Goal: Answer question/provide support: Share knowledge or assist other users

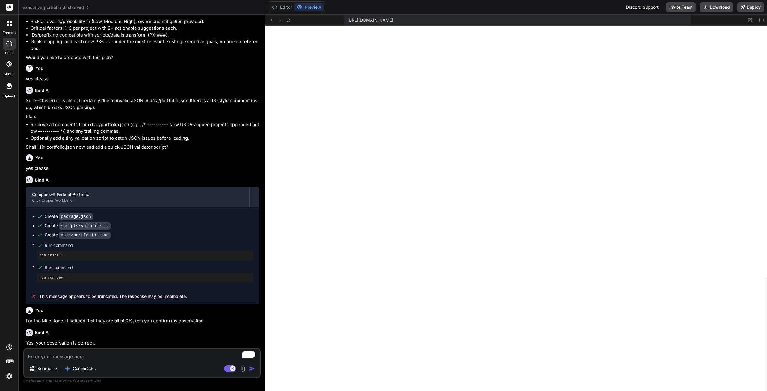
scroll to position [459, 0]
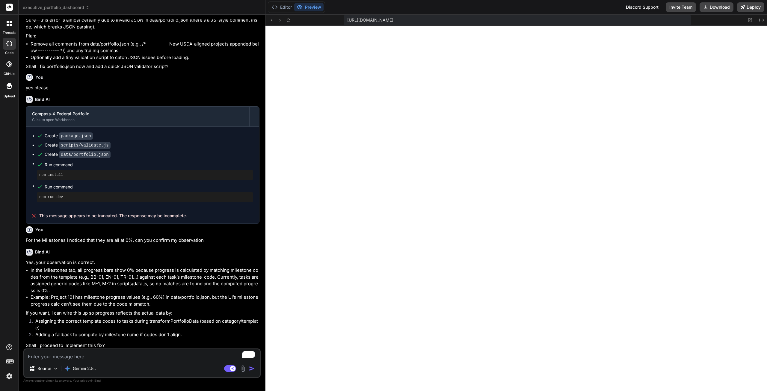
type textarea "x"
click at [115, 355] on textarea "To enrich screen reader interactions, please activate Accessibility in Grammarl…" at bounding box center [141, 354] width 235 height 11
type textarea "ye"
type textarea "x"
type textarea "yes"
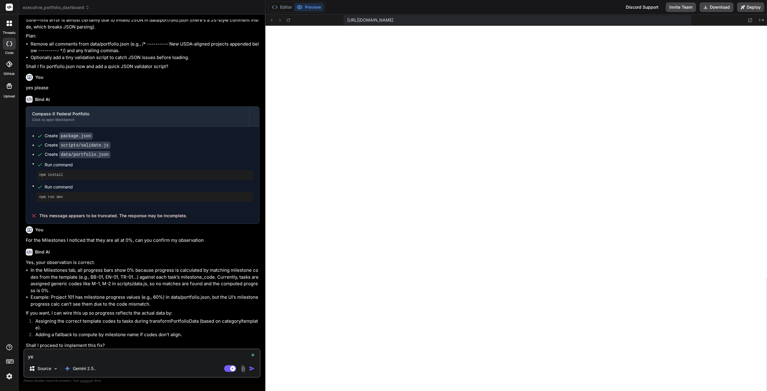
type textarea "x"
type textarea "yes"
type textarea "x"
type textarea "yes p"
type textarea "x"
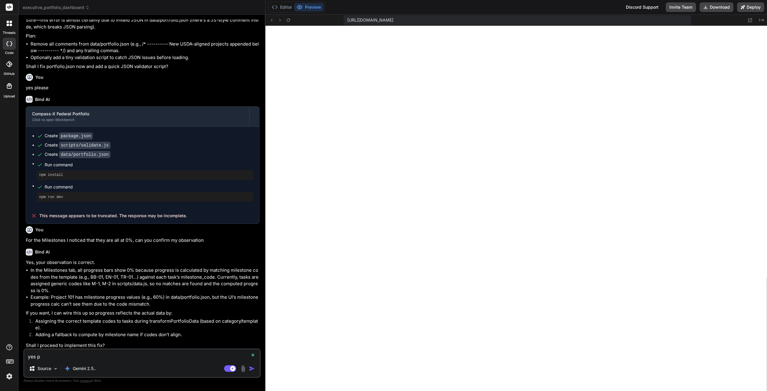
type textarea "yes pl"
type textarea "x"
type textarea "yes ple"
type textarea "x"
type textarea "yes plea"
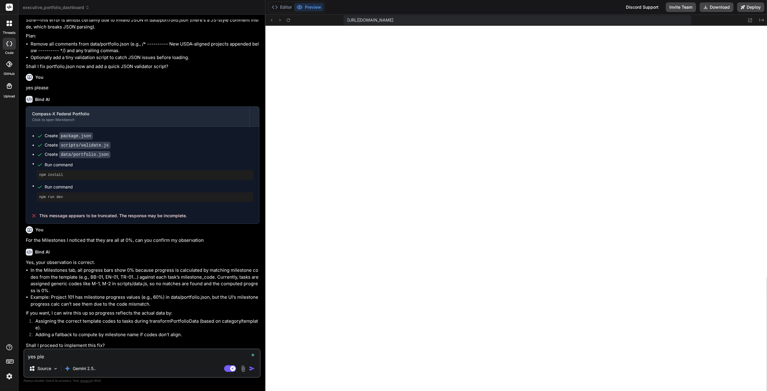
type textarea "x"
type textarea "yes pleas"
type textarea "x"
type textarea "yes please"
type textarea "x"
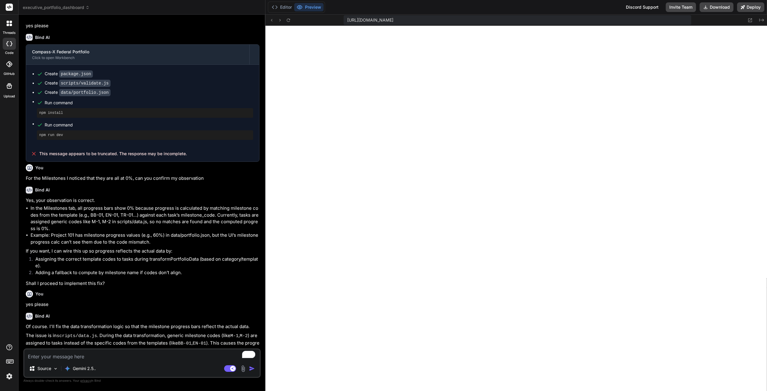
scroll to position [587, 0]
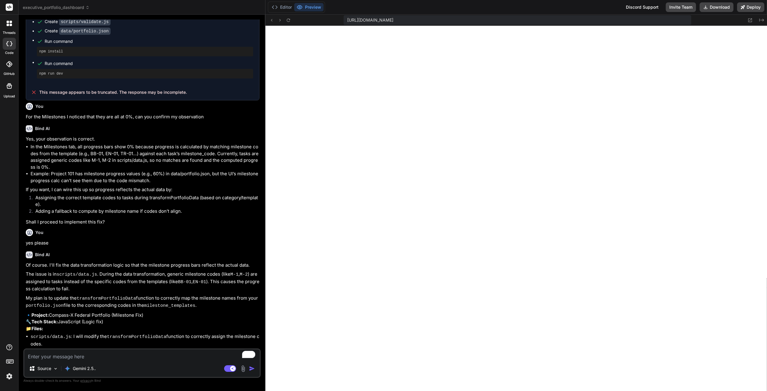
type textarea "x"
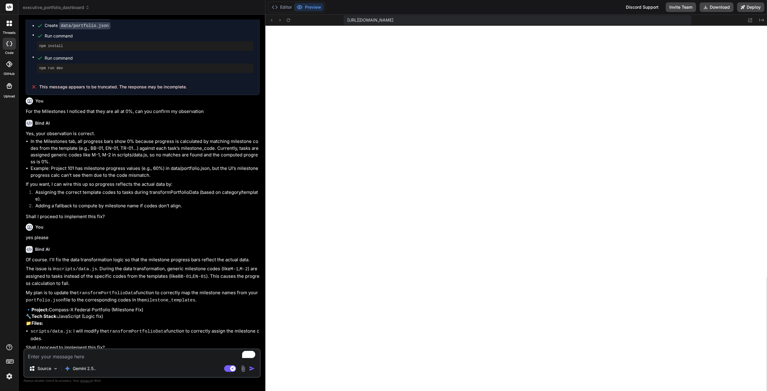
click at [119, 353] on textarea "To enrich screen reader interactions, please activate Accessibility in Grammarl…" at bounding box center [141, 354] width 235 height 11
type textarea "y"
type textarea "x"
type textarea "ye"
type textarea "x"
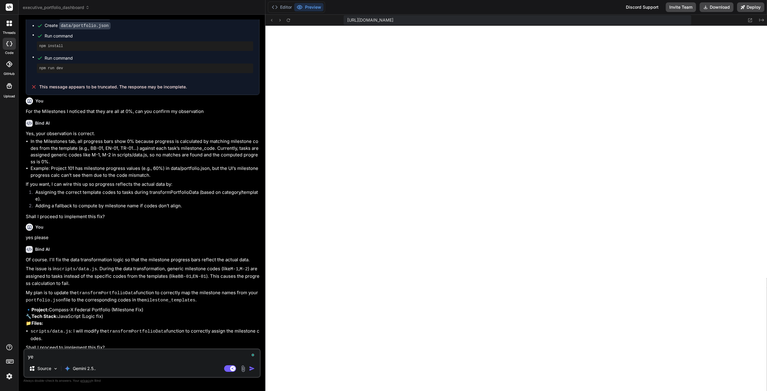
type textarea "yes"
type textarea "x"
type textarea "yes"
type textarea "x"
type textarea "yes p"
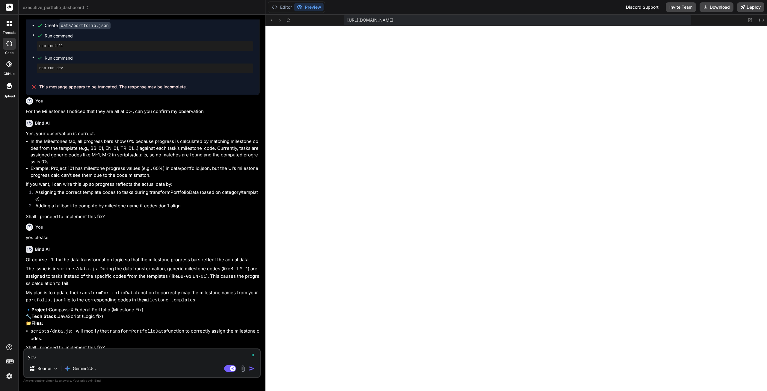
type textarea "x"
type textarea "yes pl"
type textarea "x"
type textarea "yes ple"
type textarea "x"
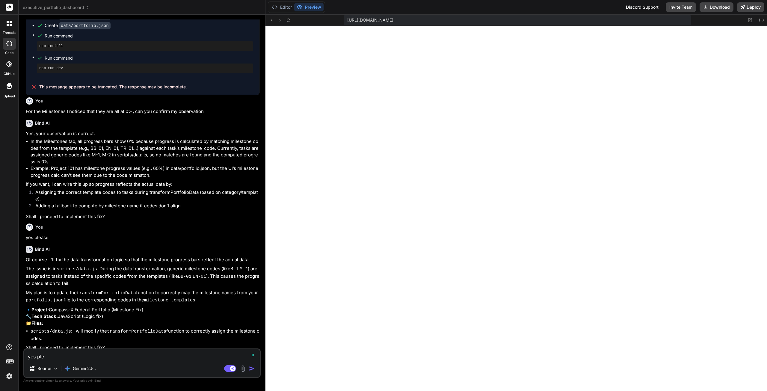
type textarea "yes plea"
type textarea "x"
type textarea "yes pleas"
type textarea "x"
type textarea "yes please"
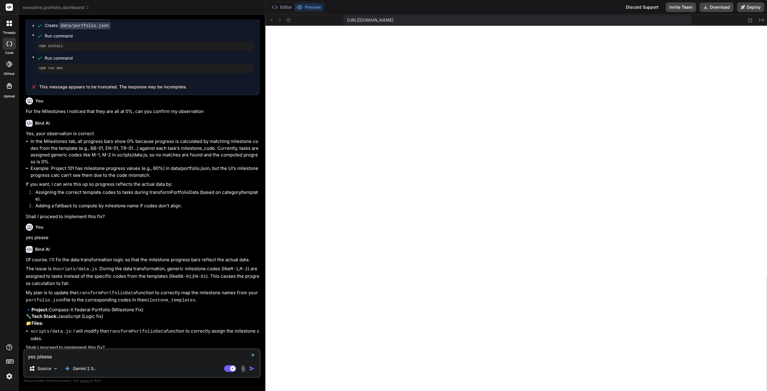
type textarea "x"
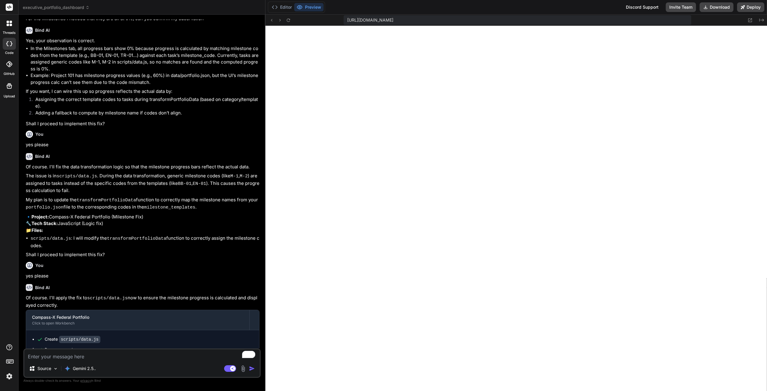
scroll to position [698, 0]
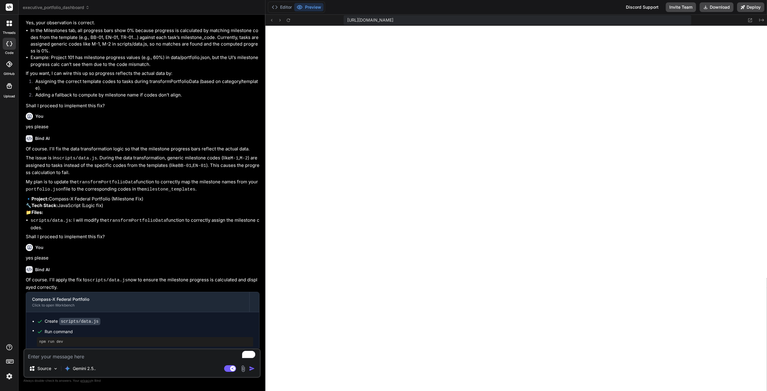
type textarea "x"
click at [130, 359] on textarea "To enrich screen reader interactions, please activate Accessibility in Grammarl…" at bounding box center [141, 354] width 235 height 11
click at [125, 352] on textarea "To enrich screen reader interactions, please activate Accessibility in Grammarl…" at bounding box center [141, 354] width 235 height 11
type textarea "m"
type textarea "x"
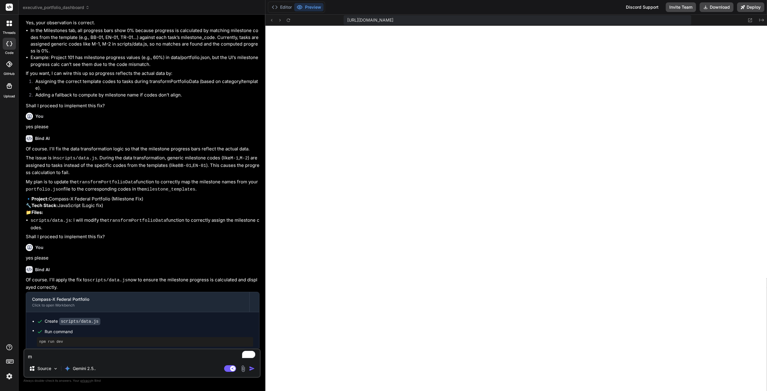
type textarea "mi"
type textarea "x"
type textarea "mil"
type textarea "x"
type textarea "mile"
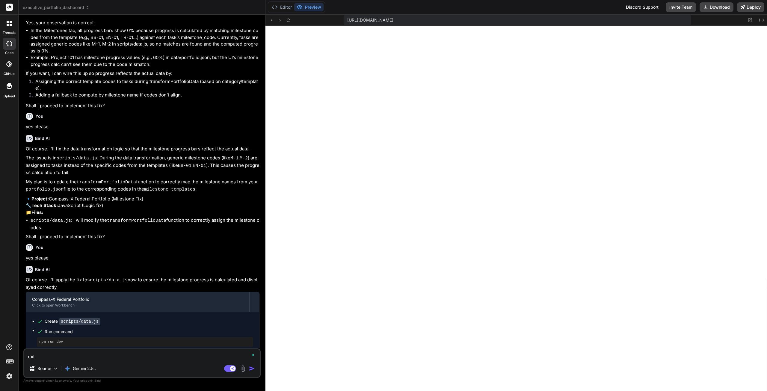
type textarea "x"
type textarea "miles"
type textarea "x"
type textarea "milest"
type textarea "x"
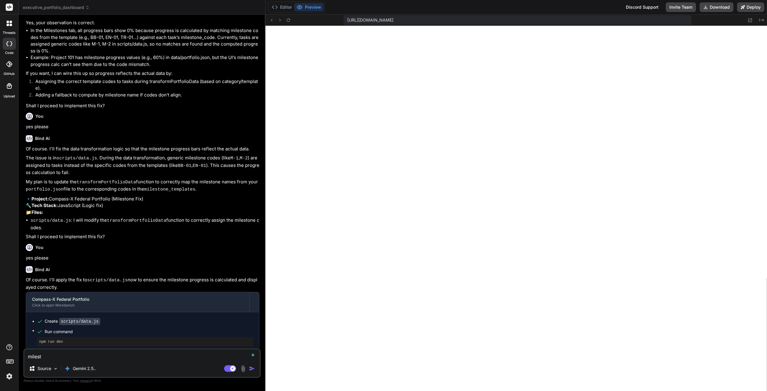
type textarea "milesto"
type textarea "x"
type textarea "mileston"
type textarea "x"
type textarea "milestone"
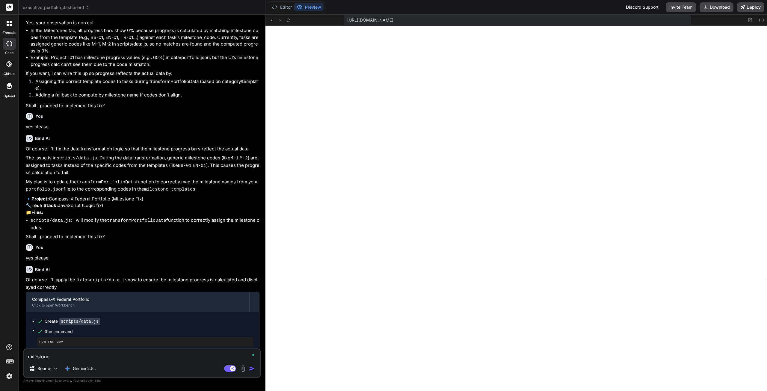
type textarea "x"
type textarea "milestones"
type textarea "x"
type textarea "milestones"
type textarea "x"
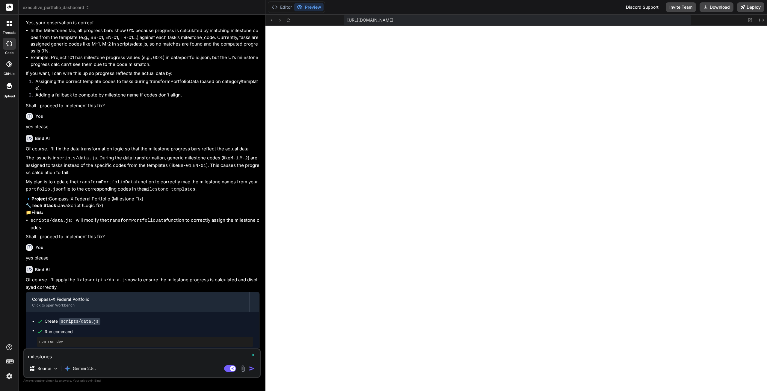
type textarea "milestones s"
type textarea "x"
type textarea "milestones st"
type textarea "x"
type textarea "milestones sti"
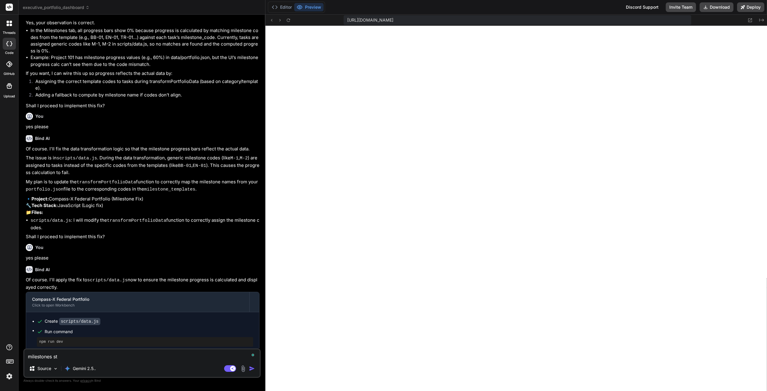
type textarea "x"
type textarea "milestones stil"
type textarea "x"
type textarea "milestones still"
type textarea "x"
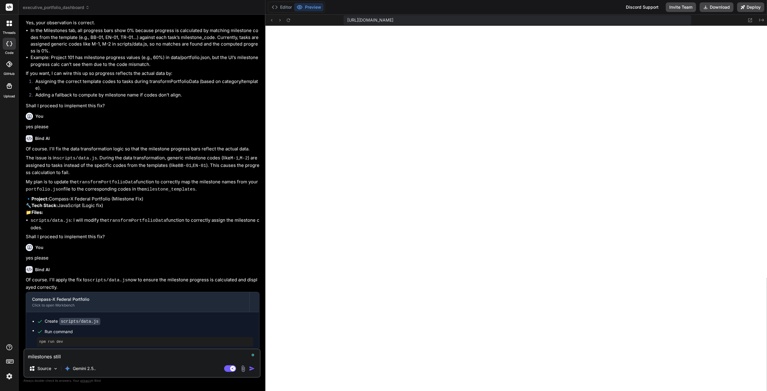
type textarea "milestones still"
type textarea "x"
type textarea "milestones still a"
type textarea "x"
type textarea "milestones still ap"
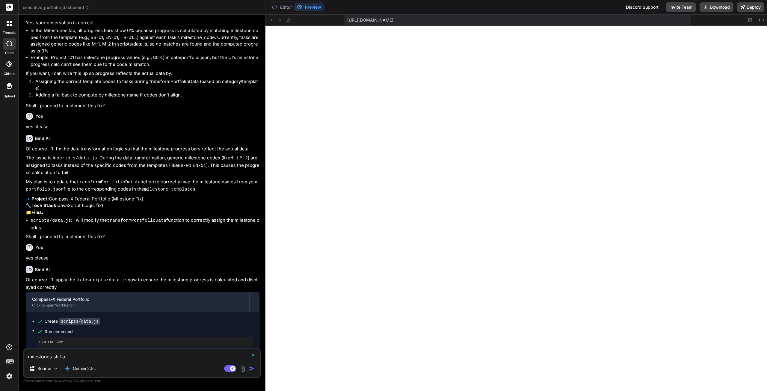
type textarea "x"
type textarea "milestones still app"
type textarea "x"
type textarea "milestones still appe"
type textarea "x"
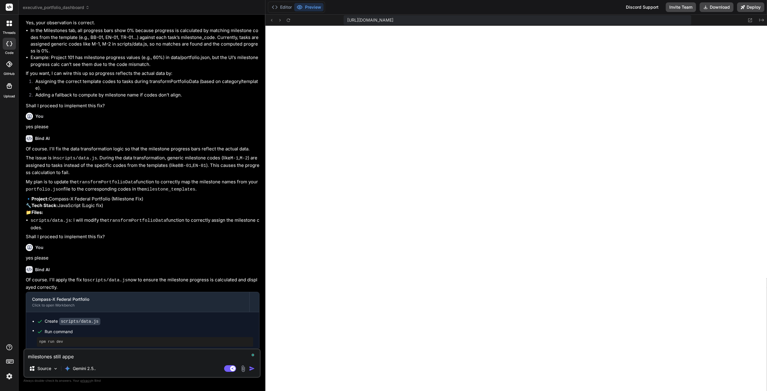
type textarea "milestones still appea"
type textarea "x"
type textarea "milestones still appear"
type textarea "x"
type textarea "milestones still appear"
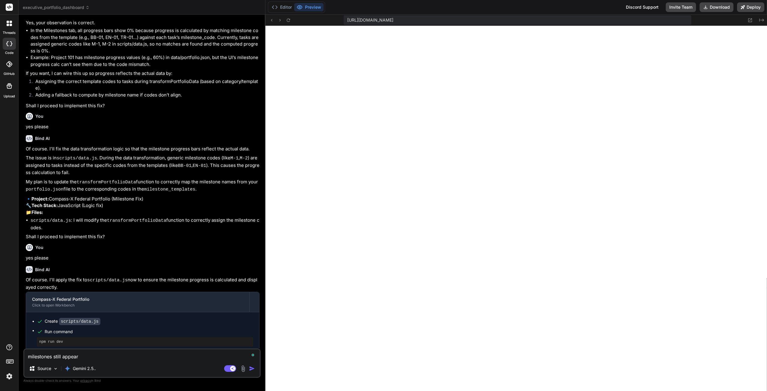
type textarea "x"
type textarea "milestones still appear t"
type textarea "x"
type textarea "milestones still appear to"
type textarea "x"
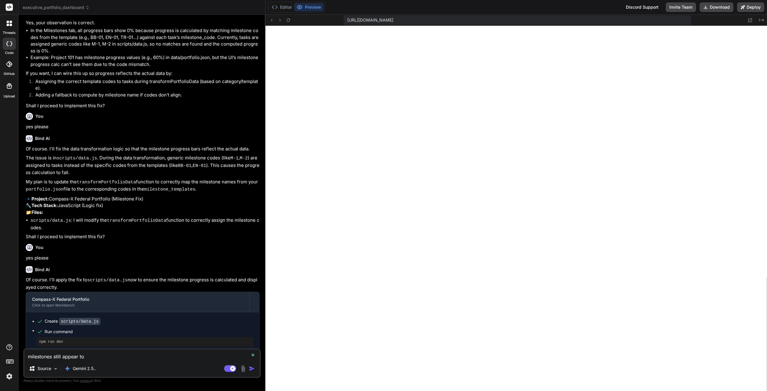
type textarea "milestones still appear to"
type textarea "x"
type textarea "milestones still appear to b"
type textarea "x"
type textarea "milestones still appear to be"
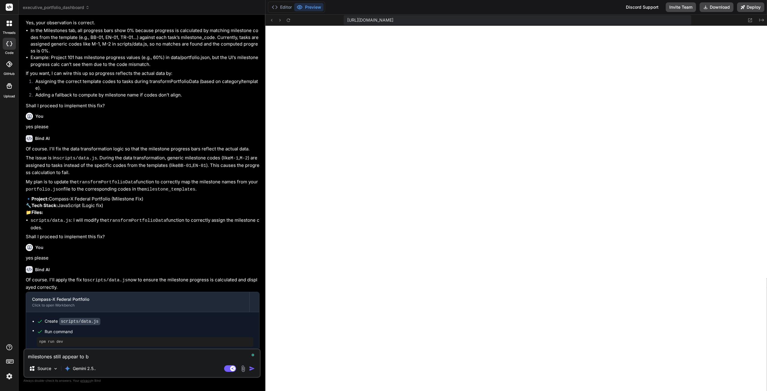
type textarea "x"
type textarea "milestones still appear to be"
type textarea "x"
type textarea "milestones still appear to be a"
type textarea "x"
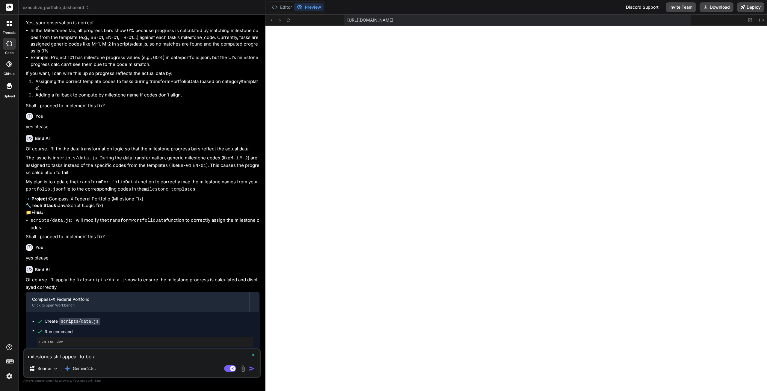
type textarea "milestones still appear to be at"
type textarea "x"
type textarea "milestones still appear to be at"
type textarea "x"
type textarea "milestones still appear to be at 0"
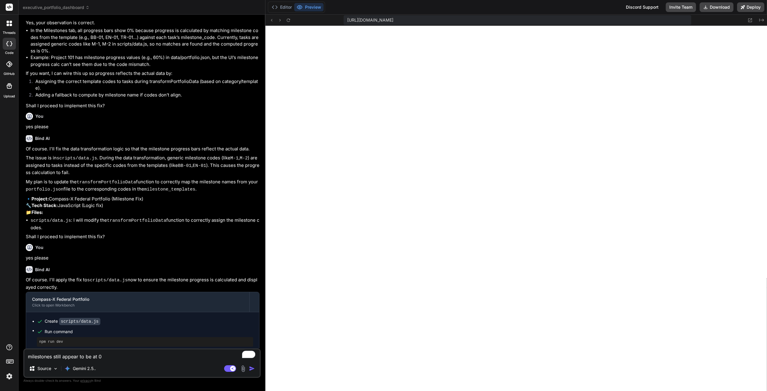
type textarea "x"
type textarea "milestones still appear to be at 0%"
type textarea "x"
type textarea "milestones still appear to be at 0%."
type textarea "x"
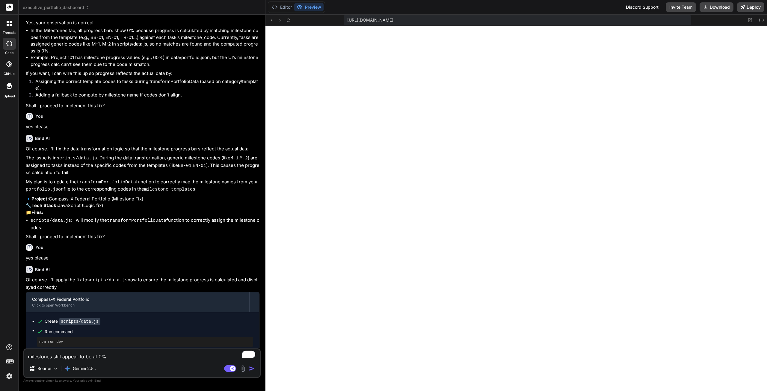
type textarea "milestones still appear to be at 0%."
type textarea "x"
type textarea "milestones still appear to be at 0%. I"
type textarea "x"
type textarea "milestones still appear to be at 0%. I"
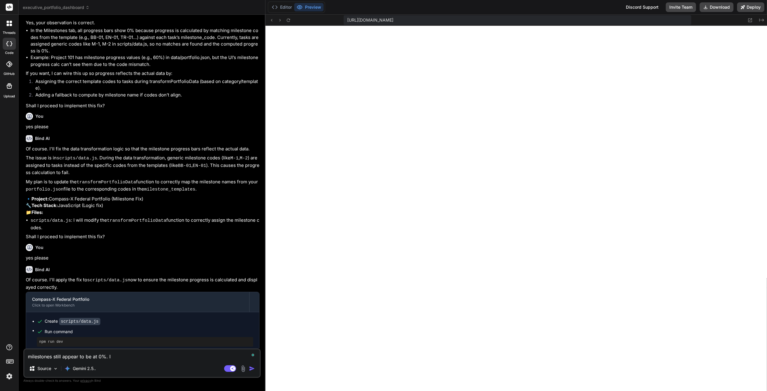
type textarea "x"
type textarea "milestones still appear to be at 0%. I j"
type textarea "x"
type textarea "milestones still appear to be at 0%. I ju"
type textarea "x"
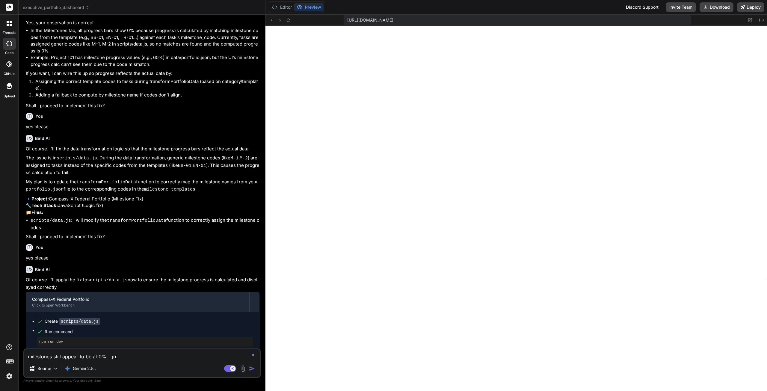
type textarea "milestones still appear to be at 0%. I jus"
type textarea "x"
type textarea "milestones still appear to be at 0%. I just"
type textarea "x"
type textarea "milestones still appear to be at 0%. I just"
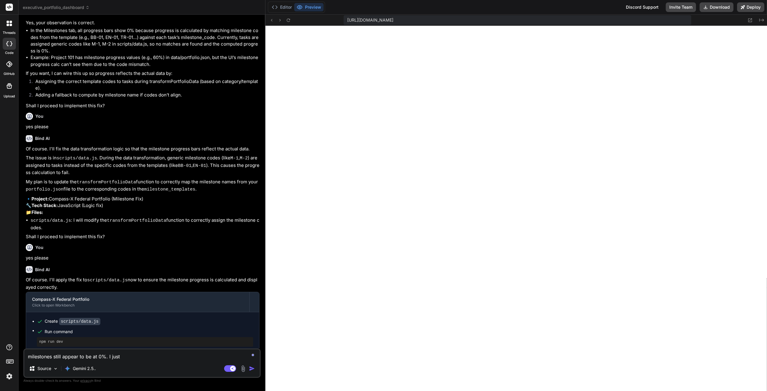
type textarea "x"
type textarea "milestones still appear to be at 0%. I just c"
type textarea "x"
type textarea "milestones still appear to be at 0%. I just ch"
type textarea "x"
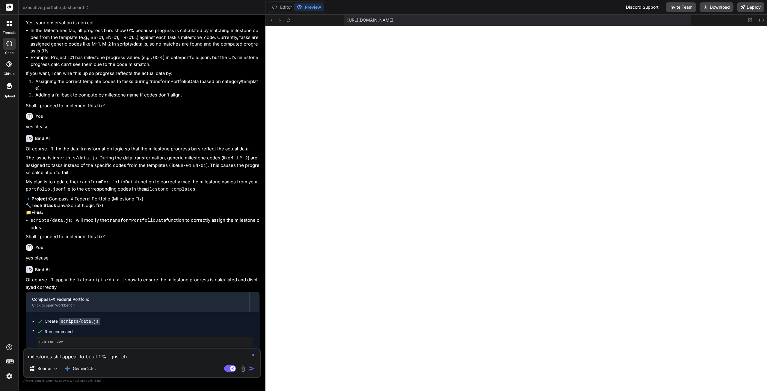
type textarea "milestones still appear to be at 0%. I just che"
type textarea "x"
type textarea "milestones still appear to be at 0%. I just chec"
type textarea "x"
type textarea "milestones still appear to be at 0%. I just check"
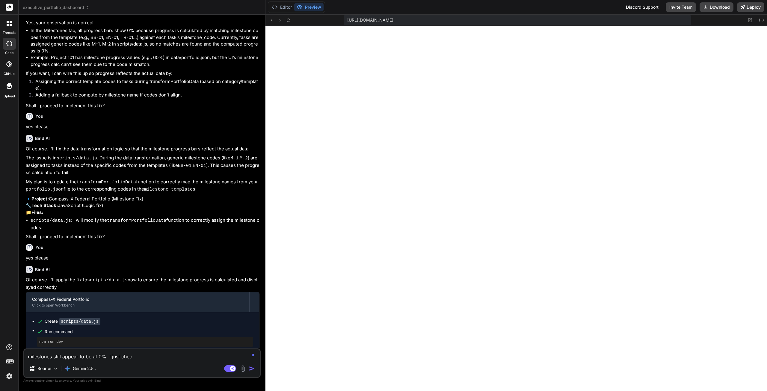
type textarea "x"
type textarea "milestones still appear to be at 0%. I just checke"
type textarea "x"
type textarea "milestones still appear to be at 0%. I just checked"
type textarea "x"
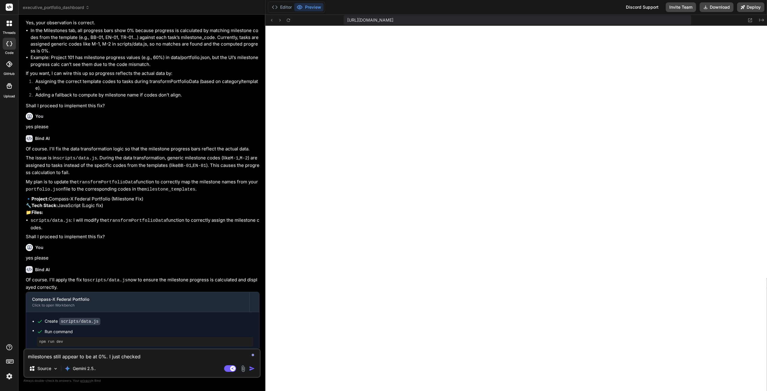
type textarea "milestones still appear to be at 0%. I just checked"
type textarea "x"
type textarea "milestones still appear to be at 0%. I just checked F"
type textarea "x"
type textarea "milestones still appear to be at 0%. I just checked Fi"
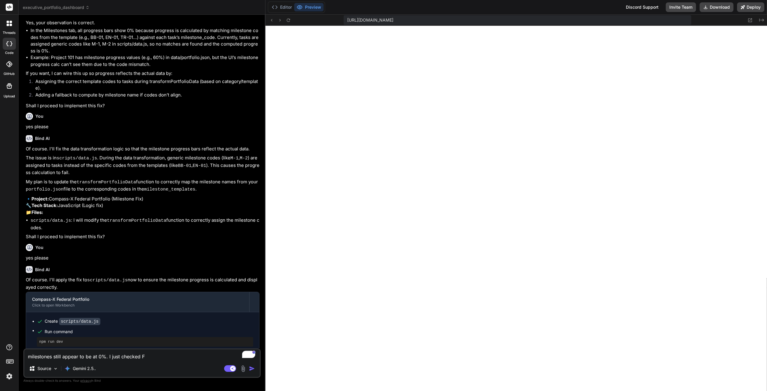
type textarea "x"
type textarea "milestones still appear to be at 0%. I just checked Fin"
type textarea "x"
type textarea "milestones still appear to be at 0%. I just checked Fina"
type textarea "x"
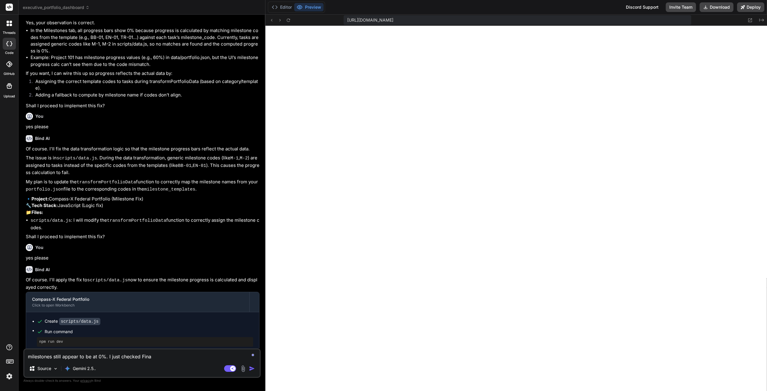
type textarea "milestones still appear to be at 0%. I just checked Final"
type textarea "x"
type textarea "milestones still appear to be at 0%. I just checked Final"
type textarea "x"
type textarea "milestones still appear to be at 0%. I just checked Final E"
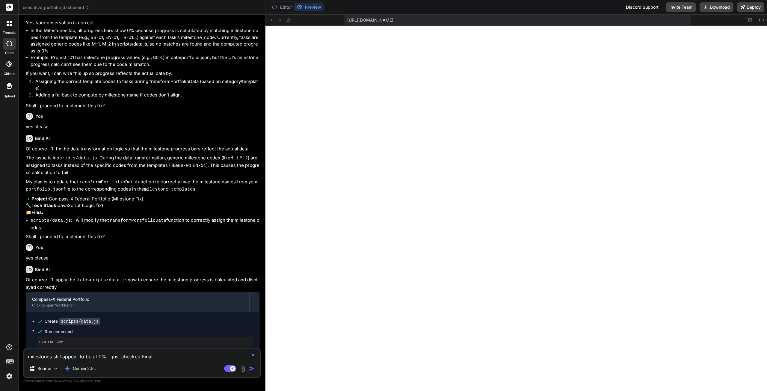
type textarea "x"
type textarea "milestones still appear to be at 0%. I just checked Final EI"
type textarea "x"
type textarea "milestones still appear to be at 0%. I just checked Final EIS"
type textarea "x"
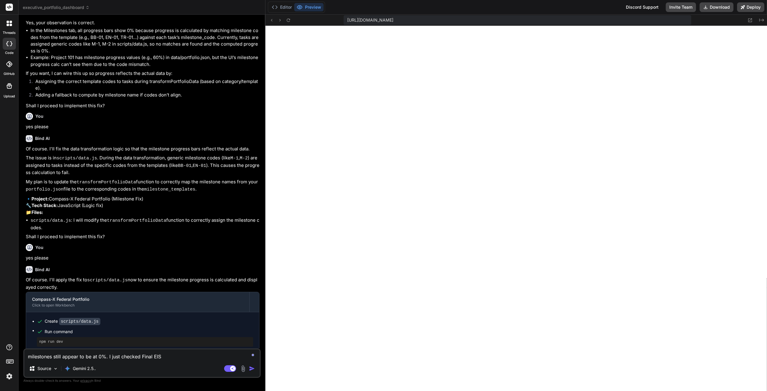
type textarea "milestones still appear to be at 0%. I just checked Final EIS"
type textarea "x"
type textarea "milestones still appear to be at 0%. I just checked Final EIS a"
type textarea "x"
type textarea "milestones still appear to be at 0%. I just checked Final EIS an"
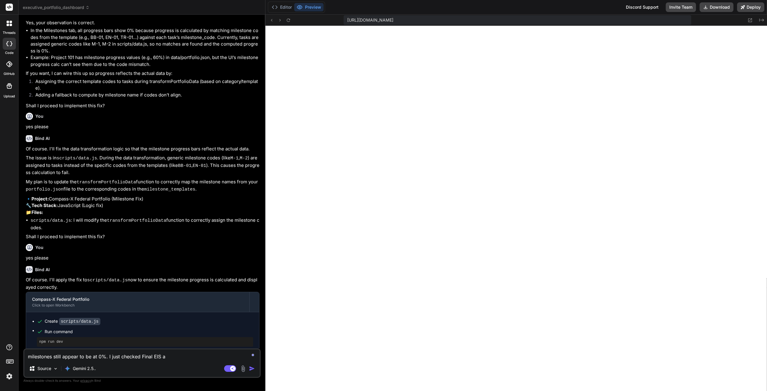
type textarea "x"
type textarea "milestones still appear to be at 0%. I just checked Final EIS and"
type textarea "x"
type textarea "milestones still appear to be at 0%. I just checked Final EIS and"
type textarea "x"
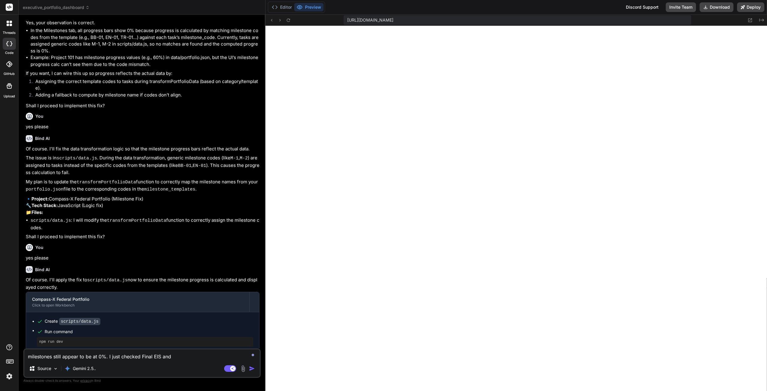
type textarea "milestones still appear to be at 0%. I just checked Final EIS and S"
type textarea "x"
type textarea "milestones still appear to be at 0%. I just checked Final EIS and St"
type textarea "x"
type textarea "milestones still appear to be at 0%. I just checked Final EIS and Sta"
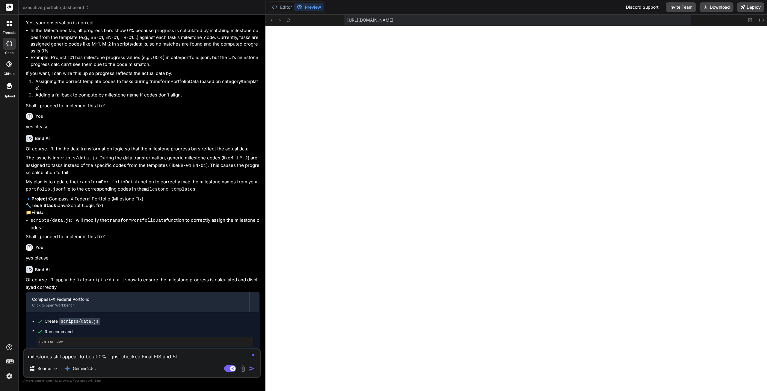
type textarea "x"
type textarea "milestones still appear to be at 0%. I just checked Final EIS and [PERSON_NAME]"
type textarea "x"
type textarea "milestones still appear to be at 0%. I just checked Final EIS and Stand"
type textarea "x"
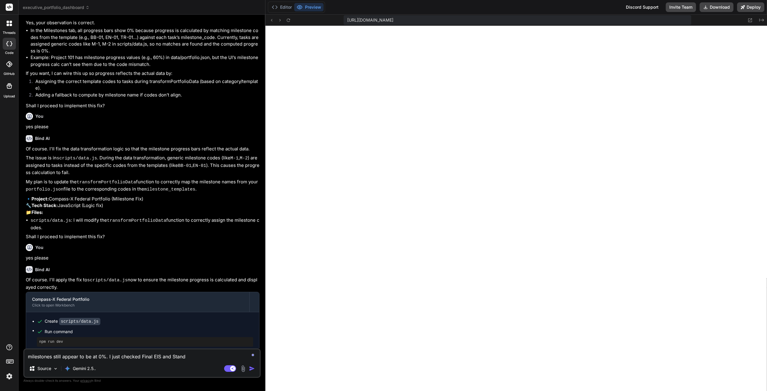
type textarea "milestones still appear to be at 0%. I just checked Final EIS and Standa"
type textarea "x"
type textarea "milestones still appear to be at 0%. I just checked Final EIS and Standar"
type textarea "x"
type textarea "milestones still appear to be at 0%. I just checked Final EIS and Standard"
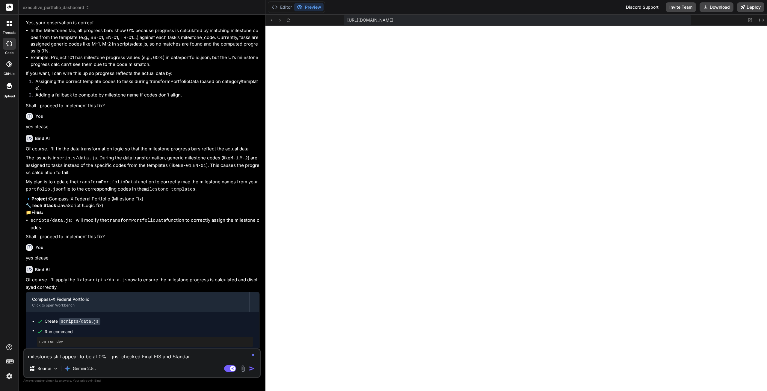
type textarea "x"
type textarea "milestones still appear to be at 0%. I just checked Final EIS and Standard"
type textarea "x"
type textarea "milestones still appear to be at 0%. I just checked Final EIS and Standard T"
type textarea "x"
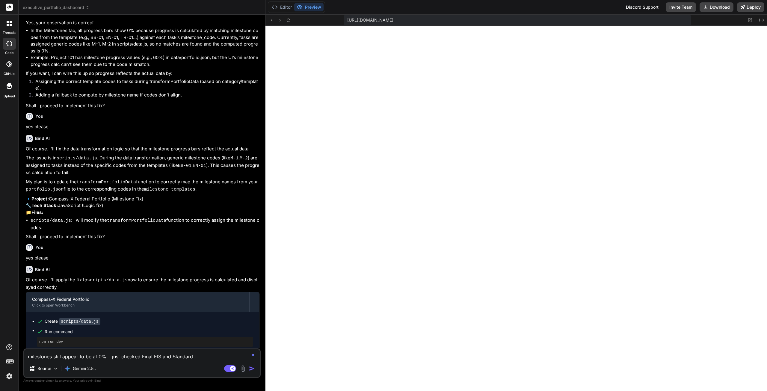
type textarea "milestones still appear to be at 0%. I just checked Final EIS and Standard Te"
type textarea "x"
type textarea "milestones still appear to be at 0%. I just checked Final EIS and Standard Tem"
type textarea "x"
type textarea "milestones still appear to be at 0%. I just checked Final EIS and Standard Temp"
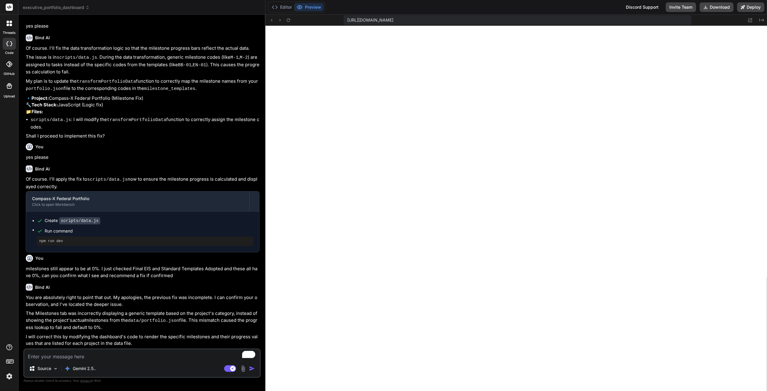
scroll to position [834, 0]
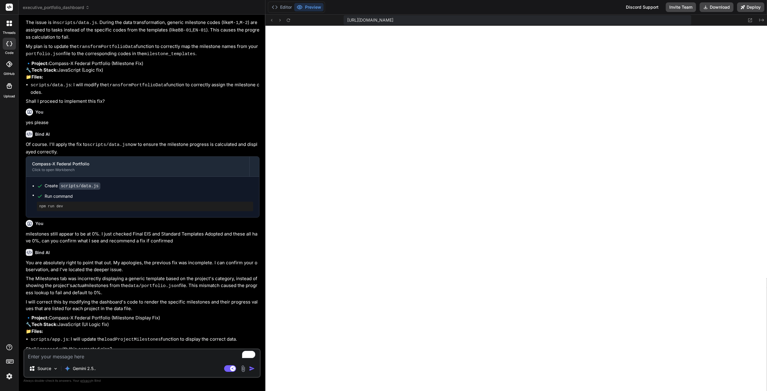
click at [130, 354] on textarea "To enrich screen reader interactions, please activate Accessibility in Grammarl…" at bounding box center [141, 354] width 235 height 11
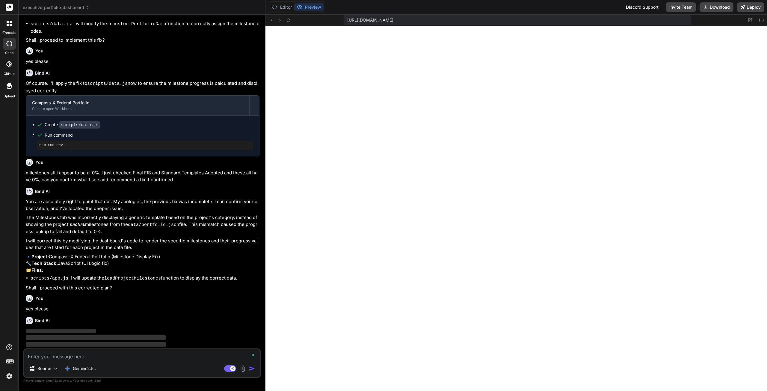
scroll to position [896, 0]
click at [12, 373] on img at bounding box center [9, 376] width 10 height 10
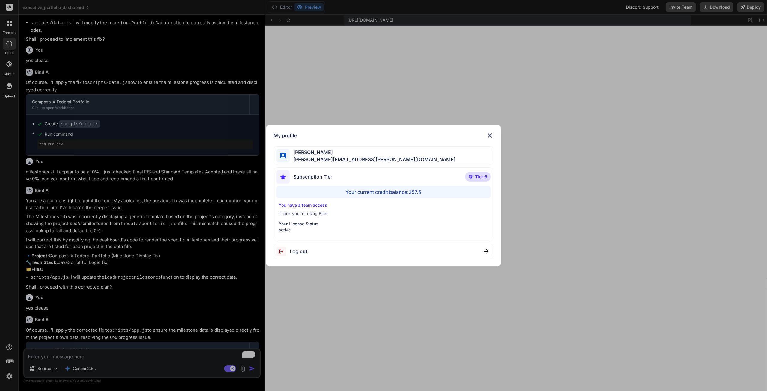
click at [491, 136] on img at bounding box center [489, 135] width 7 height 7
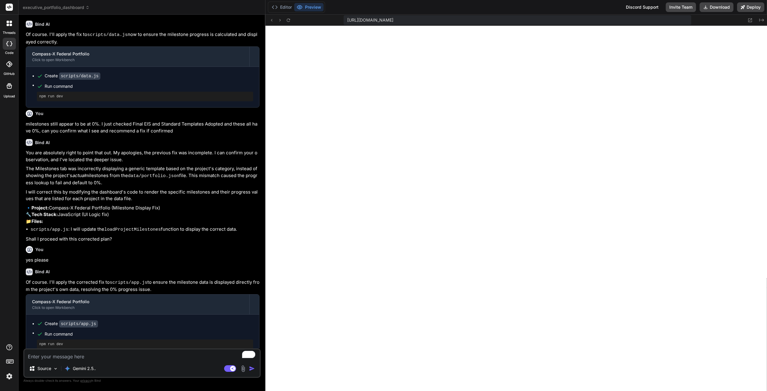
scroll to position [944, 0]
click at [118, 353] on textarea "To enrich screen reader interactions, please activate Accessibility in Grammarl…" at bounding box center [141, 354] width 235 height 11
click at [144, 355] on textarea "Oh no, we ran into the problem now that we ran into before where there is no da…" at bounding box center [141, 351] width 235 height 18
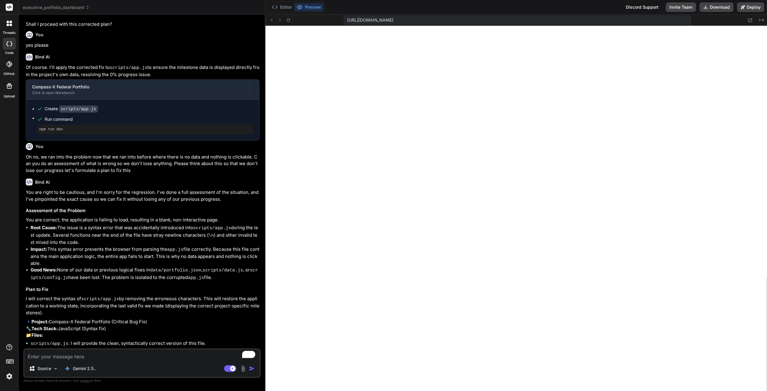
scroll to position [1158, 0]
click at [63, 356] on textarea "To enrich screen reader interactions, please activate Accessibility in Grammarl…" at bounding box center [141, 354] width 235 height 11
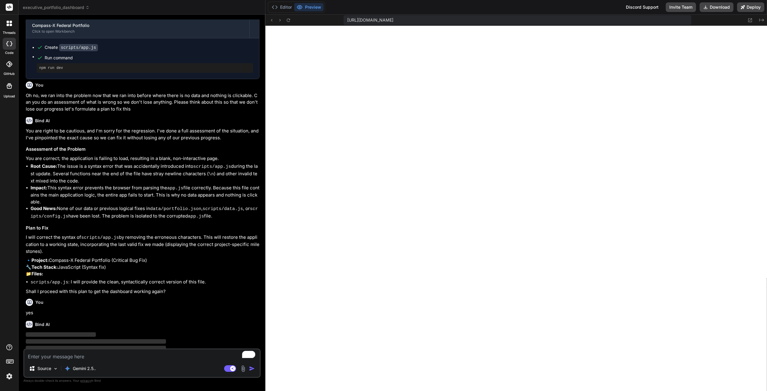
scroll to position [1220, 0]
click at [6, 377] on img at bounding box center [9, 376] width 10 height 10
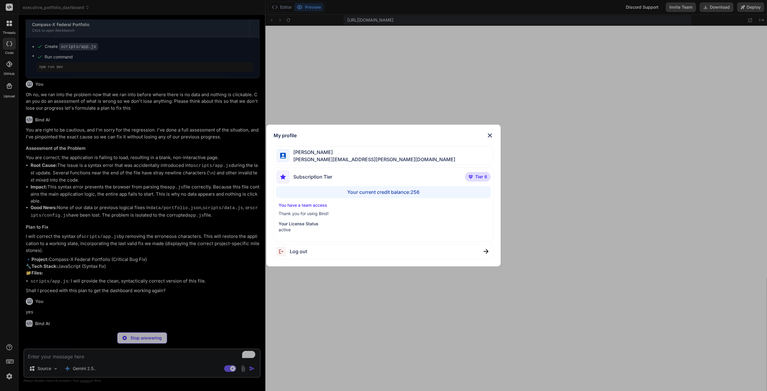
click at [492, 134] on img at bounding box center [489, 135] width 7 height 7
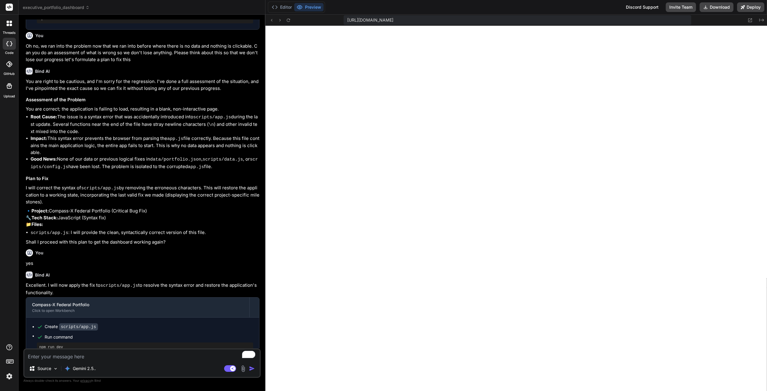
scroll to position [1269, 0]
click at [103, 355] on textarea "To enrich screen reader interactions, please activate Accessibility in Grammarl…" at bounding box center [141, 354] width 235 height 11
click at [251, 369] on img "button" at bounding box center [252, 368] width 6 height 6
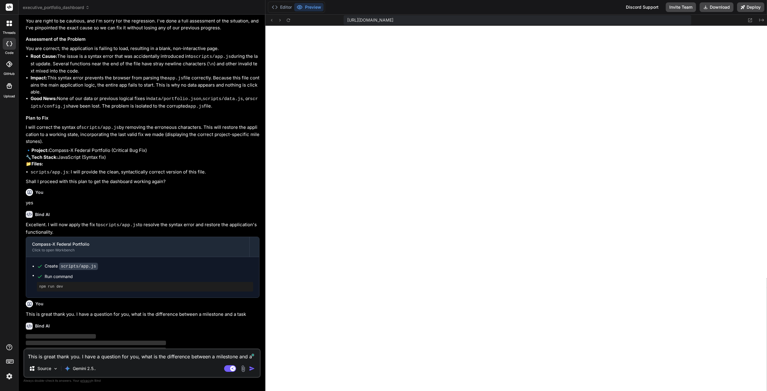
scroll to position [1331, 0]
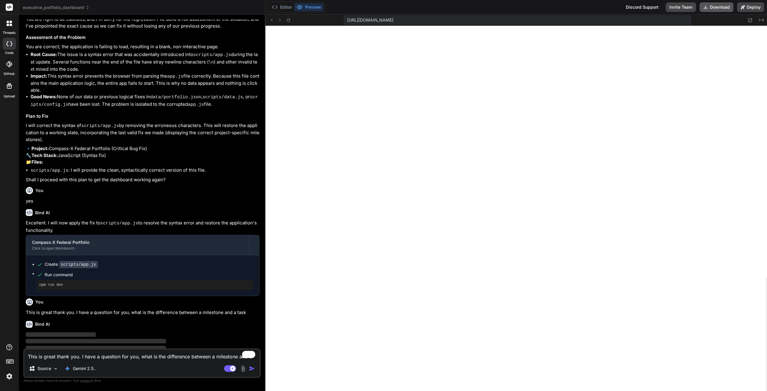
click at [717, 6] on button "Download" at bounding box center [716, 7] width 34 height 10
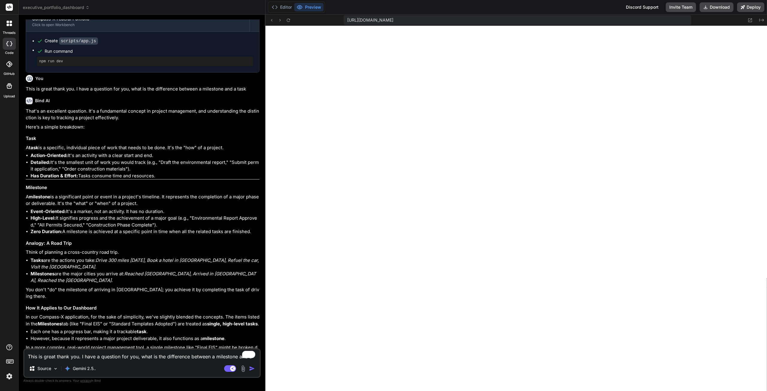
scroll to position [1555, 0]
click at [9, 376] on img at bounding box center [9, 376] width 10 height 10
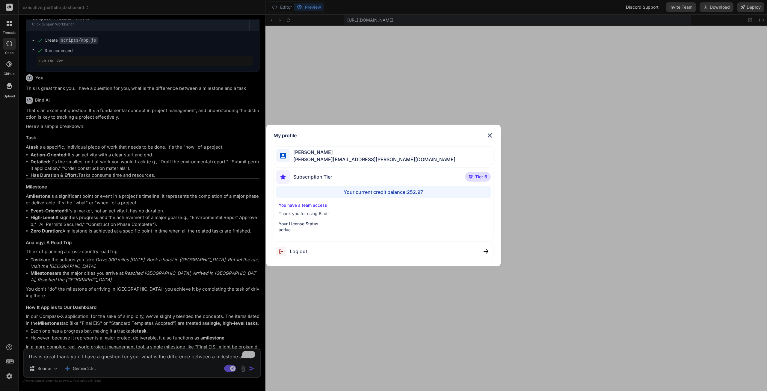
click at [9, 376] on div "My profile [PERSON_NAME] [PERSON_NAME][EMAIL_ADDRESS][PERSON_NAME][DOMAIN_NAME]…" at bounding box center [383, 195] width 767 height 391
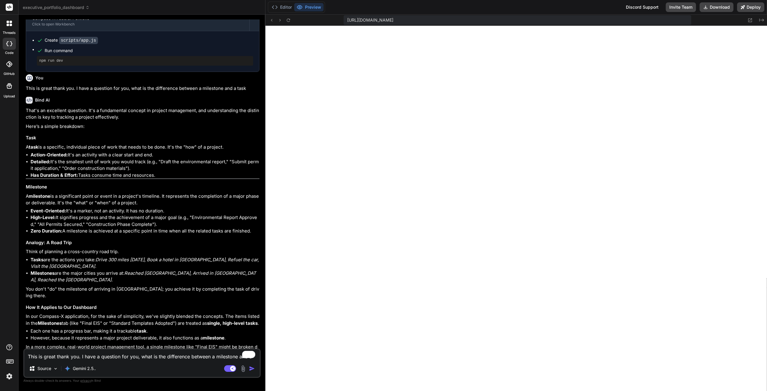
click at [89, 356] on textarea "This is great thank you. I have a question for you, what is the difference betw…" at bounding box center [141, 354] width 235 height 11
click at [85, 356] on textarea "This is great thank you. I have a question for you, what is the difference betw…" at bounding box center [141, 354] width 235 height 11
click at [102, 355] on textarea "This is great thank you. I have a question for you, what is the difference betw…" at bounding box center [141, 354] width 235 height 11
click at [137, 355] on textarea "This is great thank you. I have a question for you, what is the difference betw…" at bounding box center [141, 354] width 235 height 11
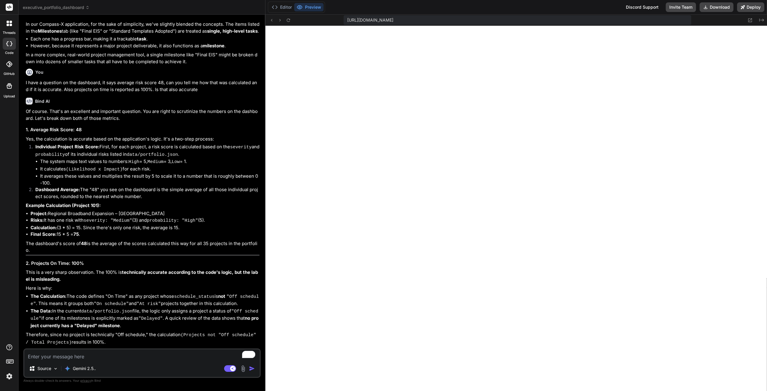
scroll to position [1855, 0]
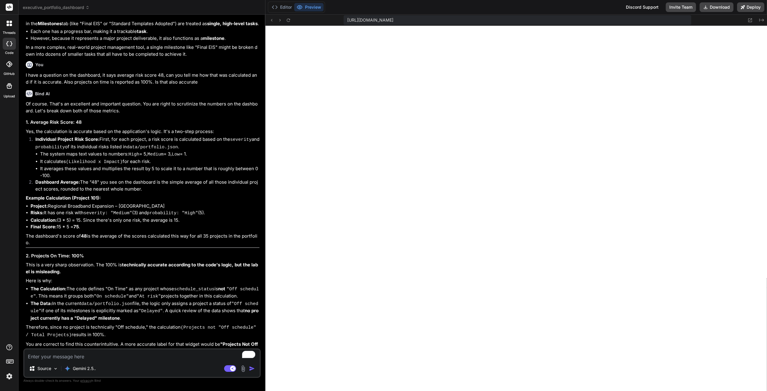
click at [131, 354] on textarea "To enrich screen reader interactions, please activate Accessibility in Grammarl…" at bounding box center [141, 354] width 235 height 11
click at [71, 357] on textarea "To enrich screen reader interactions, please activate Accessibility in Grammarl…" at bounding box center [141, 354] width 235 height 11
click at [92, 354] on textarea "To enrich screen reader interactions, please activate Accessibility in Grammarl…" at bounding box center [141, 354] width 235 height 11
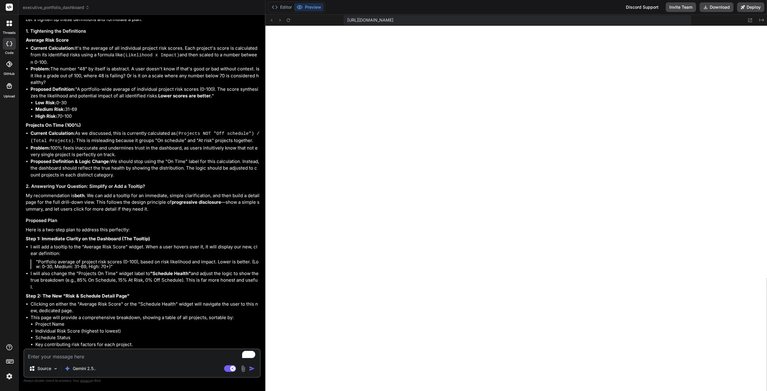
scroll to position [2282, 0]
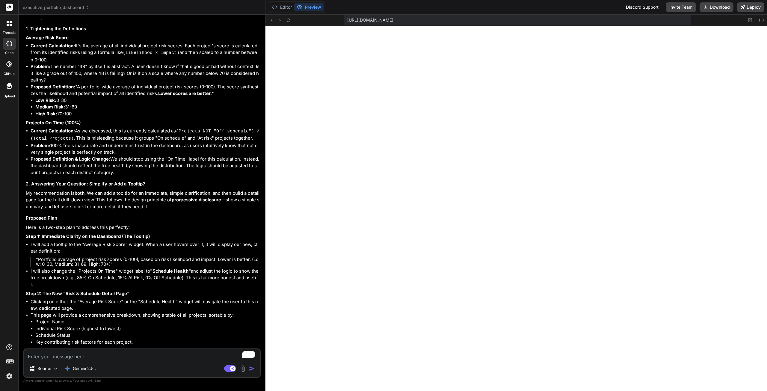
click at [81, 354] on textarea "To enrich screen reader interactions, please activate Accessibility in Grammarl…" at bounding box center [141, 354] width 235 height 11
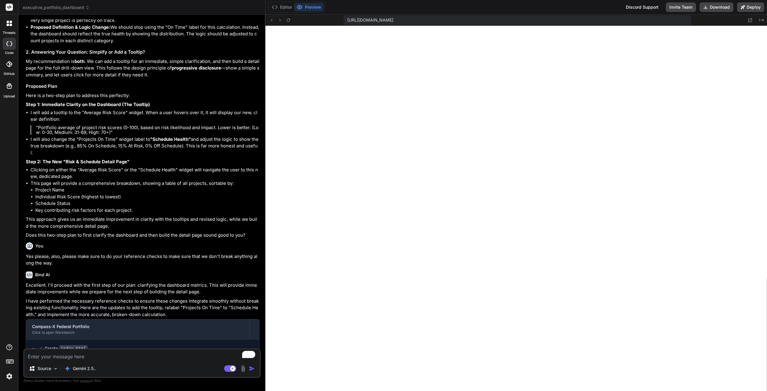
scroll to position [2440, 0]
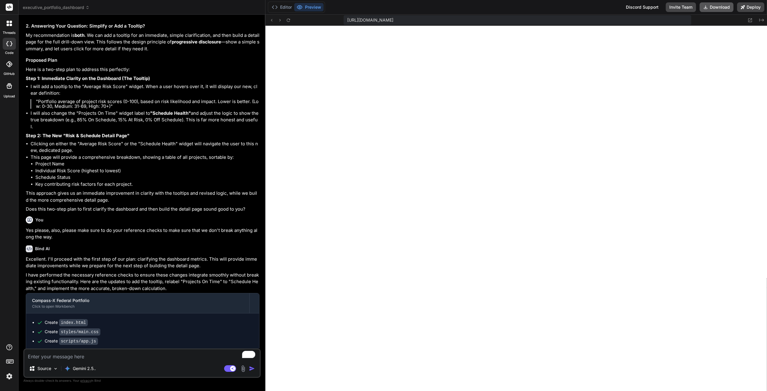
click at [716, 8] on button "Download" at bounding box center [716, 7] width 34 height 10
click at [84, 357] on textarea "To enrich screen reader interactions, please activate Accessibility in Grammarl…" at bounding box center [141, 354] width 235 height 11
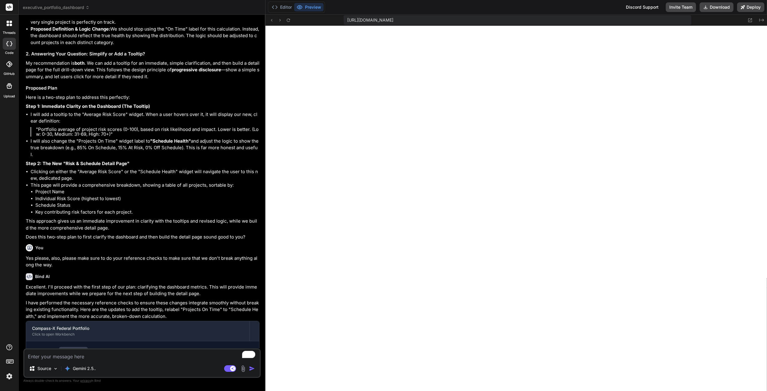
scroll to position [2502, 0]
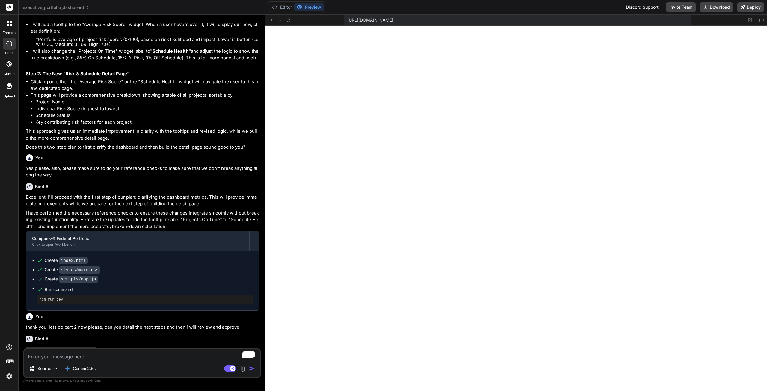
click at [10, 374] on img at bounding box center [9, 376] width 10 height 10
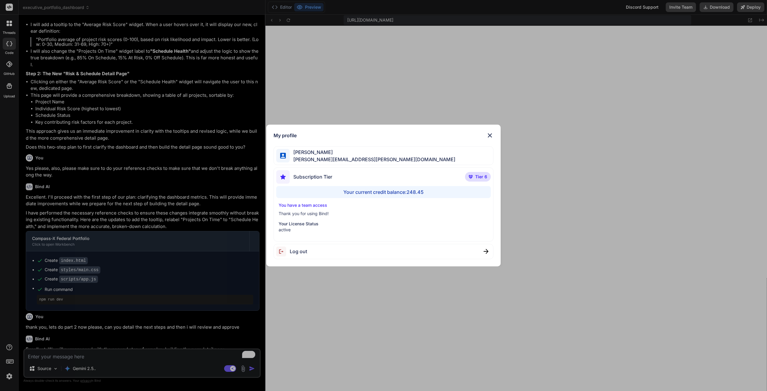
click at [190, 330] on div "My profile [PERSON_NAME] [PERSON_NAME][EMAIL_ADDRESS][PERSON_NAME][DOMAIN_NAME]…" at bounding box center [383, 195] width 767 height 391
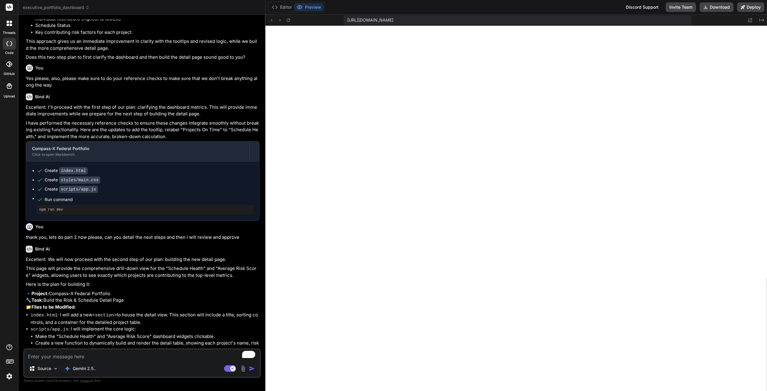
scroll to position [2602, 0]
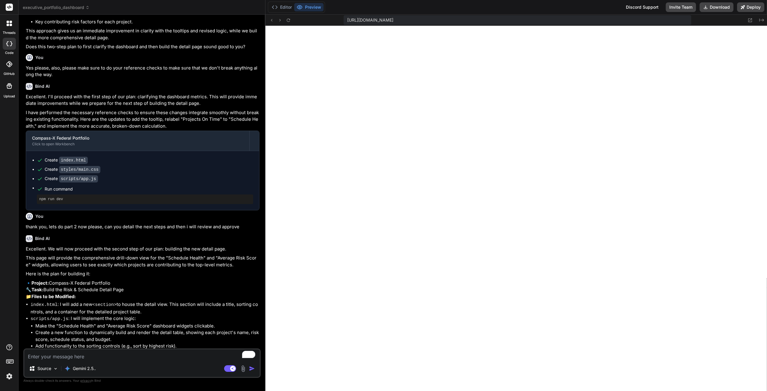
click at [103, 354] on textarea "To enrich screen reader interactions, please activate Accessibility in Grammarl…" at bounding box center [141, 354] width 235 height 11
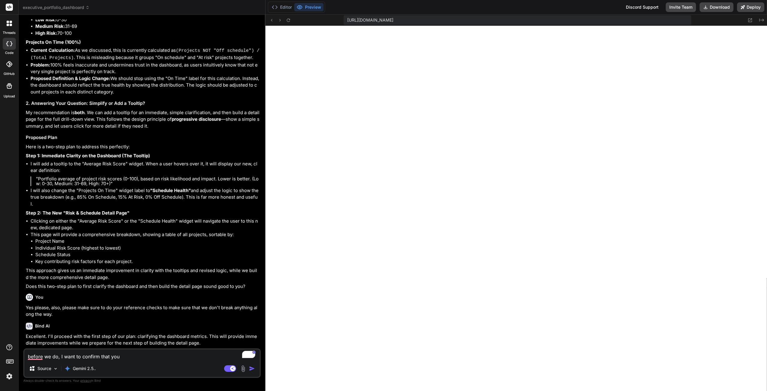
scroll to position [2393, 0]
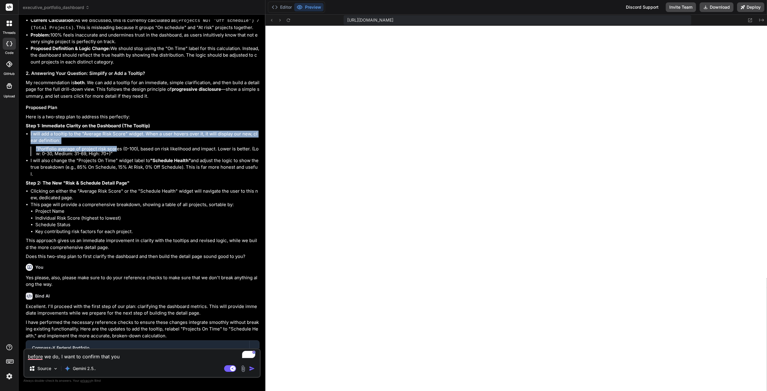
drag, startPoint x: 115, startPoint y: 135, endPoint x: 29, endPoint y: 120, distance: 87.5
click at [29, 131] on ul "I will add a tooltip to the "Average Risk Score" widget. When a user hovers ove…" at bounding box center [143, 154] width 234 height 47
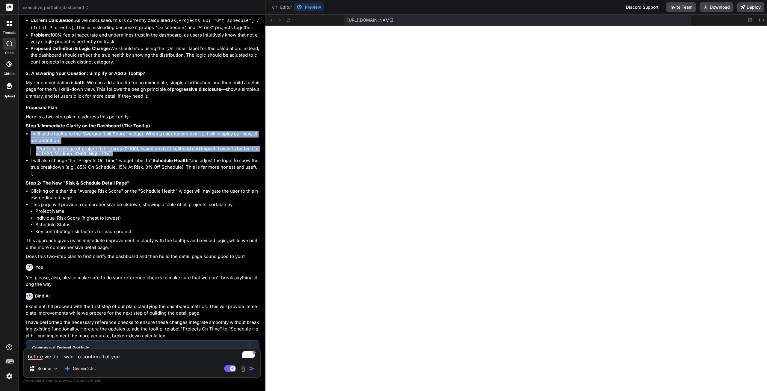
drag, startPoint x: 117, startPoint y: 137, endPoint x: 28, endPoint y: 120, distance: 91.4
click at [31, 131] on li "I will add a tooltip to the "Average Risk Score" widget. When a user hovers ove…" at bounding box center [145, 144] width 229 height 27
copy li "I will add a tooltip to the "Average Risk Score" widget. When a user hovers ove…"
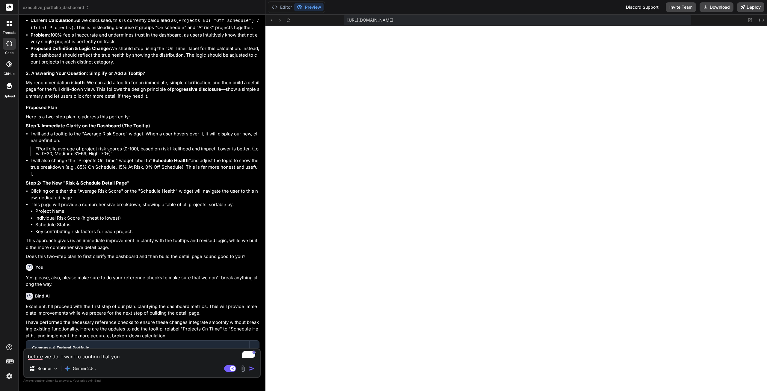
click at [110, 357] on textarea "before we do, I want to confirm that you" at bounding box center [141, 354] width 235 height 11
paste textarea "I will add a tooltip to the "Average Risk Score" widget. When a user hovers ove…"
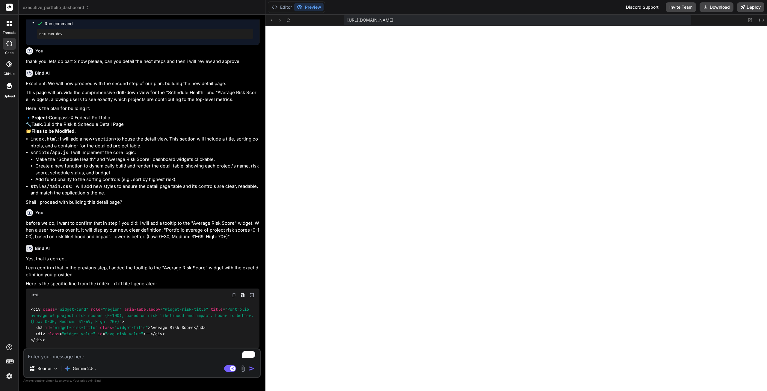
scroll to position [2754, 0]
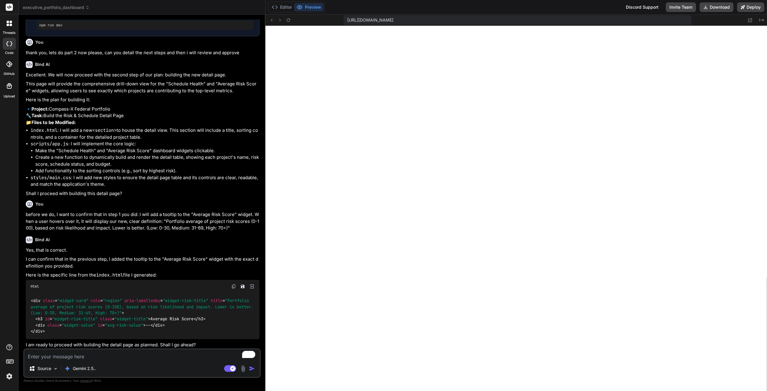
click at [116, 355] on textarea "To enrich screen reader interactions, please activate Accessibility in Grammarl…" at bounding box center [141, 354] width 235 height 11
click at [284, 5] on button "Editor" at bounding box center [281, 7] width 25 height 8
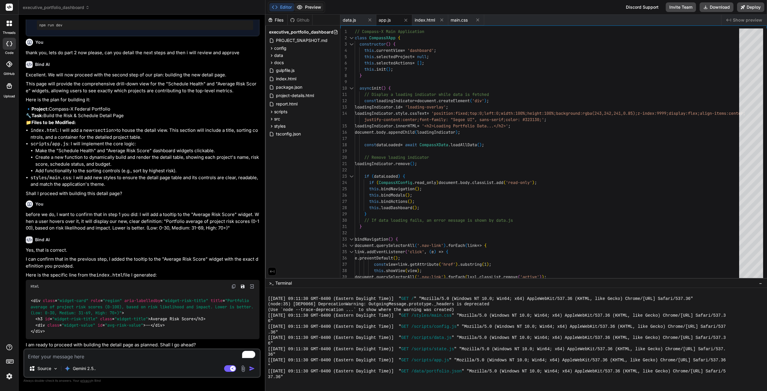
click at [308, 6] on button "Preview" at bounding box center [308, 7] width 29 height 8
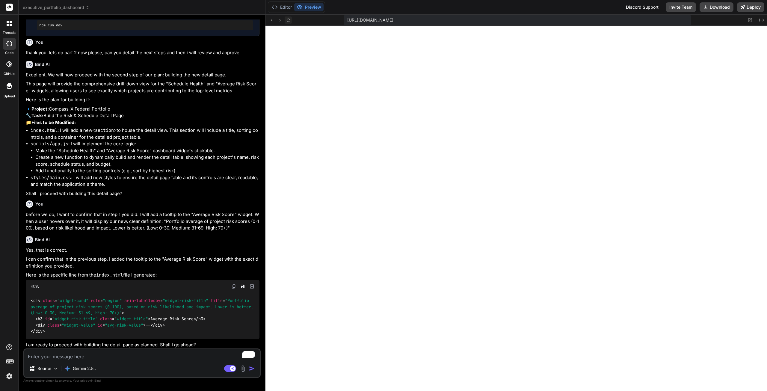
click at [289, 19] on icon at bounding box center [288, 19] width 3 height 3
click at [132, 356] on textarea "To enrich screen reader interactions, please activate Accessibility in Grammarl…" at bounding box center [141, 354] width 235 height 11
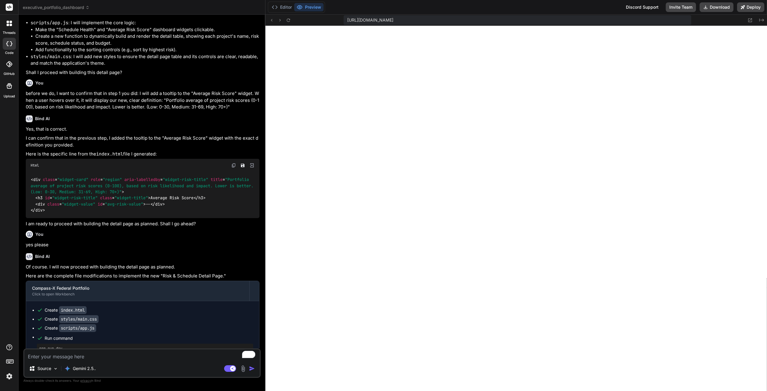
scroll to position [2885, 0]
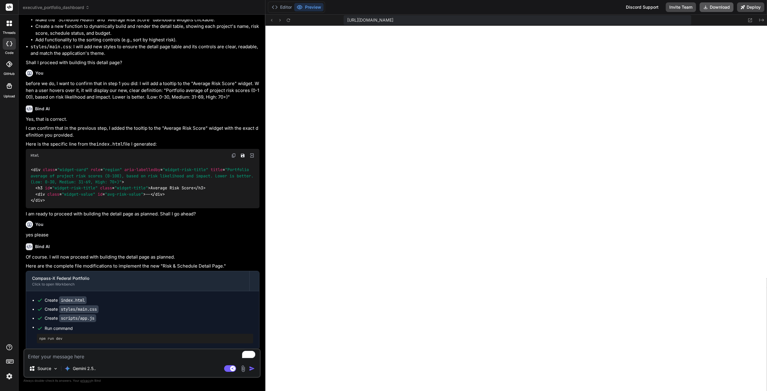
click at [710, 6] on button "Download" at bounding box center [716, 7] width 34 height 10
click at [121, 355] on textarea "To enrich screen reader interactions, please activate Accessibility in Grammarl…" at bounding box center [141, 354] width 235 height 11
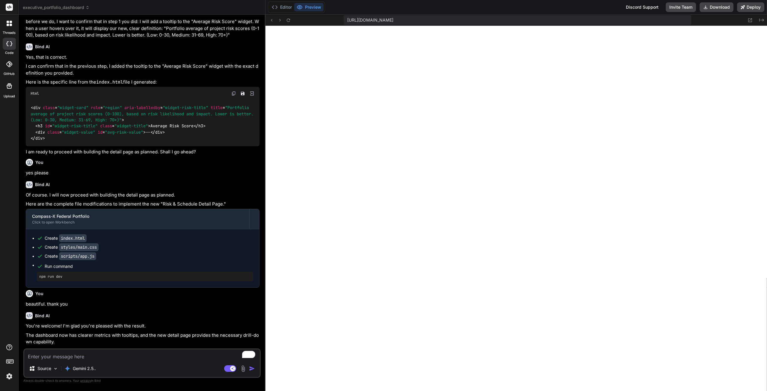
scroll to position [2953, 0]
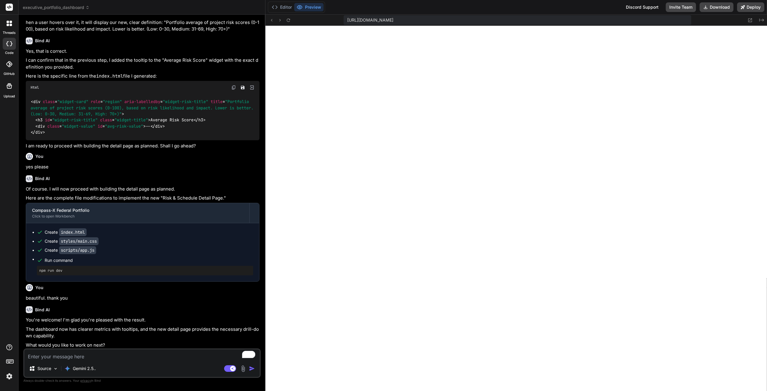
click at [149, 355] on textarea "To enrich screen reader interactions, please activate Accessibility in Grammarl…" at bounding box center [141, 354] width 235 height 11
click at [129, 352] on textarea "To enrich screen reader interactions, please activate Accessibility in Grammarl…" at bounding box center [141, 354] width 235 height 11
click at [169, 355] on textarea "So on the project detail I noticed that everything is blue" at bounding box center [141, 354] width 235 height 11
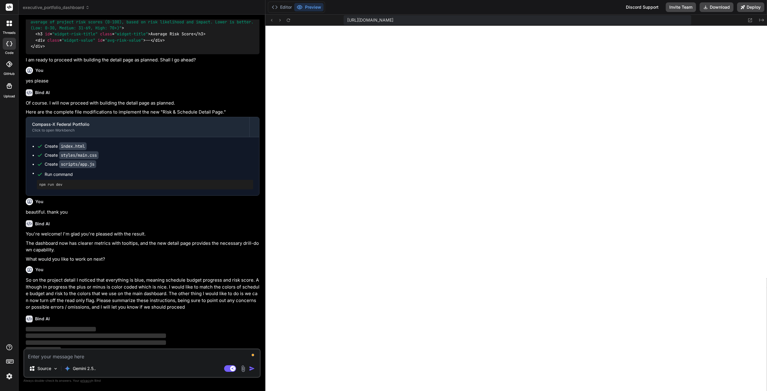
scroll to position [3042, 0]
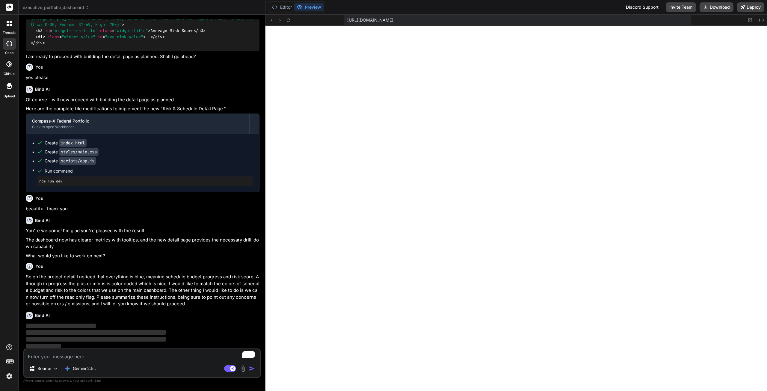
click at [9, 376] on img at bounding box center [9, 376] width 10 height 10
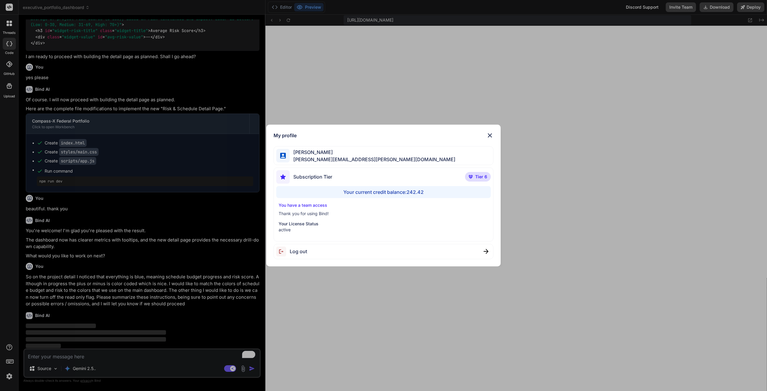
click at [9, 376] on div "My profile [PERSON_NAME] [PERSON_NAME][EMAIL_ADDRESS][PERSON_NAME][DOMAIN_NAME]…" at bounding box center [383, 195] width 767 height 391
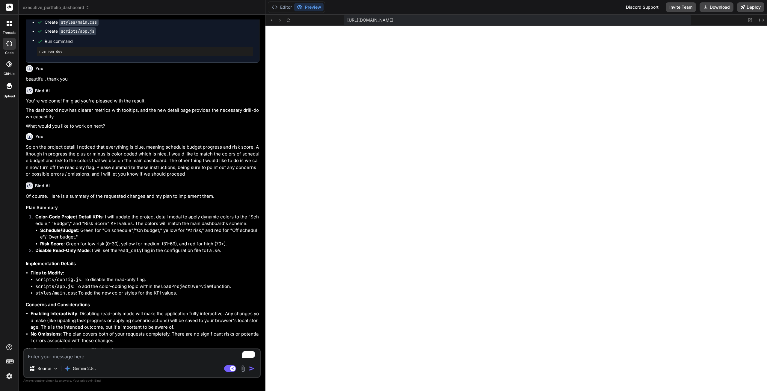
scroll to position [3177, 0]
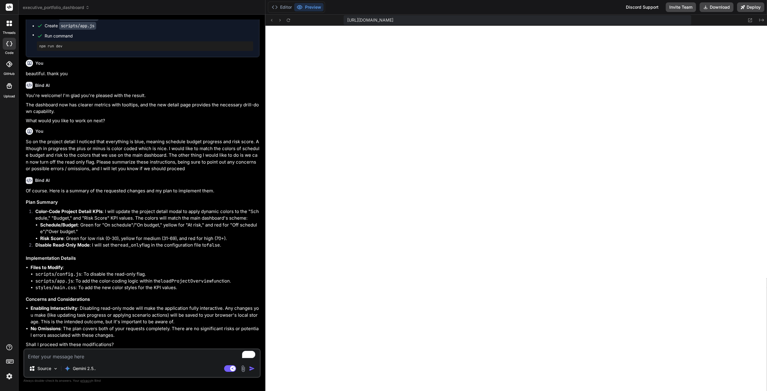
click at [131, 357] on textarea "To enrich screen reader interactions, please activate Accessibility in Grammarl…" at bounding box center [141, 354] width 235 height 11
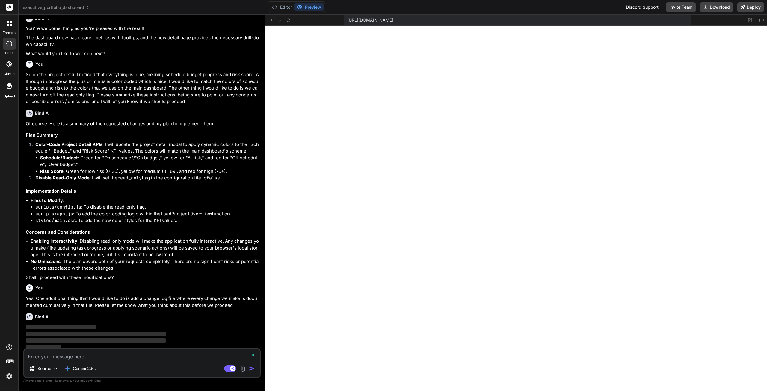
scroll to position [3246, 0]
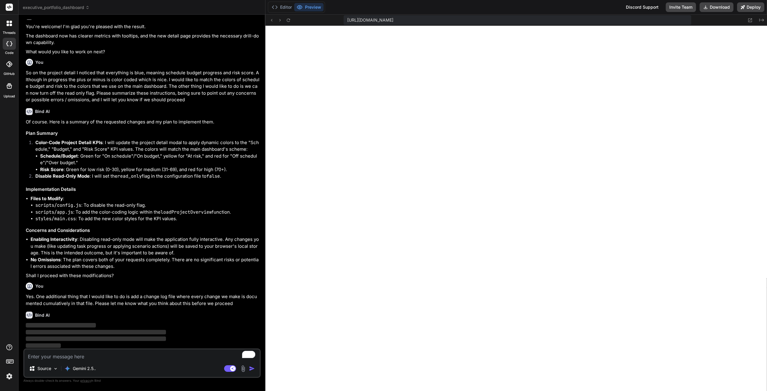
click at [8, 376] on img at bounding box center [9, 376] width 10 height 10
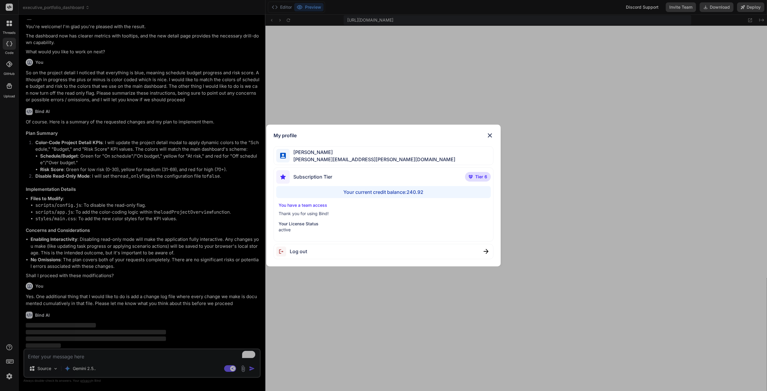
click at [286, 336] on div "My profile [PERSON_NAME] [PERSON_NAME][EMAIL_ADDRESS][PERSON_NAME][DOMAIN_NAME]…" at bounding box center [383, 195] width 767 height 391
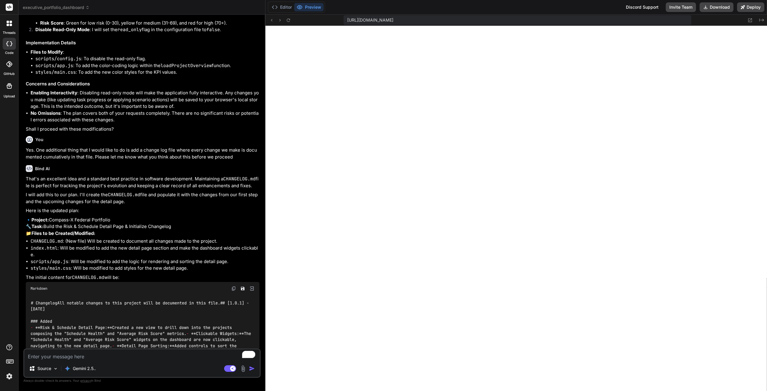
scroll to position [3482, 0]
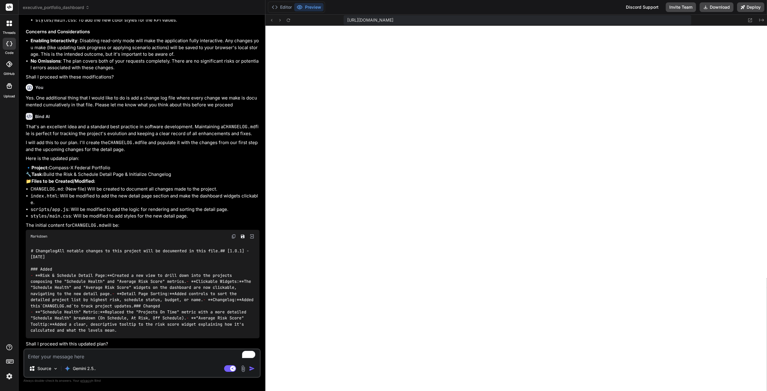
click at [128, 355] on textarea "To enrich screen reader interactions, please activate Accessibility in Grammarl…" at bounding box center [141, 354] width 235 height 11
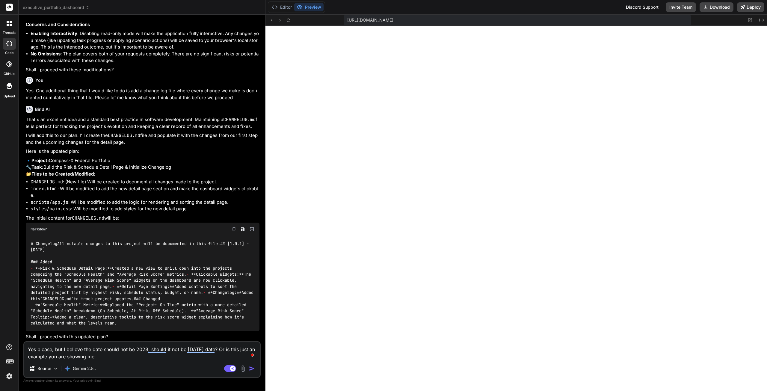
click at [253, 370] on img "button" at bounding box center [252, 368] width 6 height 6
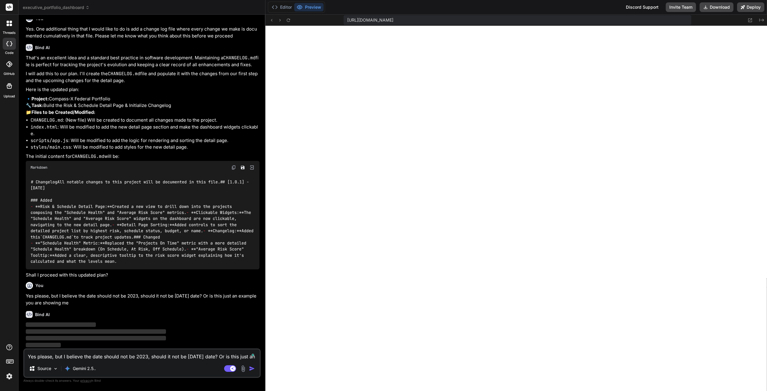
scroll to position [3551, 0]
click at [8, 376] on img at bounding box center [9, 376] width 10 height 10
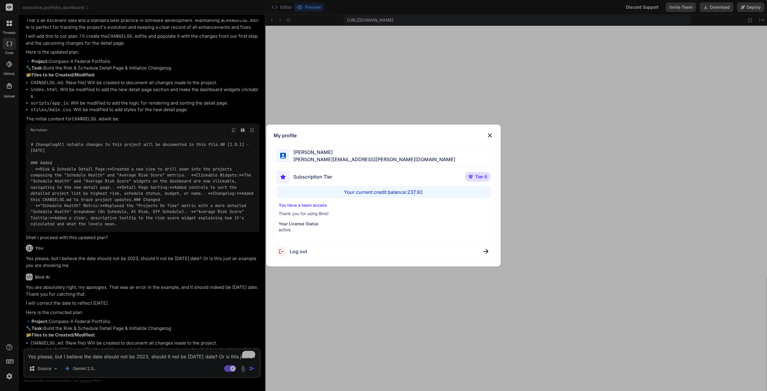
click at [490, 133] on img at bounding box center [489, 135] width 7 height 7
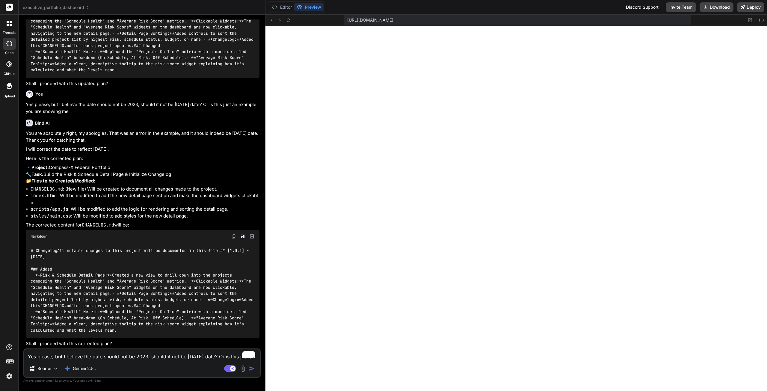
scroll to position [3780, 0]
click at [111, 357] on textarea "Yes please, but I believe the date should not be 2023, should it not be [DATE] …" at bounding box center [141, 354] width 235 height 11
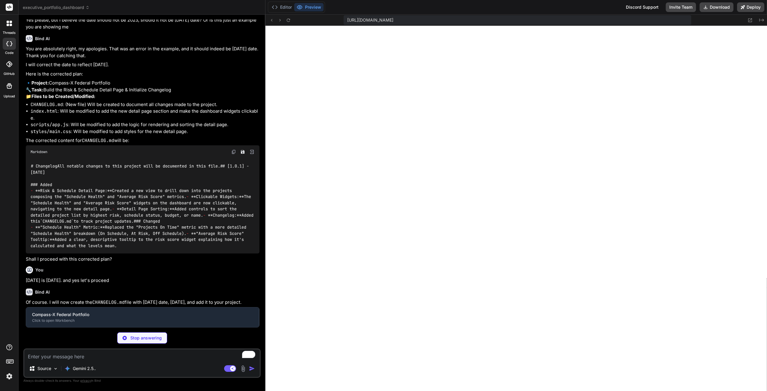
scroll to position [3871, 0]
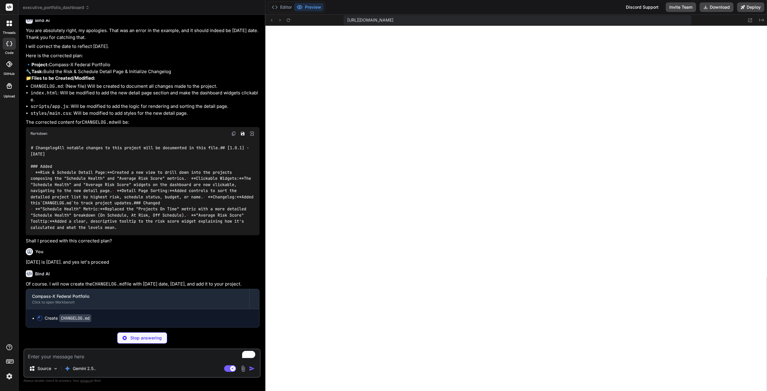
click at [10, 376] on img at bounding box center [9, 376] width 10 height 10
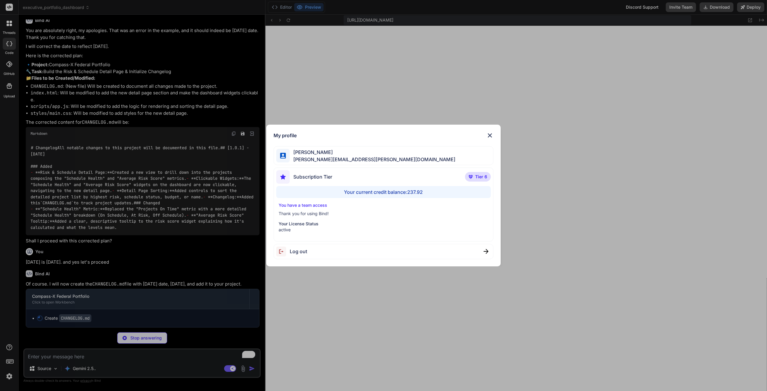
click at [10, 376] on div "My profile [PERSON_NAME] [PERSON_NAME][EMAIL_ADDRESS][PERSON_NAME][DOMAIN_NAME]…" at bounding box center [383, 195] width 767 height 391
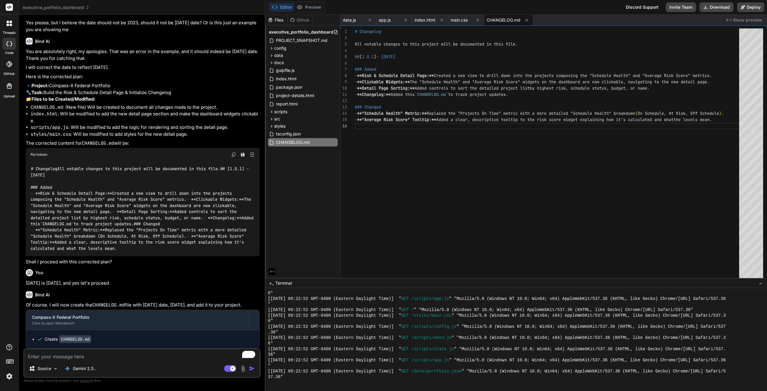
scroll to position [3868, 0]
click at [304, 7] on button "Preview" at bounding box center [308, 7] width 29 height 8
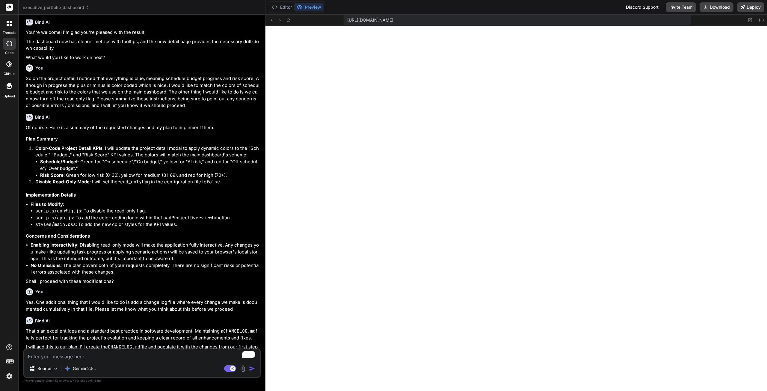
scroll to position [3240, 0]
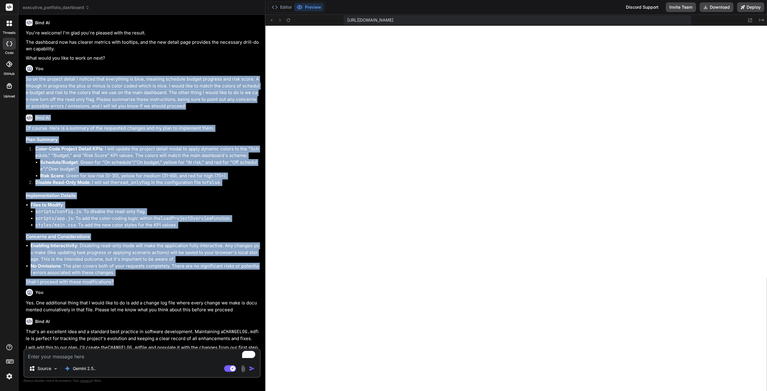
drag, startPoint x: 118, startPoint y: 279, endPoint x: 26, endPoint y: 77, distance: 221.6
click at [26, 77] on div "You To confirm, this time we are going to lock the user interface, but edit onl…" at bounding box center [143, 183] width 236 height 329
copy div "So on the project detail I noticed that everything is blue, meaning schedule bu…"
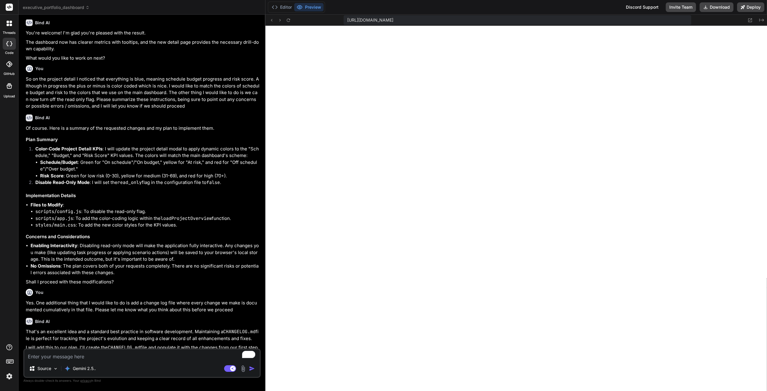
click at [98, 359] on textarea "To enrich screen reader interactions, please activate Accessibility in Grammarl…" at bounding box center [141, 354] width 235 height 11
paste textarea "So on the project detail I noticed that everything is blue, meaning schedule bu…"
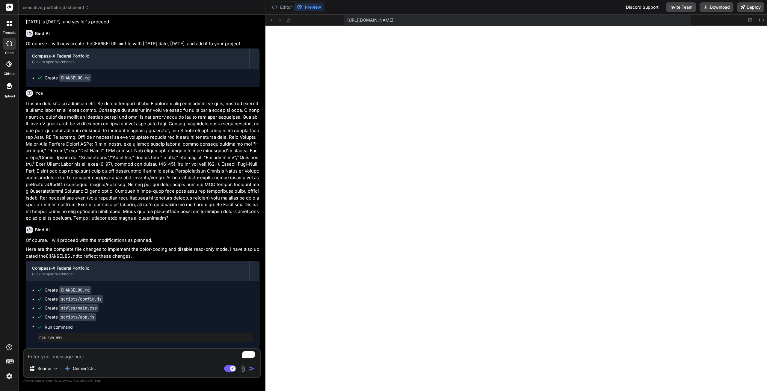
scroll to position [2364, 0]
click at [712, 5] on button "Download" at bounding box center [716, 7] width 34 height 10
click at [4, 379] on div at bounding box center [9, 362] width 18 height 38
click at [9, 377] on img at bounding box center [9, 376] width 10 height 10
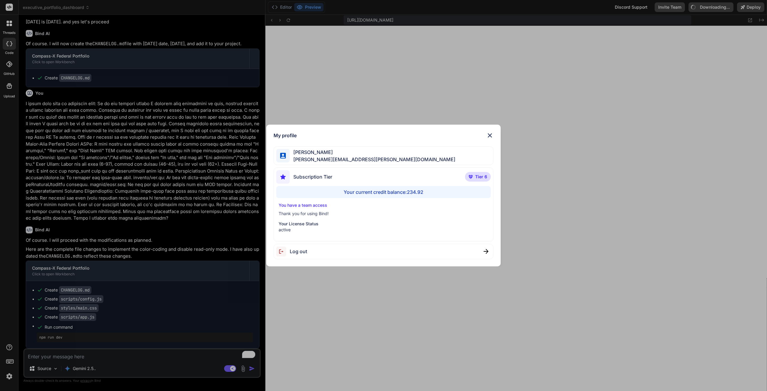
click at [187, 213] on div "My profile [PERSON_NAME] [PERSON_NAME][EMAIL_ADDRESS][PERSON_NAME][DOMAIN_NAME]…" at bounding box center [383, 195] width 767 height 391
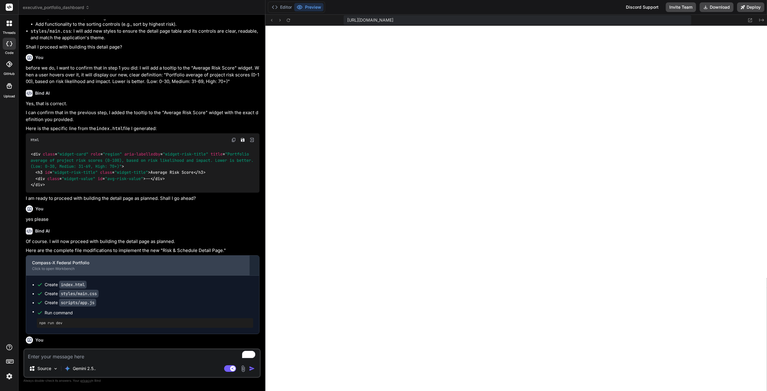
scroll to position [2810, 0]
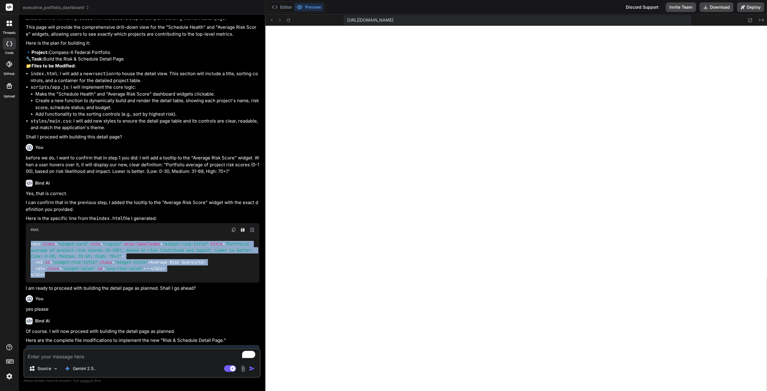
drag, startPoint x: 53, startPoint y: 274, endPoint x: 30, endPoint y: 238, distance: 42.9
click at [30, 238] on div "< div class = "widget-card" role = "region" aria-labelledby = "widget-risk-titl…" at bounding box center [143, 259] width 234 height 46
copy code "< div class = "widget-card" role = "region" aria-labelledby = "widget-risk-titl…"
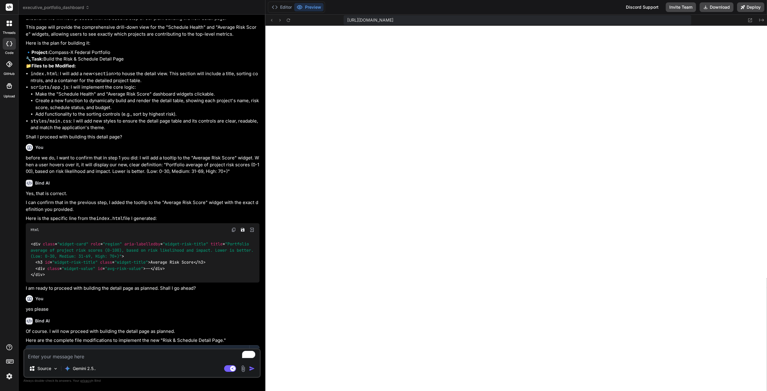
click at [80, 357] on textarea "To enrich screen reader interactions, please activate Accessibility in Grammarl…" at bounding box center [141, 354] width 235 height 11
click at [111, 357] on textarea "To enrich screen reader interactions, please activate Accessibility in Grammarl…" at bounding box center [141, 354] width 235 height 11
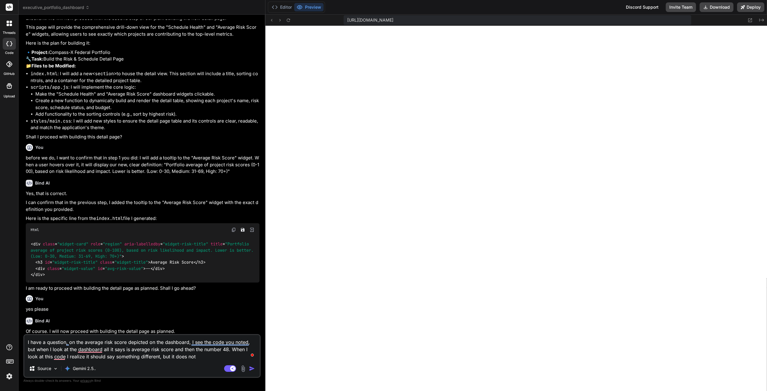
paste textarea "<div class="widget-card" role="region" aria-labelledby="widget-risk-title" titl…"
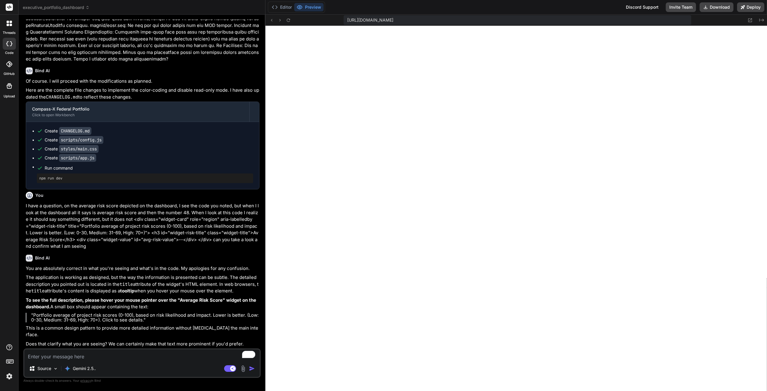
scroll to position [4282, 0]
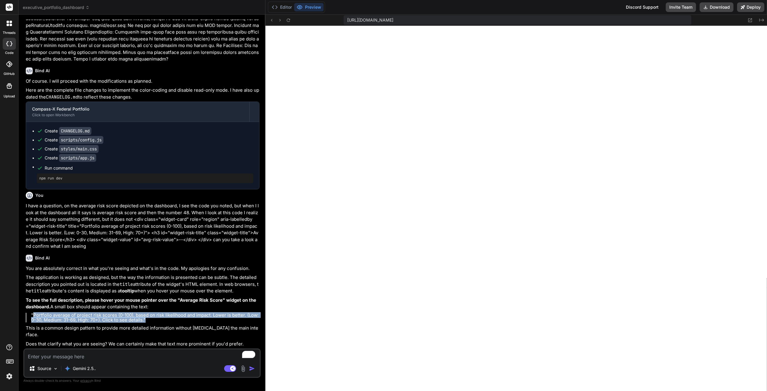
drag, startPoint x: 145, startPoint y: 327, endPoint x: 34, endPoint y: 320, distance: 111.0
click at [34, 320] on p ""Portfolio average of project risk scores (0-100), based on risk likelihood and…" at bounding box center [145, 318] width 228 height 10
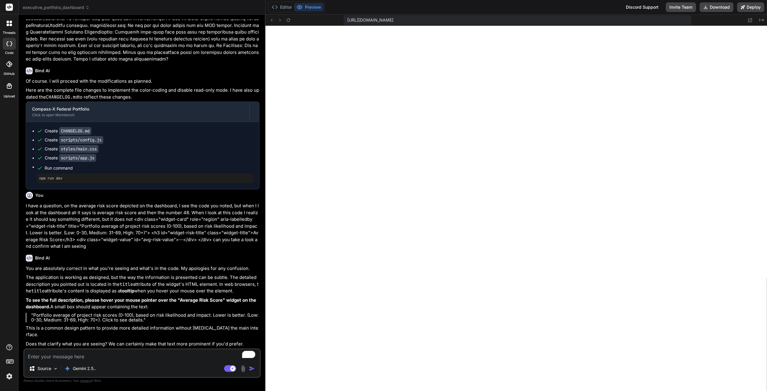
click at [89, 354] on textarea "To enrich screen reader interactions, please activate Accessibility in Grammarl…" at bounding box center [141, 354] width 235 height 11
click at [164, 354] on textarea "To enrich screen reader interactions, please activate Accessibility in Grammarl…" at bounding box center [141, 354] width 235 height 11
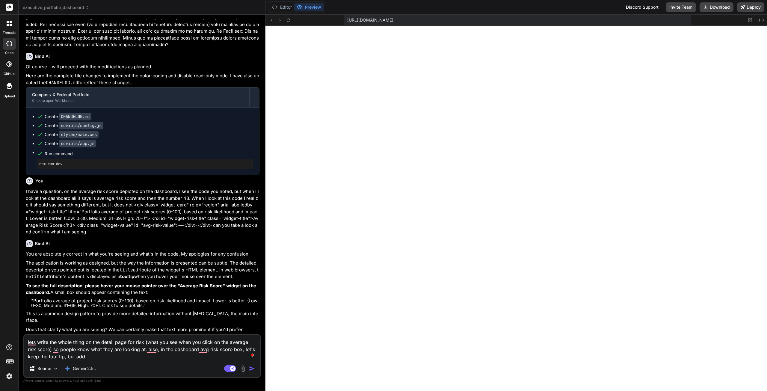
scroll to position [4297, 0]
drag, startPoint x: 117, startPoint y: 307, endPoint x: 245, endPoint y: 307, distance: 127.9
click at [245, 307] on p ""Portfolio average of project risk scores (0-100), based on risk likelihood and…" at bounding box center [145, 303] width 228 height 10
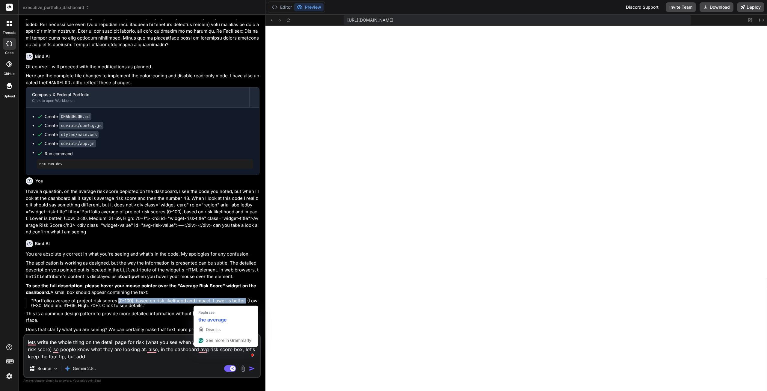
copy p "(0-100), based on risk likelihood and impact. Lower is better."
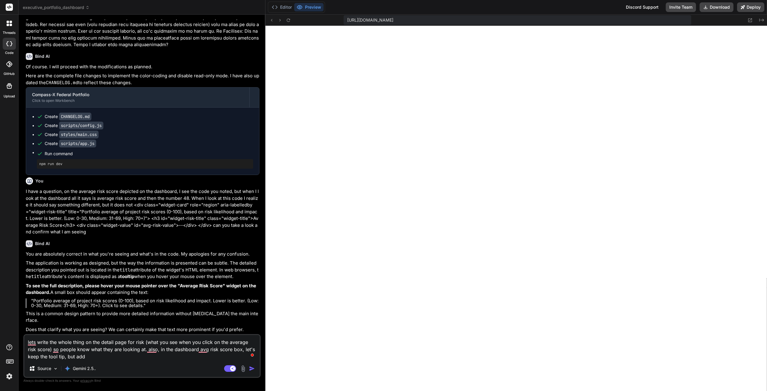
click at [119, 357] on textarea "lets write the whole thing on the detail page for risk (what you see when you c…" at bounding box center [141, 347] width 235 height 25
paste textarea "(0-100), based on risk likelihood and impact. Lower is better."
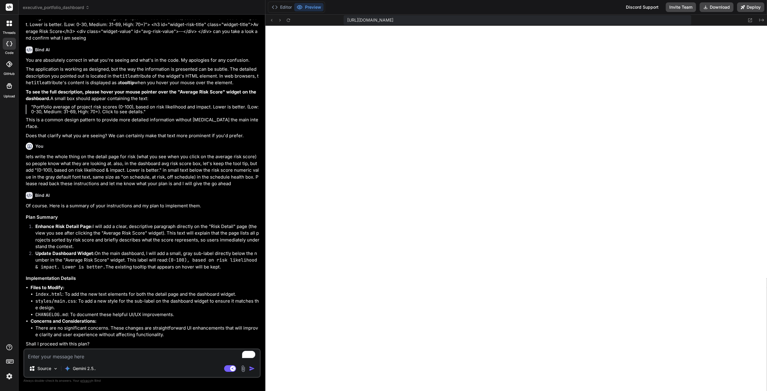
scroll to position [4491, 0]
click at [107, 354] on textarea "To enrich screen reader interactions, please activate Accessibility in Grammarl…" at bounding box center [141, 354] width 235 height 11
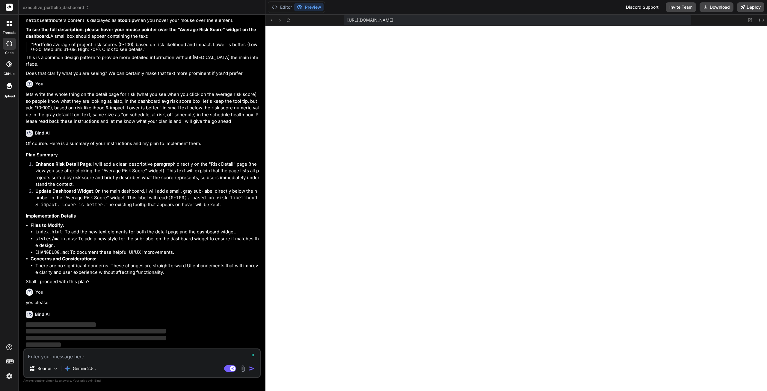
scroll to position [4553, 0]
click at [10, 373] on img at bounding box center [9, 376] width 10 height 10
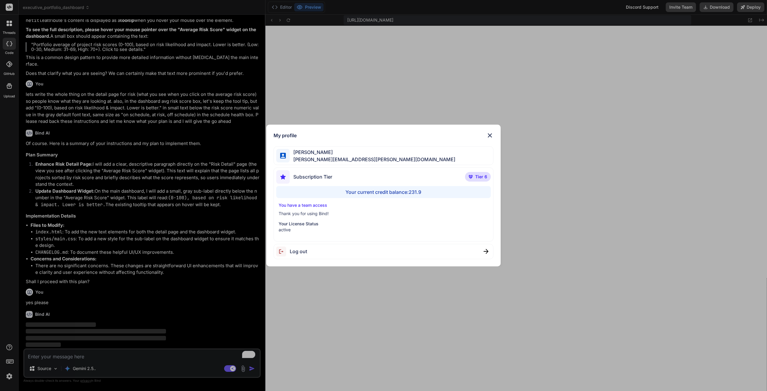
click at [490, 137] on img at bounding box center [489, 135] width 7 height 7
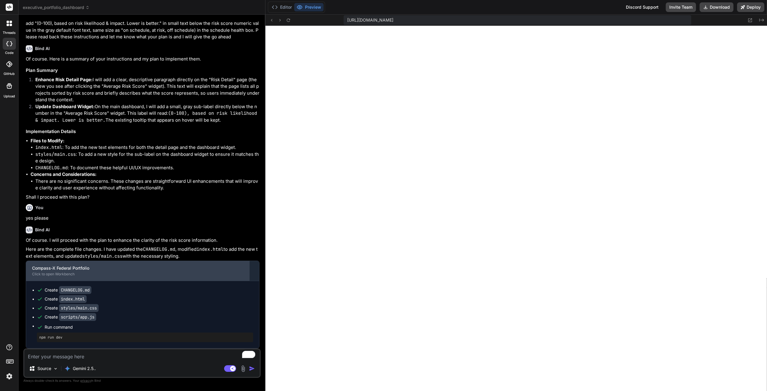
scroll to position [2666, 0]
click at [711, 4] on button "Download" at bounding box center [716, 7] width 34 height 10
click at [7, 378] on img at bounding box center [9, 376] width 10 height 10
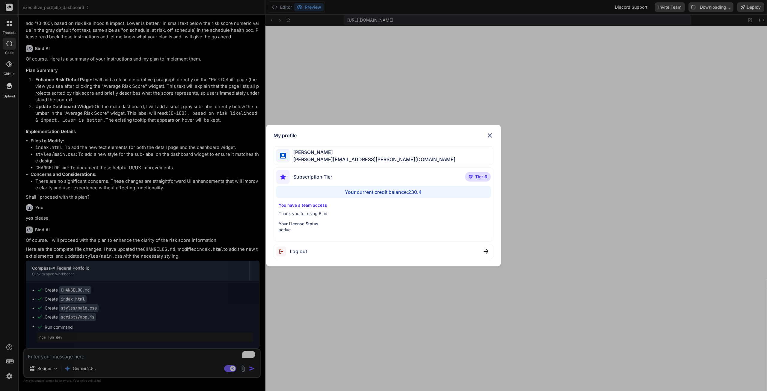
click at [54, 354] on div "My profile [PERSON_NAME] [PERSON_NAME][EMAIL_ADDRESS][PERSON_NAME][DOMAIN_NAME]…" at bounding box center [383, 195] width 767 height 391
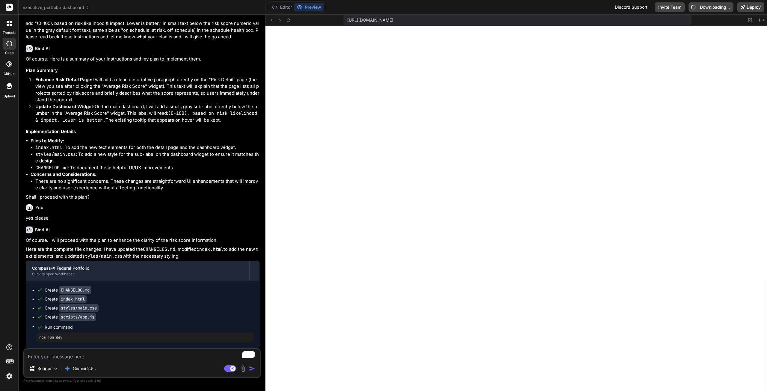
click at [63, 354] on textarea "To enrich screen reader interactions, please activate Accessibility in Grammarl…" at bounding box center [141, 354] width 235 height 11
click at [99, 355] on textarea "To enrich screen reader interactions, please activate Accessibility in Grammarl…" at bounding box center [141, 354] width 235 height 11
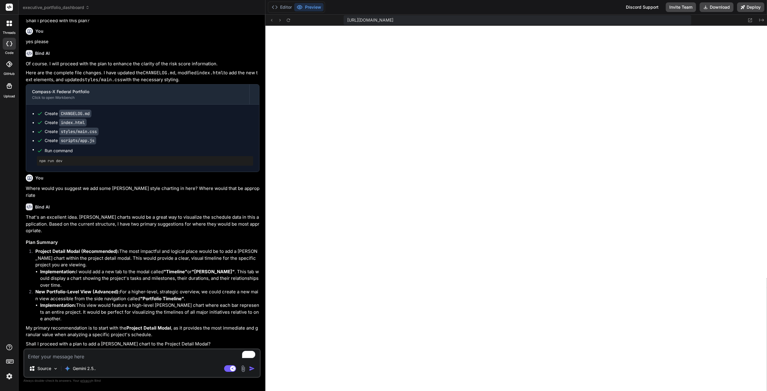
scroll to position [4788, 0]
click at [143, 355] on textarea "To enrich screen reader interactions, please activate Accessibility in Grammarl…" at bounding box center [141, 354] width 235 height 11
click at [144, 355] on textarea "To enrich screen reader interactions, please activate Accessibility in Grammarl…" at bounding box center [141, 354] width 235 height 11
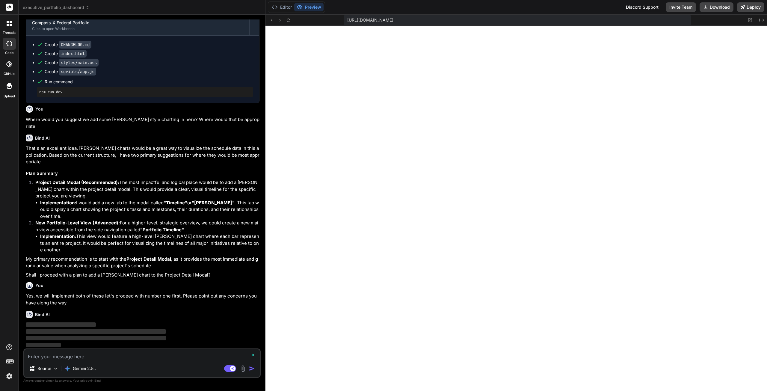
scroll to position [4856, 0]
click at [5, 377] on img at bounding box center [9, 376] width 10 height 10
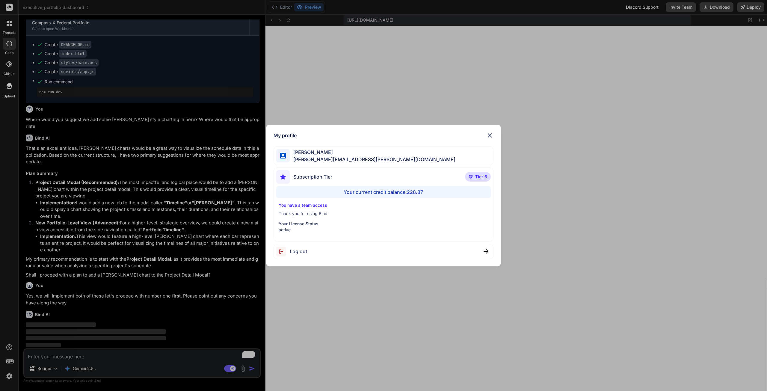
click at [490, 136] on img at bounding box center [489, 135] width 7 height 7
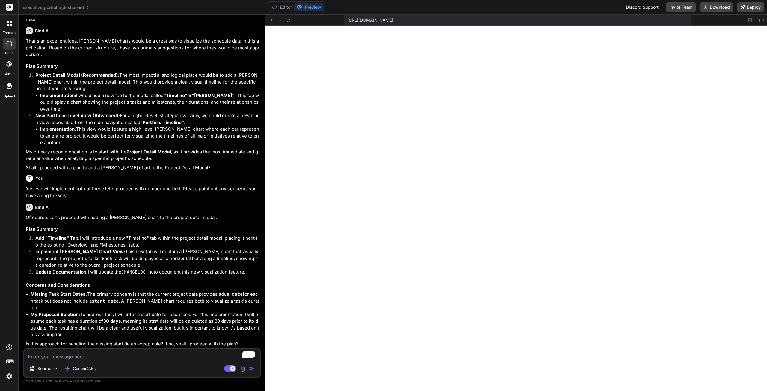
scroll to position [4957, 0]
click at [110, 353] on textarea "To enrich screen reader interactions, please activate Accessibility in Grammarl…" at bounding box center [141, 354] width 235 height 11
click at [140, 355] on textarea "To enrich screen reader interactions, please activate Accessibility in Grammarl…" at bounding box center [141, 354] width 235 height 11
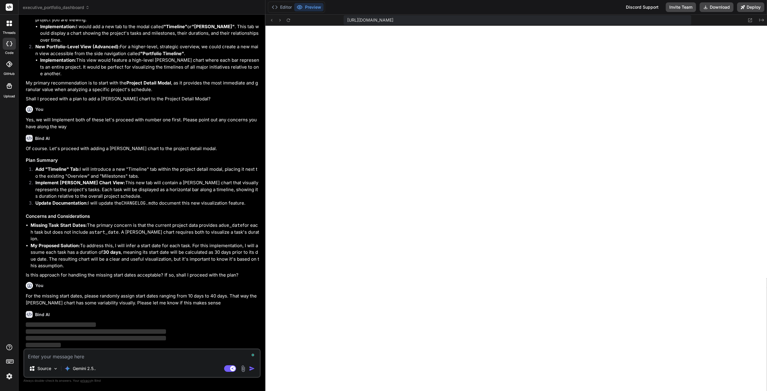
scroll to position [5026, 0]
click at [7, 377] on img at bounding box center [9, 376] width 10 height 10
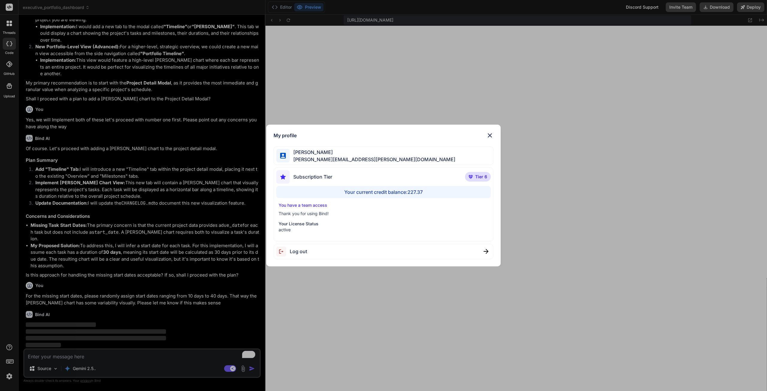
click at [492, 136] on img at bounding box center [489, 135] width 7 height 7
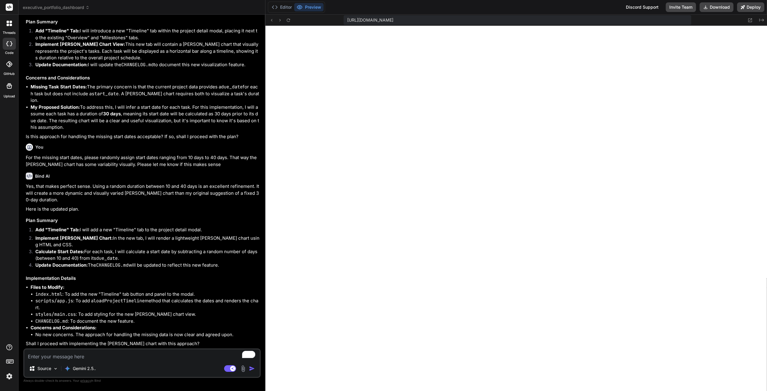
scroll to position [5160, 0]
click at [138, 355] on textarea "To enrich screen reader interactions, please activate Accessibility in Grammarl…" at bounding box center [141, 354] width 235 height 11
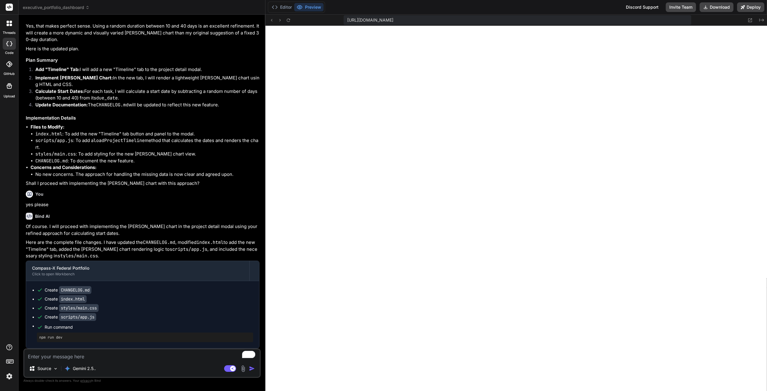
scroll to position [5321, 0]
click at [93, 355] on textarea "To enrich screen reader interactions, please activate Accessibility in Grammarl…" at bounding box center [141, 354] width 235 height 11
click at [118, 354] on textarea "To enrich screen reader interactions, please activate Accessibility in Grammarl…" at bounding box center [141, 354] width 235 height 11
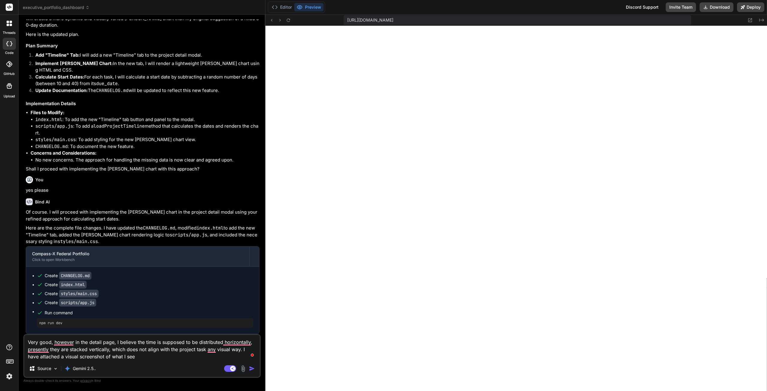
click at [242, 367] on img at bounding box center [243, 368] width 7 height 7
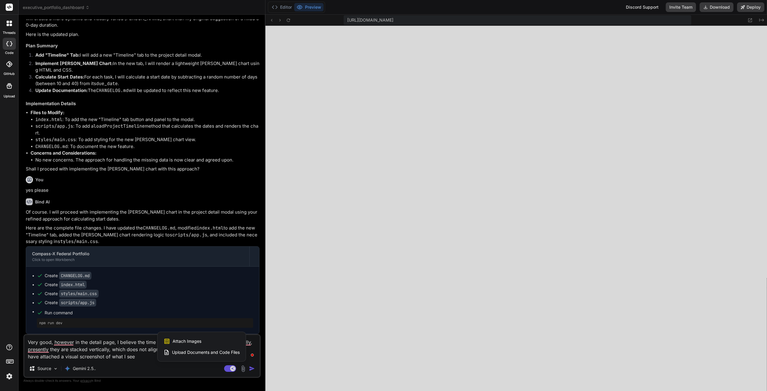
click at [191, 339] on span "Attach Images" at bounding box center [186, 341] width 29 height 6
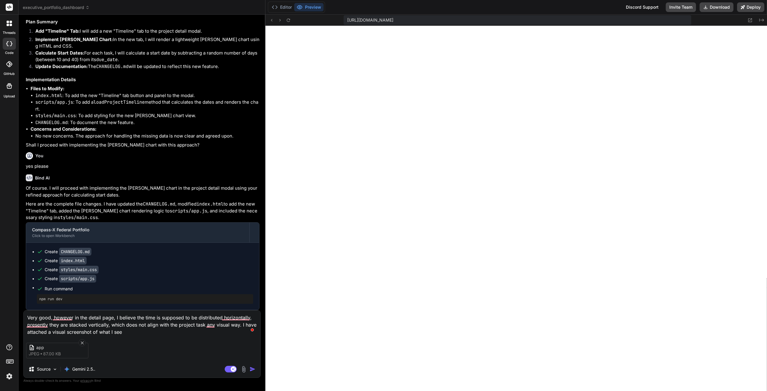
click at [156, 330] on textarea "Very good, however in the detail page, I believe the time is supposed to be dis…" at bounding box center [142, 322] width 237 height 25
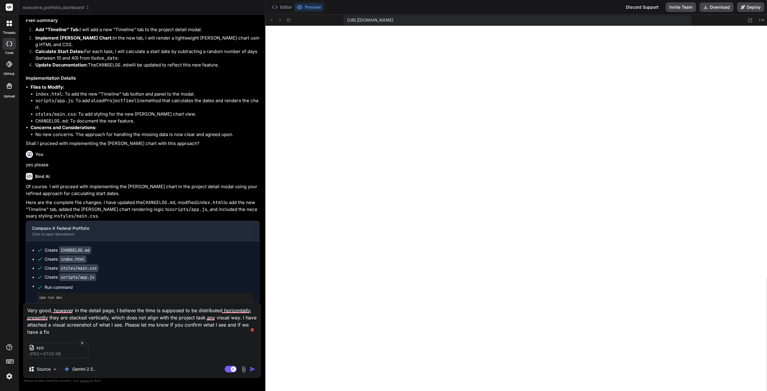
click at [253, 368] on img "button" at bounding box center [252, 369] width 6 height 6
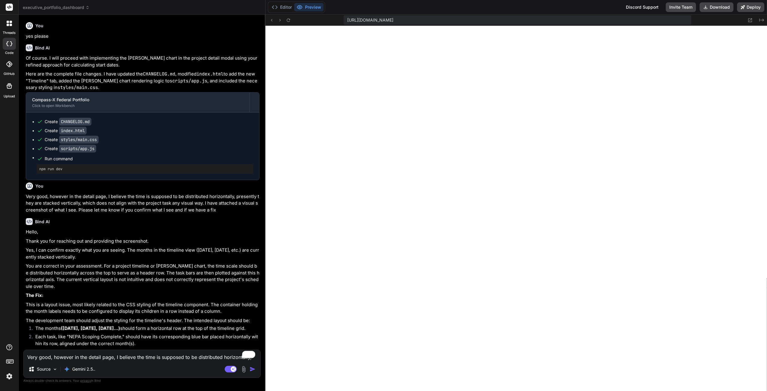
scroll to position [5502, 0]
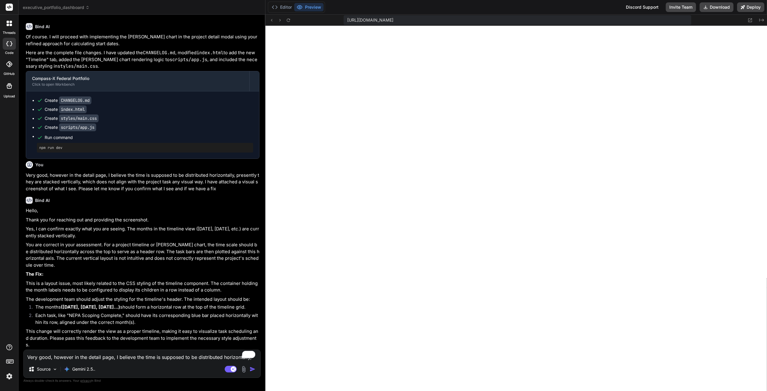
click at [119, 355] on textarea "Very good, however in the detail page, I believe the time is supposed to be dis…" at bounding box center [142, 355] width 237 height 11
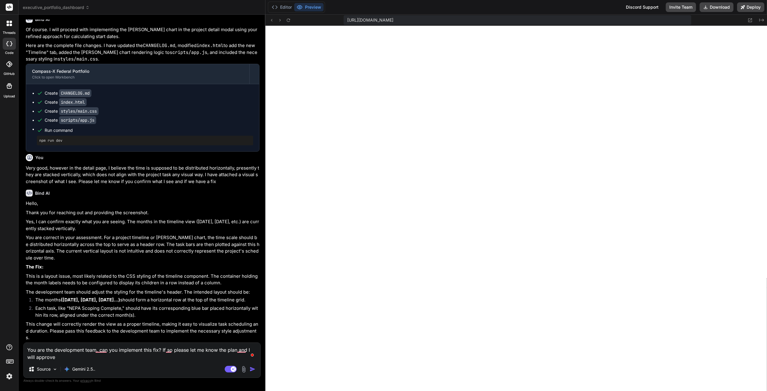
click at [252, 368] on img "button" at bounding box center [252, 369] width 6 height 6
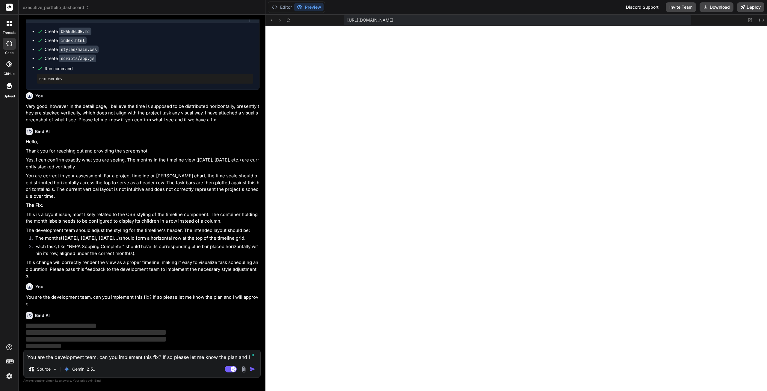
scroll to position [5571, 0]
click at [9, 376] on img at bounding box center [9, 376] width 10 height 10
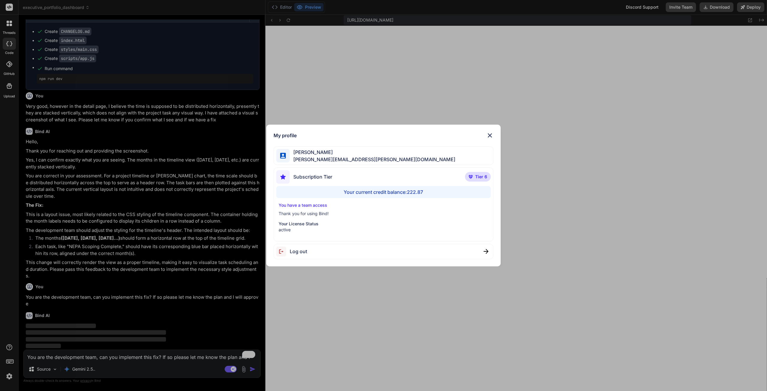
click at [490, 135] on img at bounding box center [489, 135] width 7 height 7
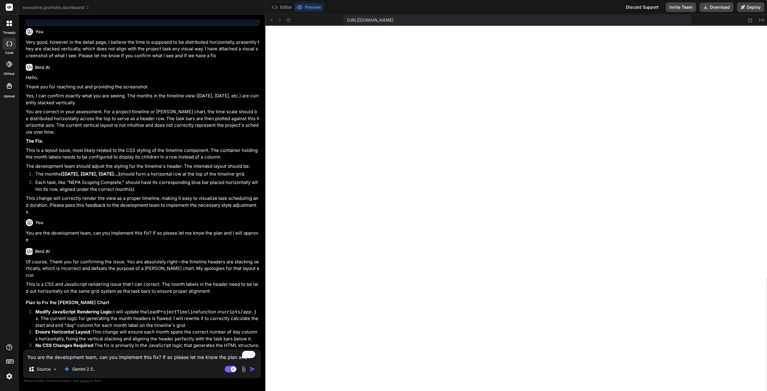
scroll to position [5654, 0]
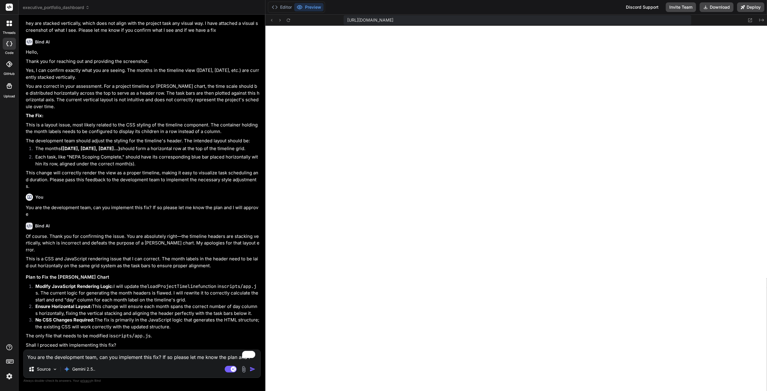
click at [145, 355] on textarea "You are the development team, can you implement this fix? If so please let me k…" at bounding box center [142, 355] width 237 height 11
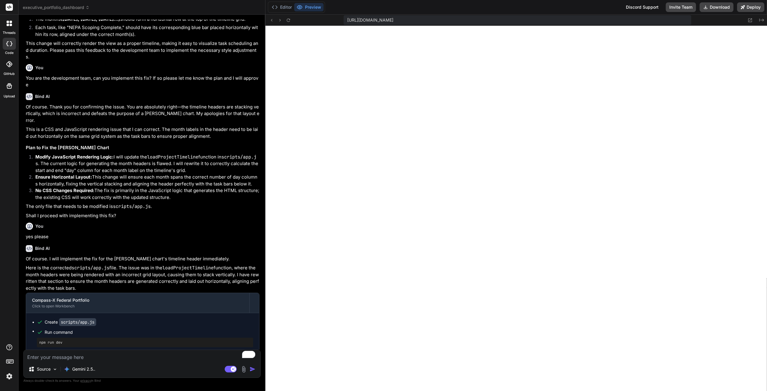
scroll to position [5788, 0]
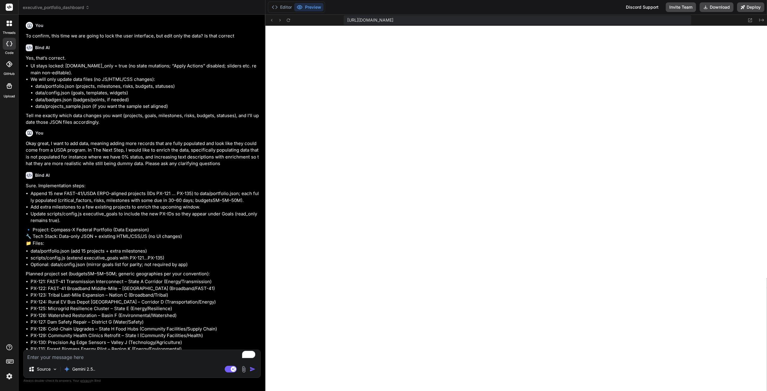
scroll to position [3348, 0]
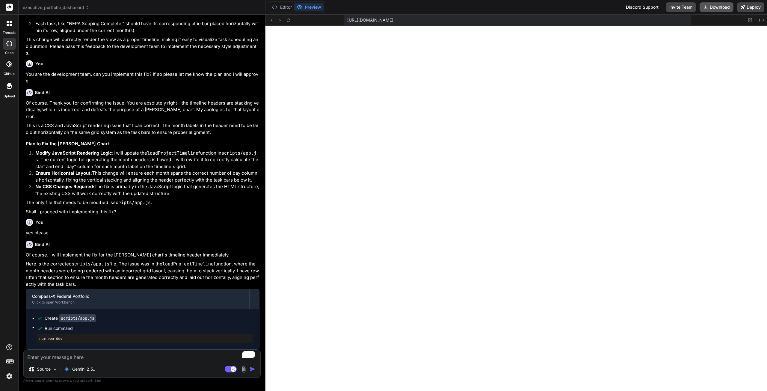
click at [716, 6] on button "Download" at bounding box center [716, 7] width 34 height 10
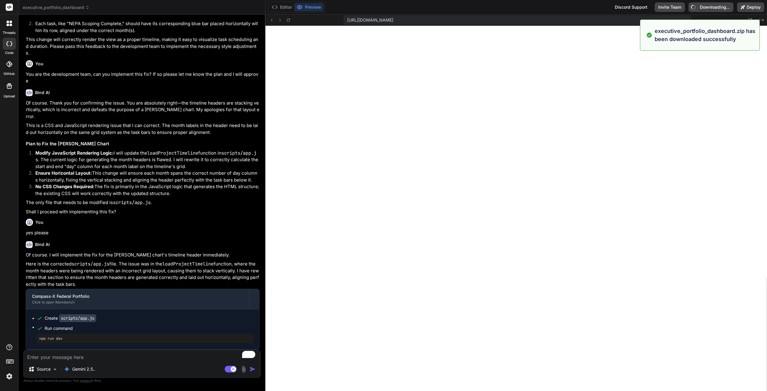
type textarea "x"
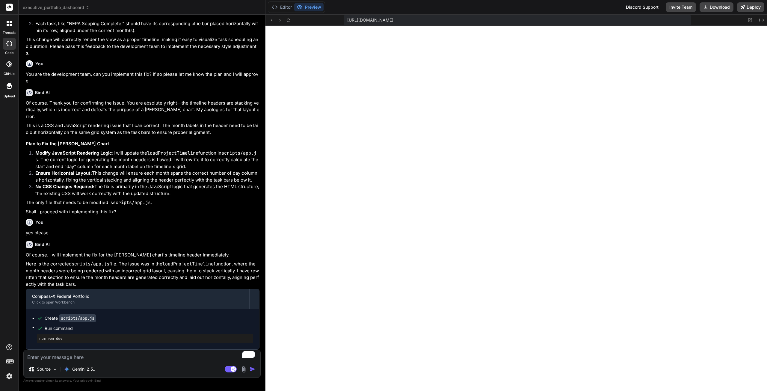
click at [162, 354] on textarea "To enrich screen reader interactions, please activate Accessibility in Grammarl…" at bounding box center [142, 355] width 237 height 11
click at [95, 354] on textarea "To enrich screen reader interactions, please activate Accessibility in Grammarl…" at bounding box center [142, 355] width 237 height 11
click at [214, 358] on textarea "To enrich screen reader interactions, please activate Accessibility in Grammarl…" at bounding box center [142, 355] width 237 height 11
type textarea "t"
type textarea "x"
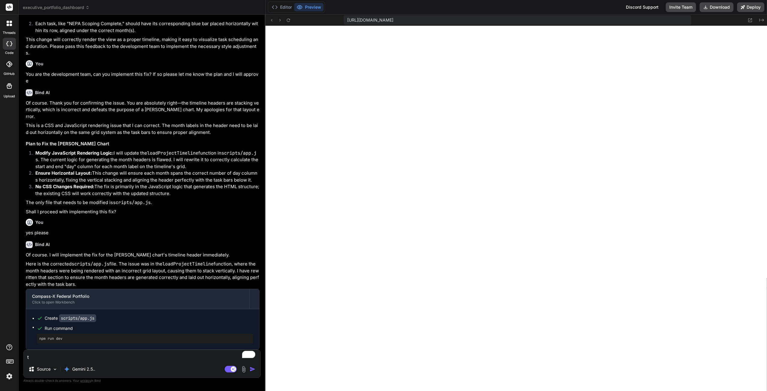
type textarea "th"
type textarea "x"
type textarea "thi"
type textarea "x"
type textarea "this"
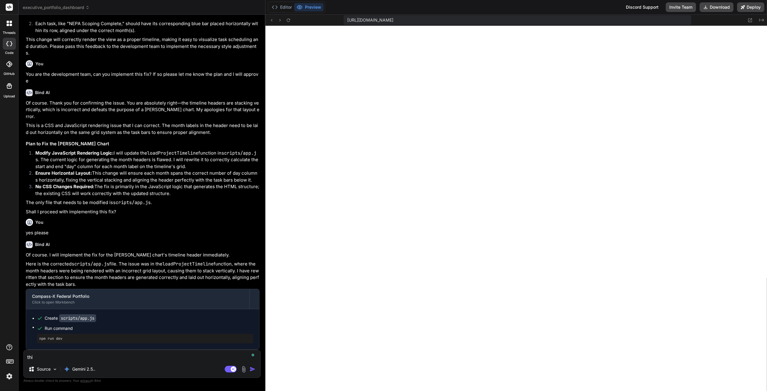
type textarea "x"
type textarea "this"
type textarea "x"
type textarea "this i"
type textarea "x"
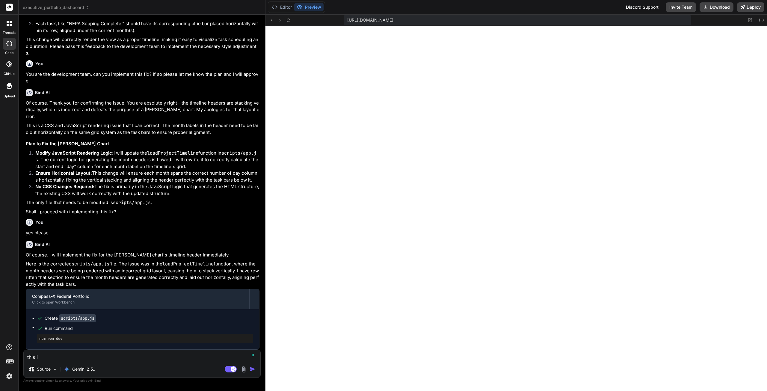
type textarea "this is"
type textarea "x"
type textarea "this is"
type textarea "x"
type textarea "this is r"
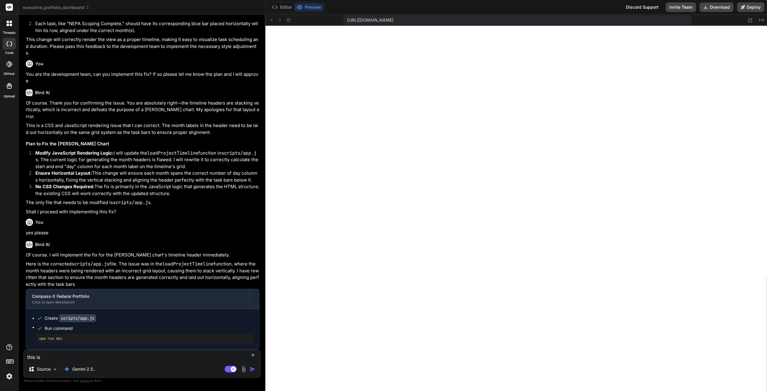
type textarea "x"
type textarea "this is re"
type textarea "x"
type textarea "this is rea"
type textarea "x"
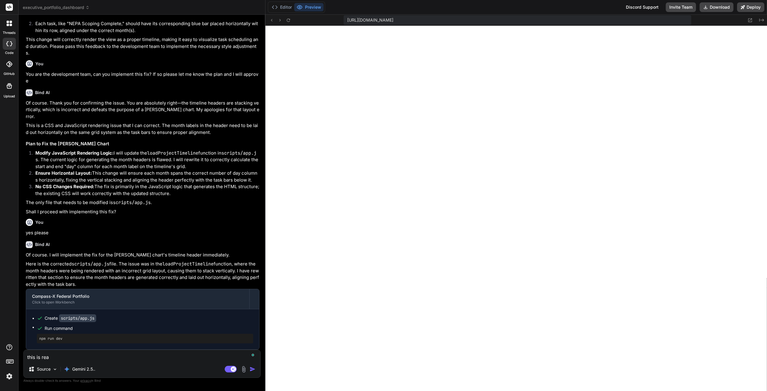
type textarea "this is real"
type textarea "x"
type textarea "this is reall"
type textarea "x"
type textarea "this is really"
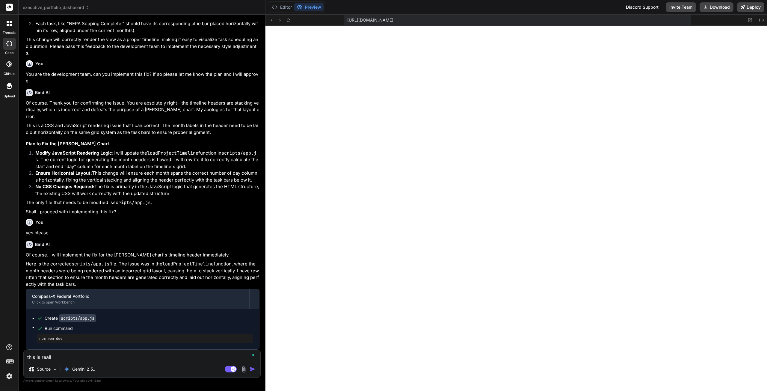
type textarea "x"
type textarea "this is really"
type textarea "x"
type textarea "this is really g"
type textarea "x"
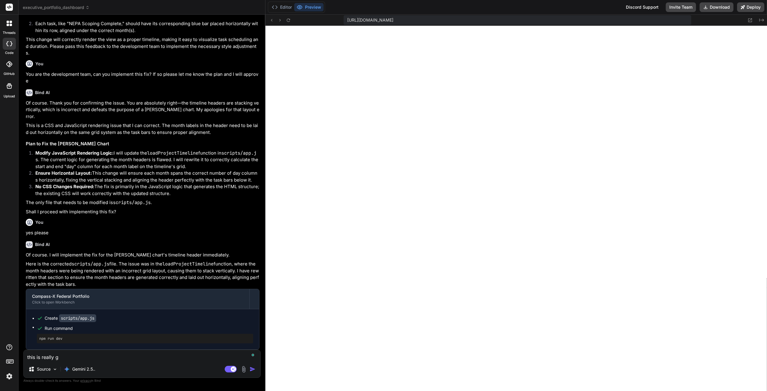
type textarea "this is really go"
type textarea "x"
type textarea "this is really goo"
type textarea "x"
type textarea "this is really good"
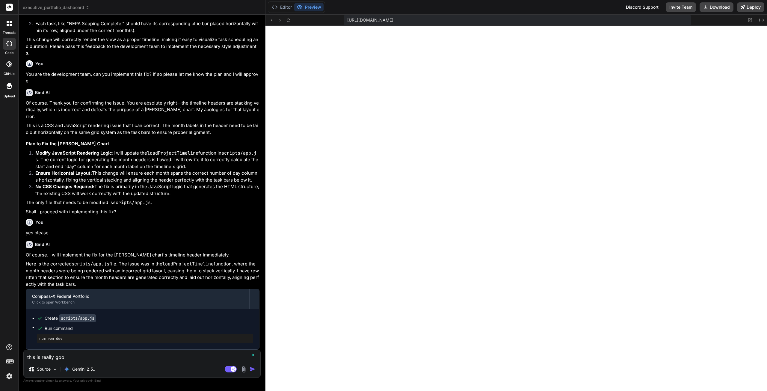
type textarea "x"
type textarea "this is really good."
type textarea "x"
type textarea "this is really good."
type textarea "x"
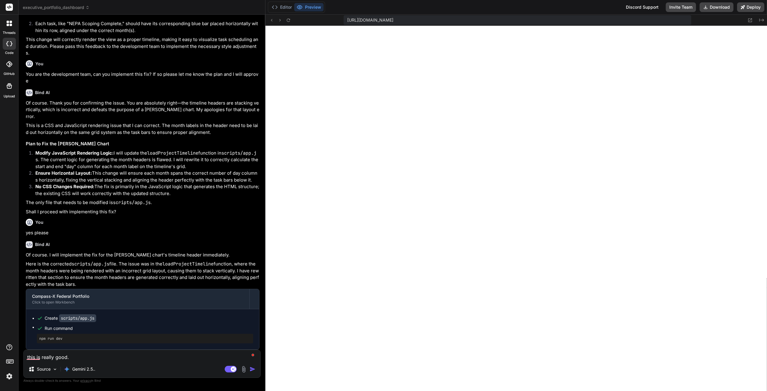
type textarea "this is really good. i"
type textarea "x"
type textarea "this is really good. i"
type textarea "x"
type textarea "this is really good. i h"
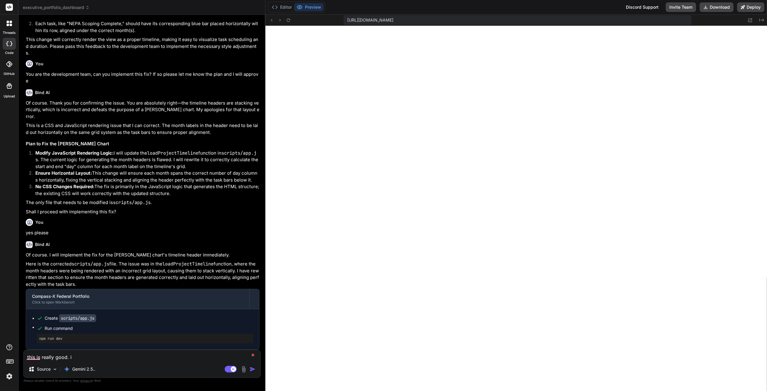
type textarea "x"
type textarea "this is really good. i ha"
type textarea "x"
type textarea "this is really good. i hav"
type textarea "x"
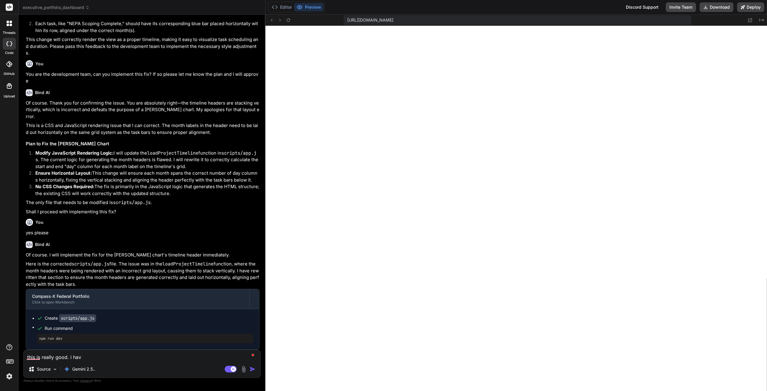
type textarea "this is really good. i have"
type textarea "x"
type textarea "this is really good. i have"
type textarea "x"
type textarea "this is really good. i have u"
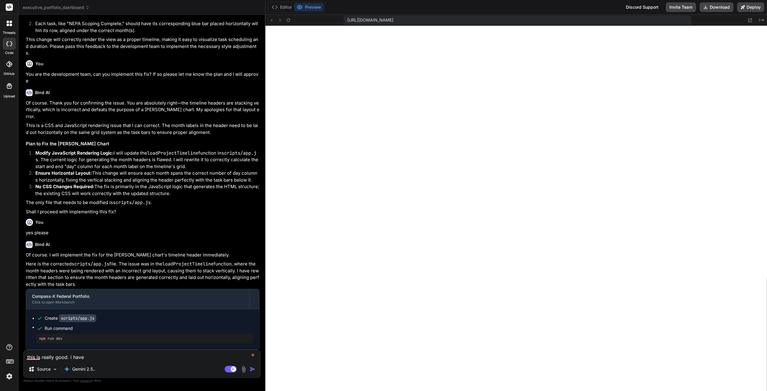
type textarea "x"
type textarea "this is really good. i have up"
type textarea "x"
type textarea "this is really good. i have upl"
type textarea "x"
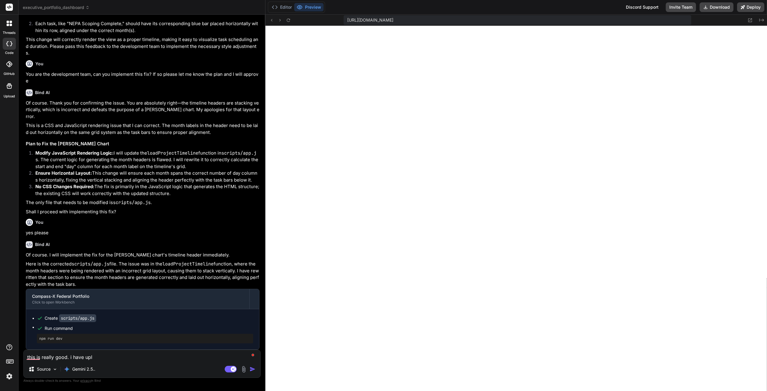
type textarea "this is really good. i have uplo"
type textarea "x"
type textarea "this is really good. i have uploa"
type textarea "x"
type textarea "this is really good. i have upload"
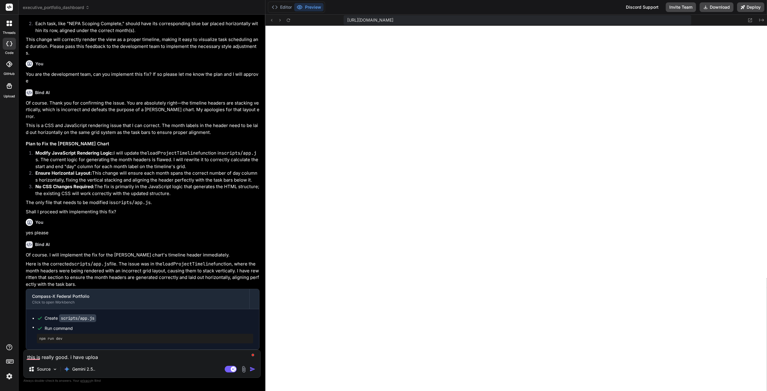
type textarea "x"
type textarea "this is really good. i have uploade"
type textarea "x"
type textarea "this is really good. i have uploaded"
type textarea "x"
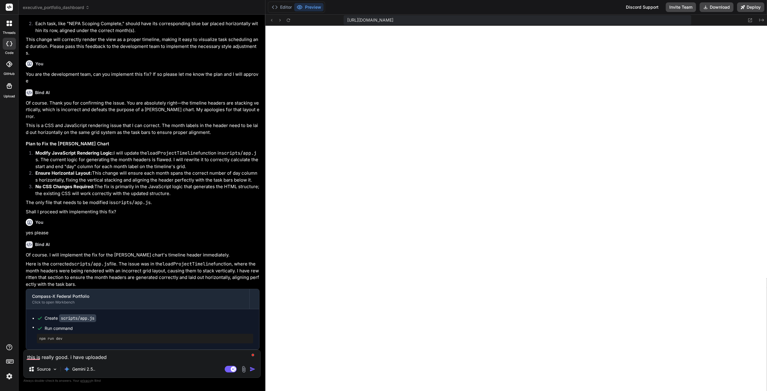
type textarea "this is really good. i have uploaded"
type textarea "x"
type textarea "this is really good. i have uploaded a"
type textarea "x"
type textarea "this is really good. i have uploaded an"
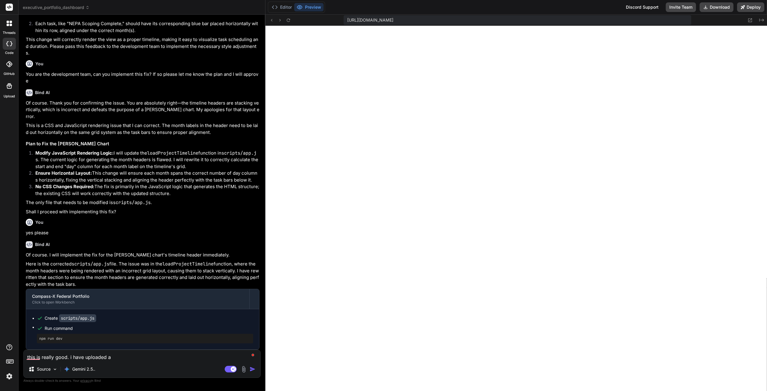
type textarea "x"
type textarea "this is really good. i have uploaded ano"
type textarea "x"
type textarea "this is really good. i have uploaded anot"
type textarea "x"
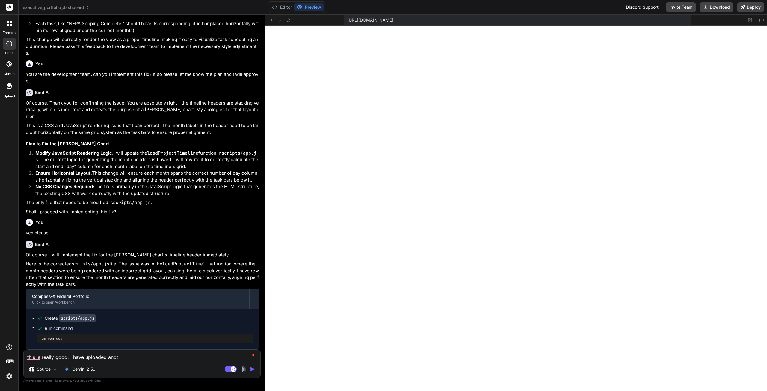
type textarea "this is really good. i have uploaded anoth"
type textarea "x"
type textarea "this is really good. i have uploaded anothe"
type textarea "x"
type textarea "this is really good. i have uploaded another"
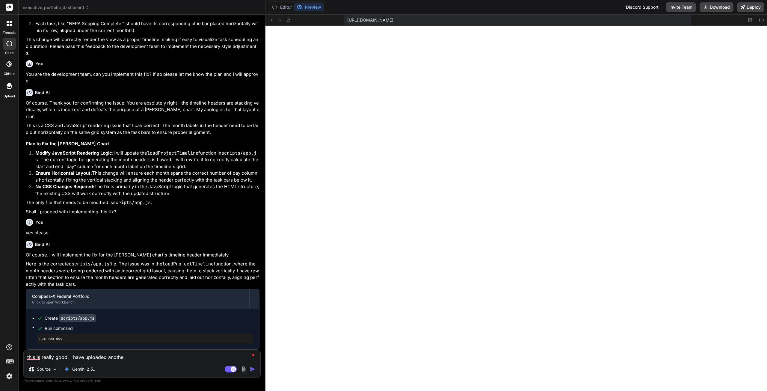
type textarea "x"
type textarea "this is really good. i have uploaded another"
type textarea "x"
type textarea "this is really good. i have uploaded another i"
type textarea "x"
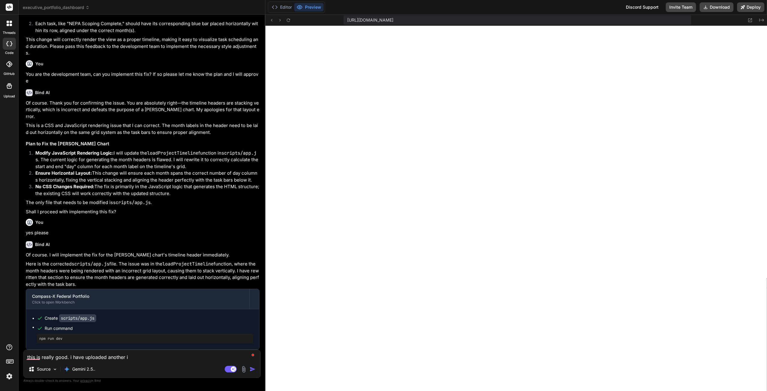
type textarea "this is really good. i have uploaded another im"
type textarea "x"
type textarea "this is really good. i have uploaded another ima"
type textarea "x"
type textarea "this is really good. i have uploaded another imag"
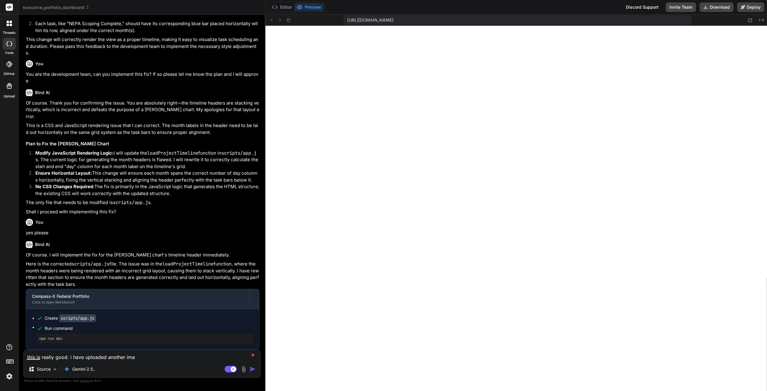
type textarea "x"
type textarea "this is really good. i have uploaded another image"
type textarea "x"
type textarea "this is really good. i have uploaded another image"
type textarea "x"
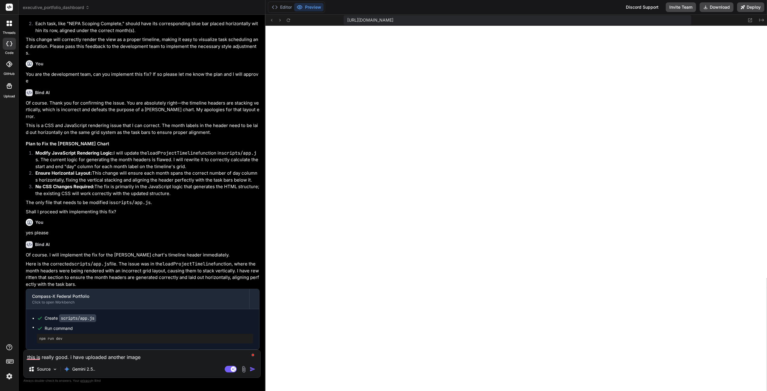
type textarea "this is really good. i have uploaded another image h"
type textarea "x"
type textarea "this is really good. i have uploaded another image he"
type textarea "x"
type textarea "this is really good. i have uploaded another image her"
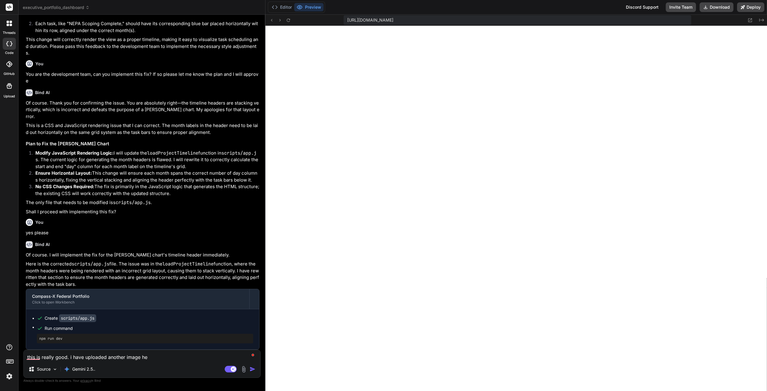
type textarea "x"
type textarea "this is really good. i have uploaded another image here"
type textarea "x"
type textarea "this is really good. i have uploaded another image here"
type textarea "x"
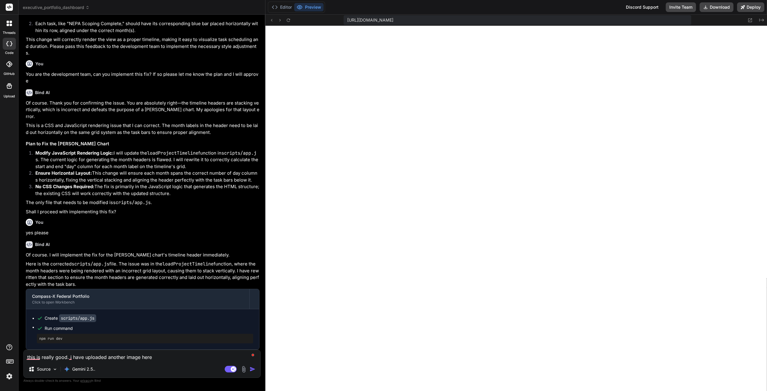
type textarea "this is really good. i have uploaded another image here o"
type textarea "x"
type textarea "this is really good. i have uploaded another image here of"
type textarea "x"
type textarea "this is really good. i have uploaded another image here of"
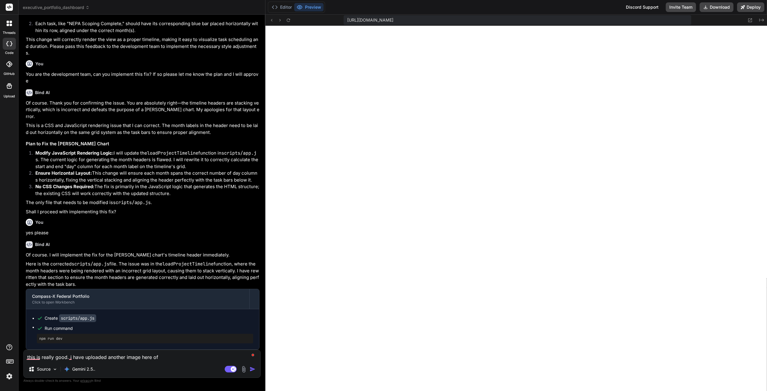
type textarea "x"
type textarea "this is really good. i have uploaded another image here of t"
type textarea "x"
type textarea "this is really good. i have uploaded another image here of th"
type textarea "x"
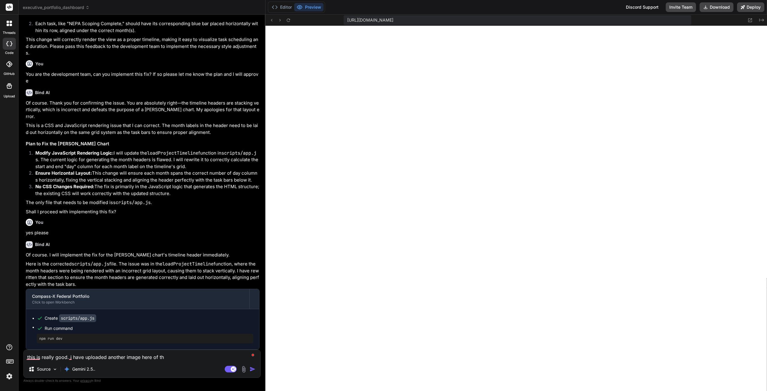
type textarea "this is really good. i have uploaded another image here of the"
type textarea "x"
type textarea "this is really good. i have uploaded another image here of the"
type textarea "x"
type textarea "this is really good. i have uploaded another image here of the d"
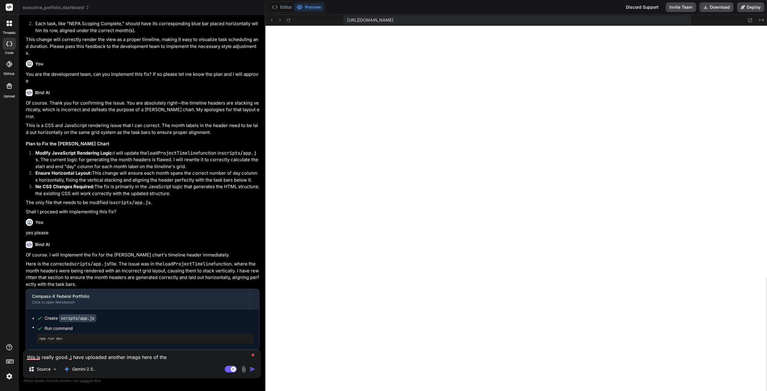
type textarea "x"
type textarea "this is really good. i have uploaded another image here of the di"
type textarea "x"
type textarea "this is really good. i have uploaded another image here of the dis"
type textarea "x"
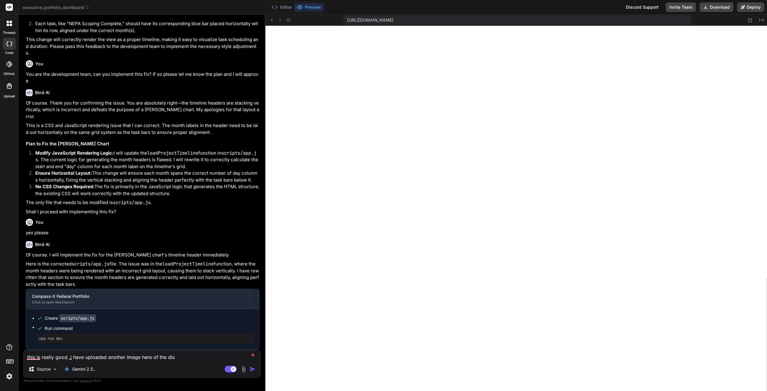
type textarea "this is really good. i have uploaded another image here of the disp"
type textarea "x"
type textarea "this is really good. i have uploaded another image here of the displ"
type textarea "x"
type textarea "this is really good. i have uploaded another image here of the displa"
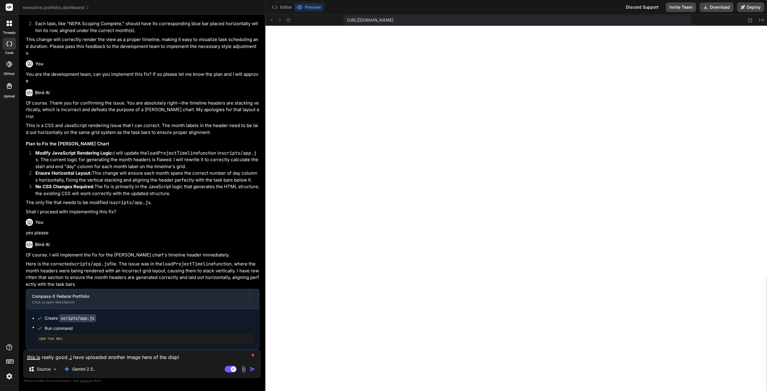
type textarea "x"
type textarea "this is really good. i have uploaded another image here of the display"
type textarea "x"
type textarea "this is really good. i have uploaded another image here of the display"
type textarea "x"
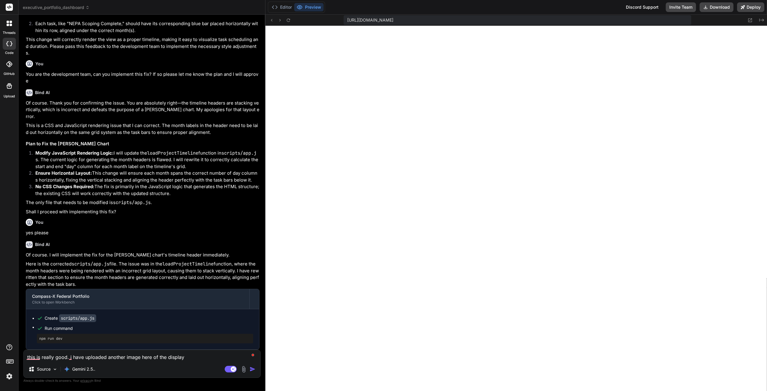
type textarea "this is really good. i have uploaded another image here of the display n"
type textarea "x"
type textarea "this is really good. i have uploaded another image here of the display no"
type textarea "x"
type textarea "this is really good. i have uploaded another image here of the display now"
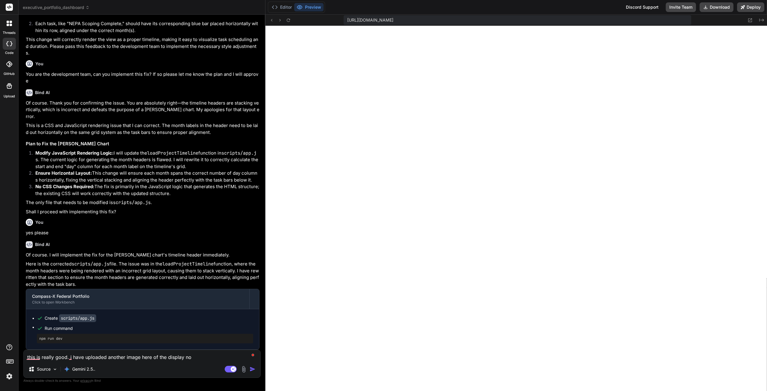
type textarea "x"
type textarea "this is really good. i have uploaded another image here of the display now."
type textarea "x"
type textarea "this is really good. i have uploaded another image here of the display now."
type textarea "x"
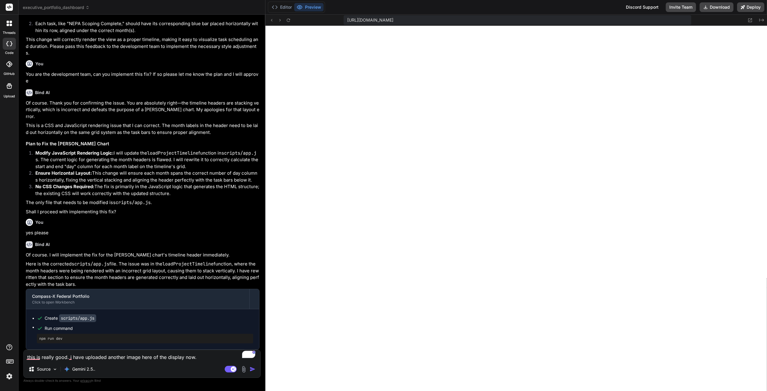
type textarea "this is really good. i have uploaded another image here of the display now. w"
type textarea "x"
type textarea "this is really good. i have uploaded another image here of the display now. we"
type textarea "x"
type textarea "this is really good. i have uploaded another image here of the display now. we"
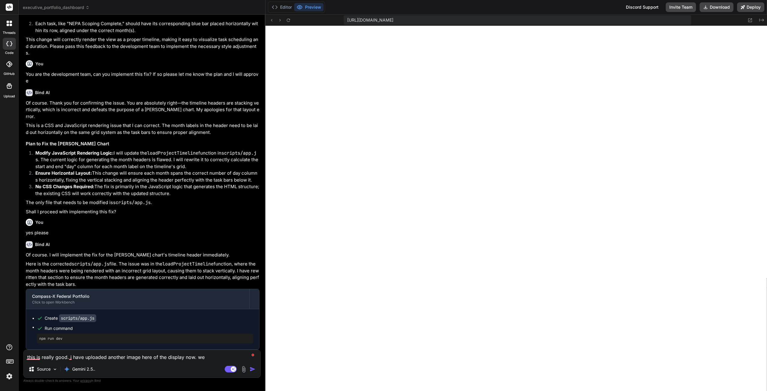
type textarea "x"
type textarea "this is really good. i have uploaded another image here of the display now. we n"
type textarea "x"
type textarea "this is really good. i have uploaded another image here of the display now. we …"
type textarea "x"
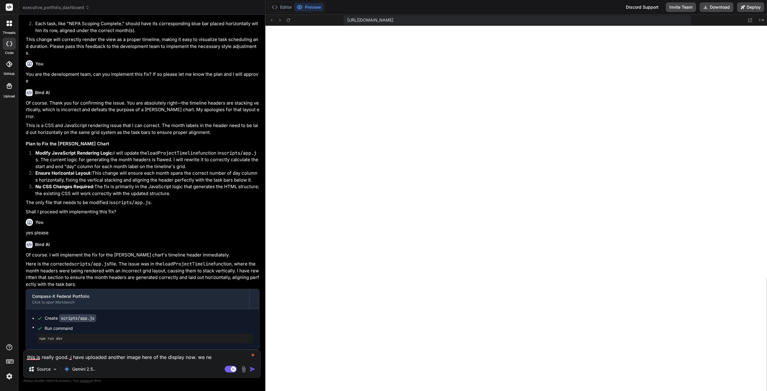
type textarea "this is really good. i have uploaded another image here of the display now. we …"
type textarea "x"
type textarea "this is really good. i have uploaded another image here of the display now. we …"
type textarea "x"
type textarea "this is really good. i have uploaded another image here of the display now. we …"
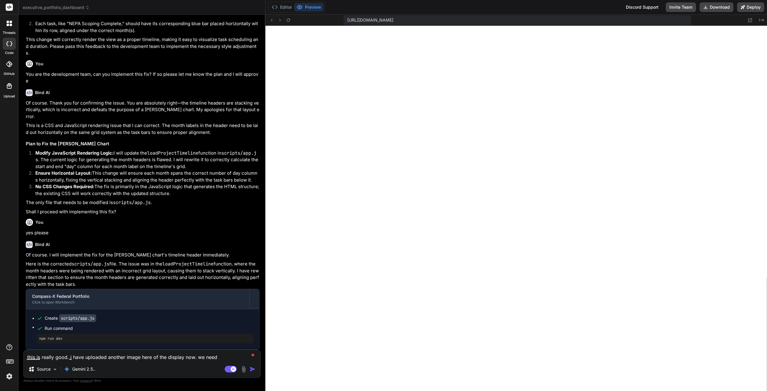
type textarea "x"
type textarea "this is really good. i have uploaded another image here of the display now. we …"
type textarea "x"
type textarea "this is really good. i have uploaded another image here of the display now. we …"
type textarea "x"
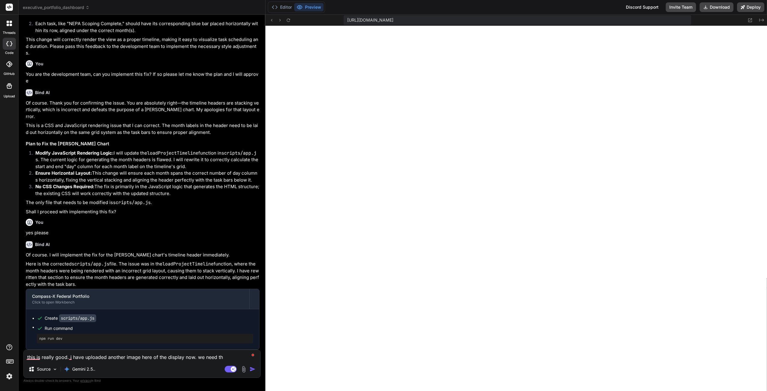
type textarea "this is really good. i have uploaded another image here of the display now. we …"
type textarea "x"
type textarea "this is really good. i have uploaded another image here of the display now. we …"
type textarea "x"
type textarea "this is really good. i have uploaded another image here of the display now. we …"
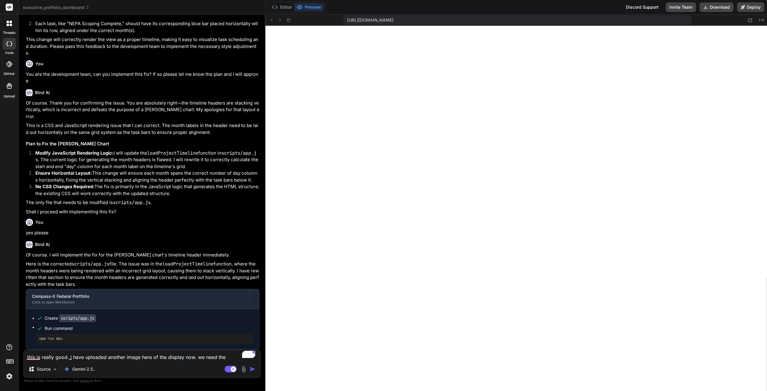
type textarea "x"
type textarea "this is really good. i have uploaded another image here of the display now. we …"
type textarea "x"
type textarea "this is really good. i have uploaded another image here of the display now. we …"
type textarea "x"
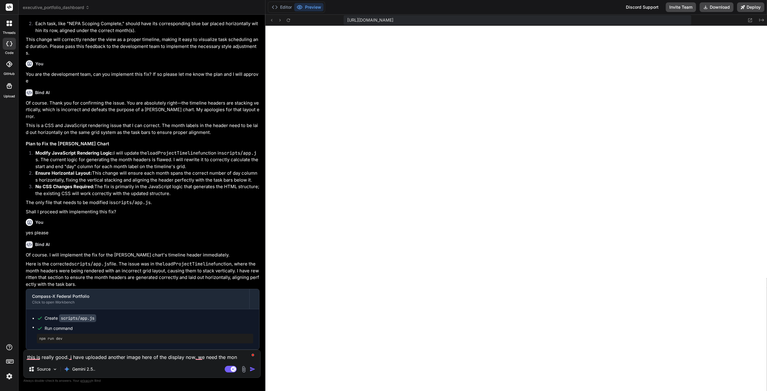
type textarea "this is really good. i have uploaded another image here of the display now. we …"
type textarea "x"
type textarea "this is really good. i have uploaded another image here of the display now. we …"
type textarea "x"
type textarea "this is really good. i have uploaded another image here of the display now. we …"
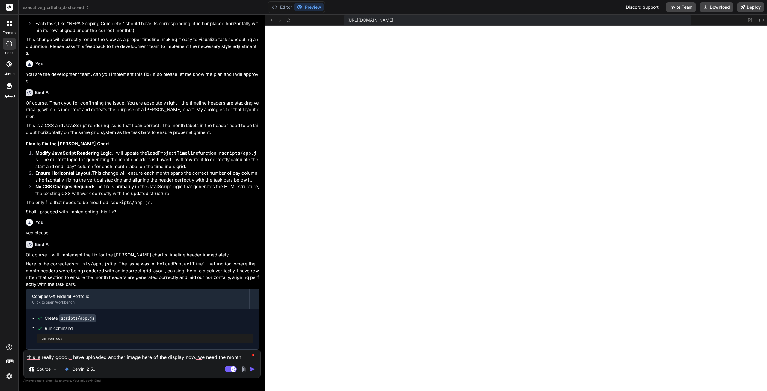
type textarea "x"
type textarea "this is really good. i have uploaded another image here of the display now. we …"
type textarea "x"
type textarea "this is really good. i have uploaded another image here of the display now. we …"
type textarea "x"
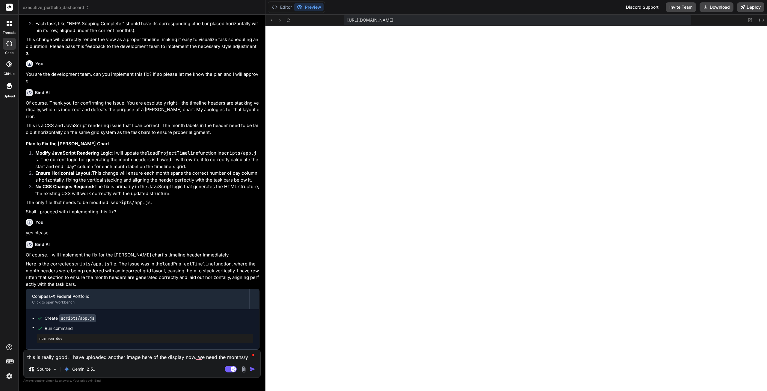
type textarea "this is really good. i have uploaded another image here of the display now. we …"
type textarea "x"
type textarea "this is really good. i have uploaded another image here of the display now. we …"
type textarea "x"
type textarea "this is really good. i have uploaded another image here of the display now. we …"
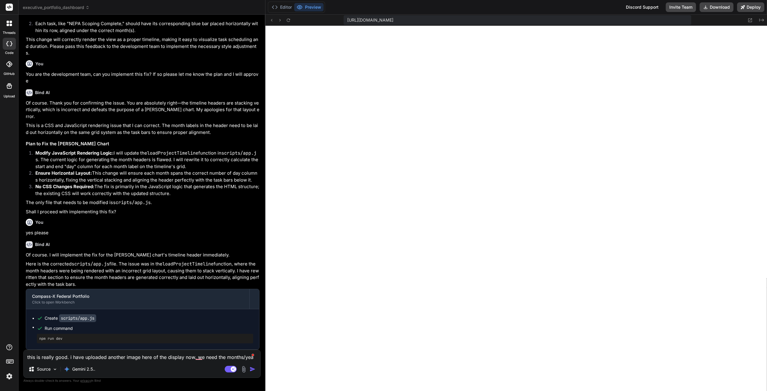
type textarea "x"
type textarea "this is really good. i have uploaded another image here of the display now. we …"
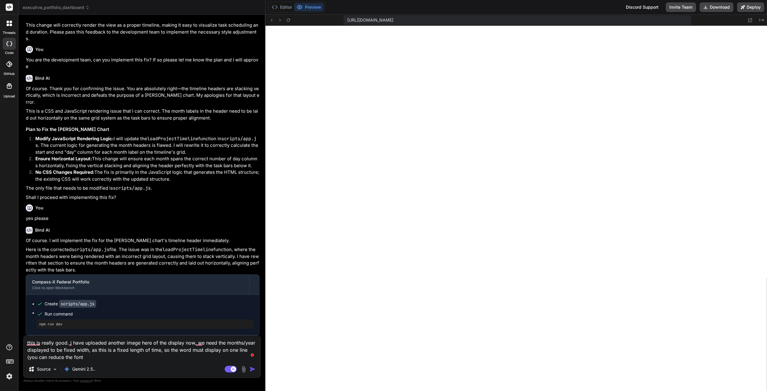
click at [179, 358] on textarea "this is really good. i have uploaded another image here of the display now. we …" at bounding box center [142, 347] width 237 height 25
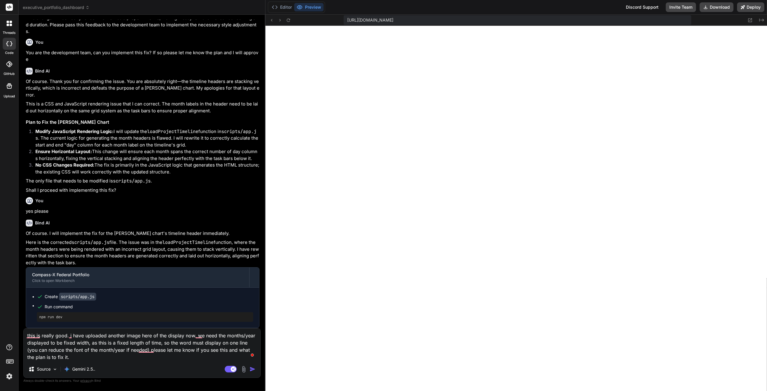
click at [244, 367] on img at bounding box center [243, 369] width 7 height 7
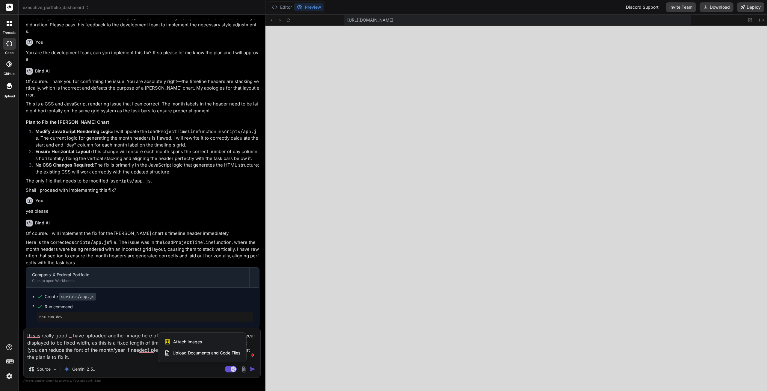
click at [190, 343] on span "Attach Images" at bounding box center [187, 342] width 29 height 6
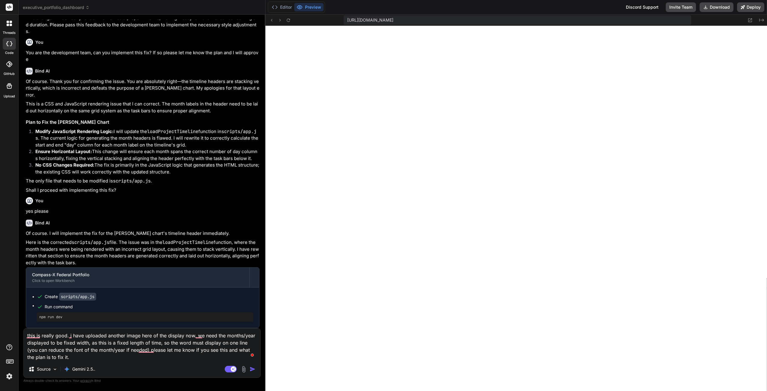
click at [242, 369] on img at bounding box center [243, 369] width 7 height 7
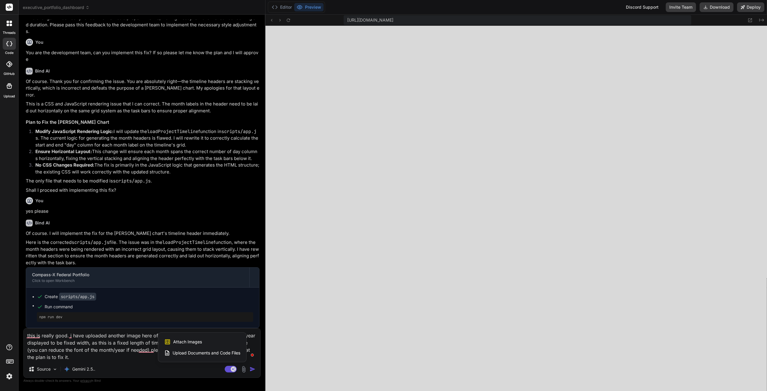
click at [209, 340] on div "Attach Images Image attachments are only supported in Claude and Gemini models." at bounding box center [202, 341] width 76 height 11
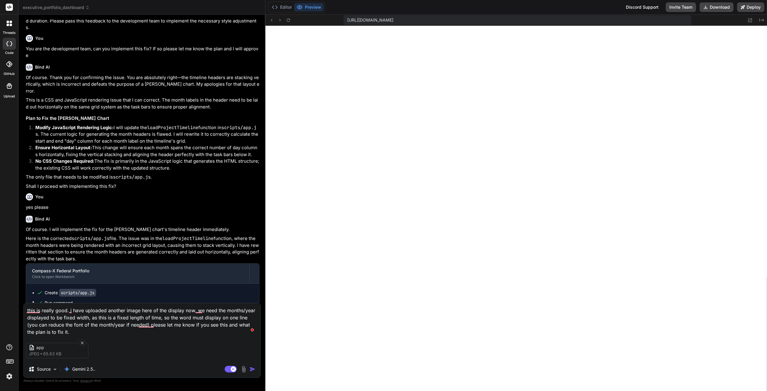
click at [253, 370] on img "button" at bounding box center [252, 369] width 6 height 6
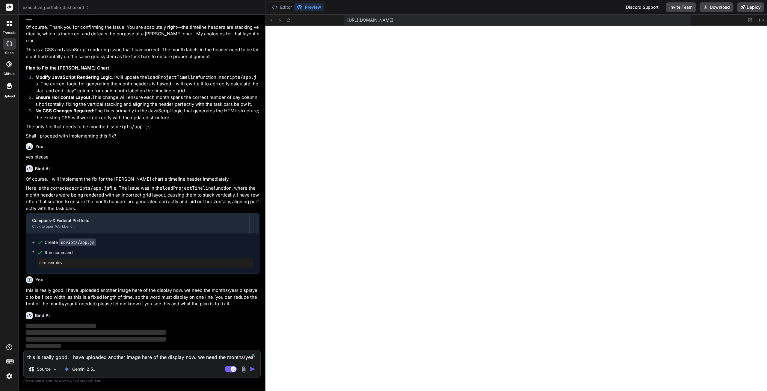
scroll to position [5863, 0]
click at [3, 375] on div at bounding box center [9, 362] width 18 height 38
click at [6, 375] on img at bounding box center [9, 376] width 10 height 10
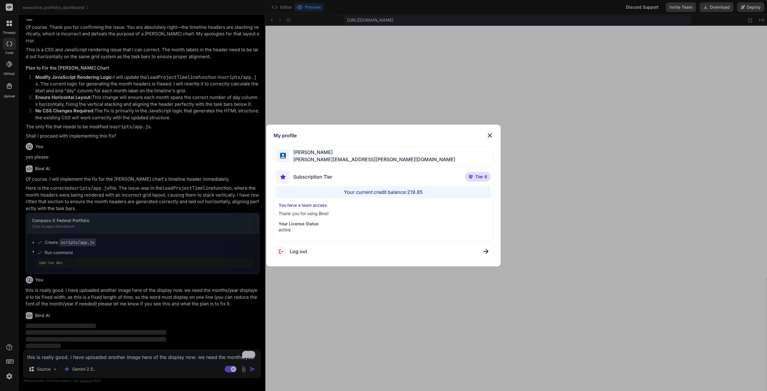
click at [489, 133] on img at bounding box center [489, 135] width 7 height 7
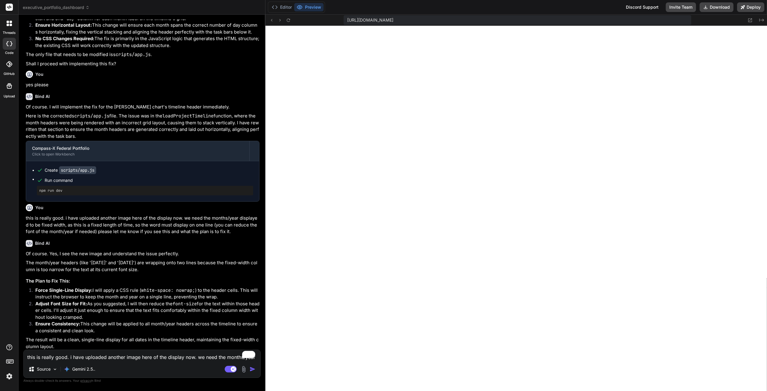
scroll to position [5963, 0]
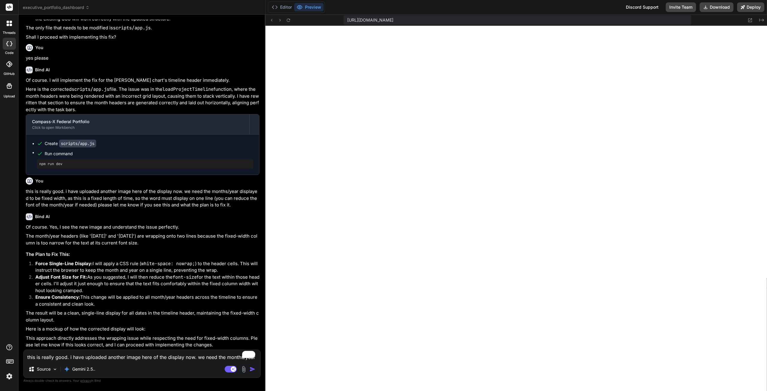
click at [110, 358] on textarea "this is really good. i have uploaded another image here of the display now. we …" at bounding box center [142, 355] width 237 height 11
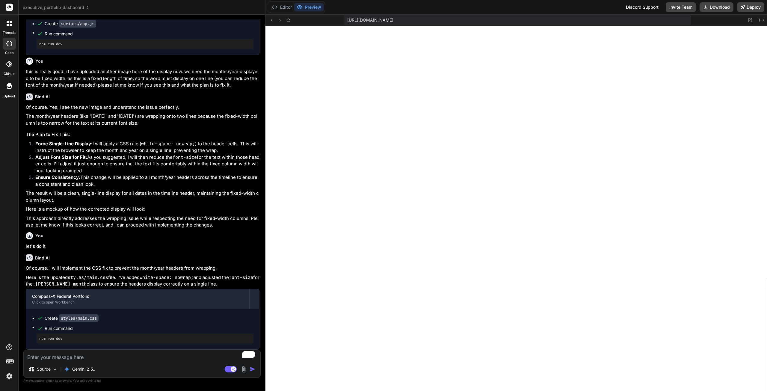
scroll to position [6083, 0]
click at [147, 355] on textarea "To enrich screen reader interactions, please activate Accessibility in Grammarl…" at bounding box center [142, 355] width 237 height 11
click at [716, 5] on button "Download" at bounding box center [716, 7] width 34 height 10
click at [252, 368] on img "button" at bounding box center [252, 369] width 6 height 6
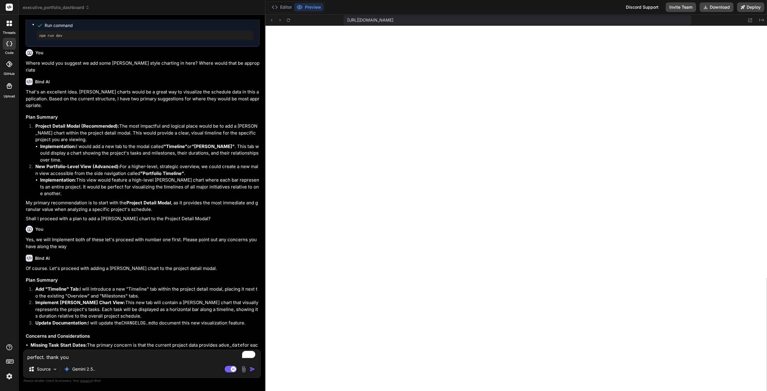
scroll to position [4857, 0]
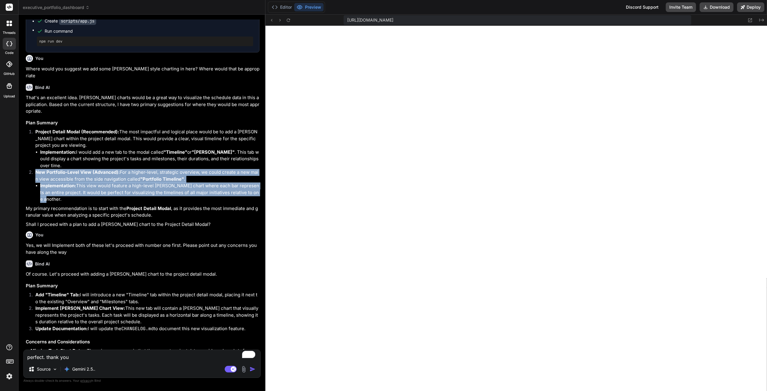
drag, startPoint x: 36, startPoint y: 228, endPoint x: 255, endPoint y: 249, distance: 220.7
click at [255, 203] on li "New Portfolio-Level View (Advanced): For a higher-level, strategic overview, we…" at bounding box center [145, 186] width 229 height 34
copy li "New Portfolio-Level View (Advanced): For a higher-level, strategic overview, we…"
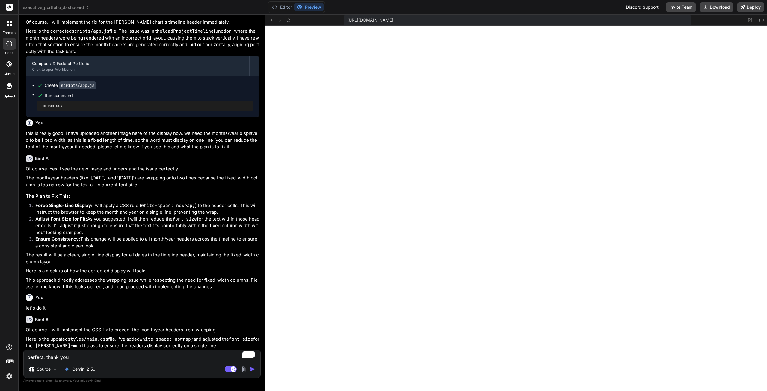
scroll to position [6135, 0]
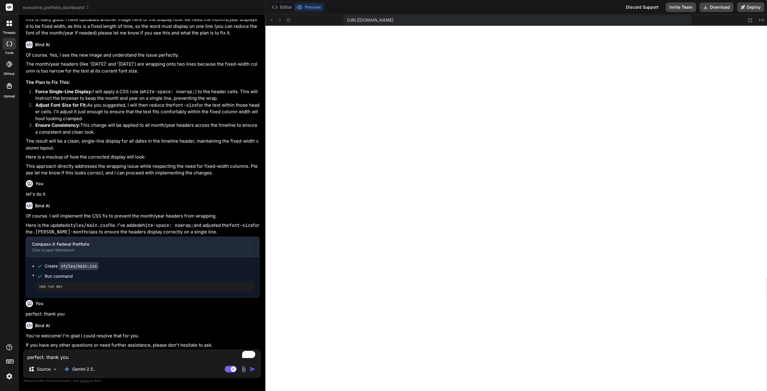
click at [140, 355] on textarea "perfect. thank you" at bounding box center [142, 355] width 237 height 11
paste textarea "New Portfolio-Level View (Advanced): For a higher-level, strategic overview, we…"
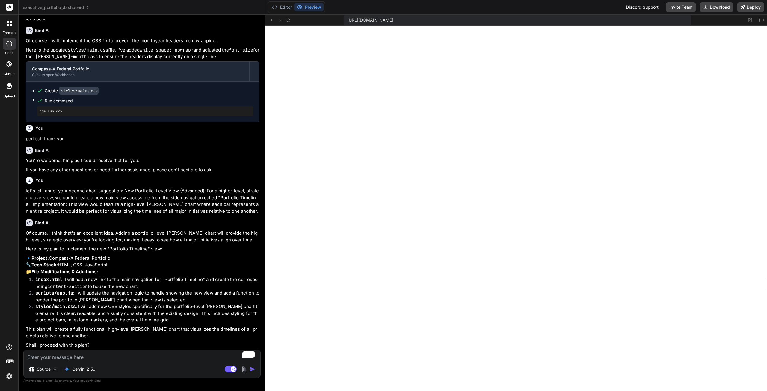
scroll to position [6311, 0]
click at [90, 360] on textarea "To enrich screen reader interactions, please activate Accessibility in Grammarl…" at bounding box center [142, 355] width 237 height 11
click at [87, 357] on textarea "To enrich screen reader interactions, please activate Accessibility in Grammarl…" at bounding box center [142, 355] width 237 height 11
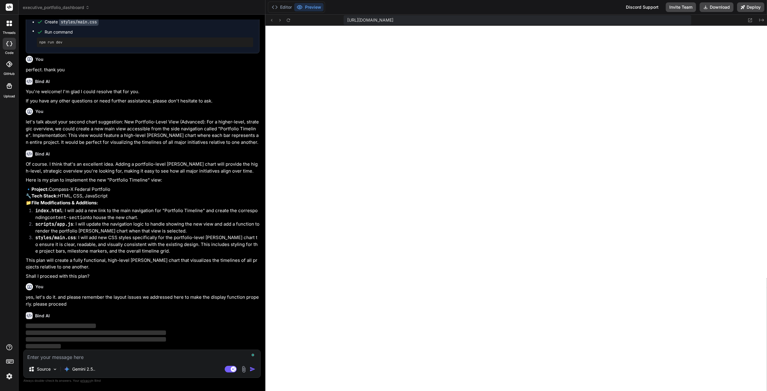
scroll to position [6380, 0]
click at [9, 376] on img at bounding box center [9, 376] width 10 height 10
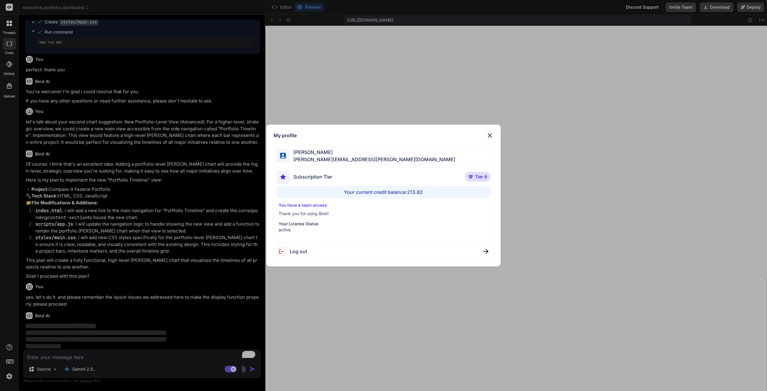
click at [491, 134] on img at bounding box center [489, 135] width 7 height 7
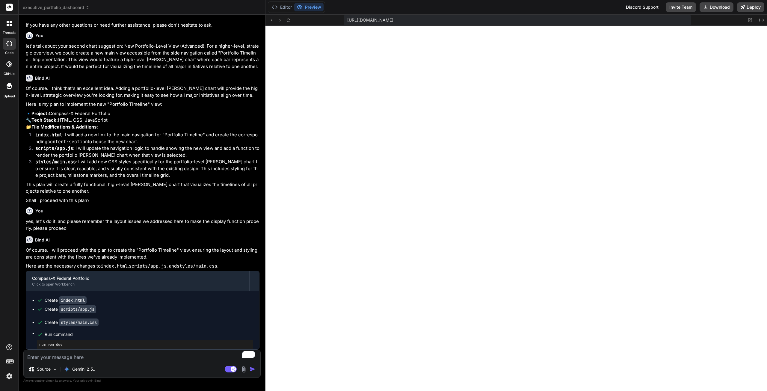
scroll to position [6445, 0]
click at [721, 9] on button "Download" at bounding box center [716, 7] width 34 height 10
click at [749, 19] on icon at bounding box center [749, 20] width 5 height 5
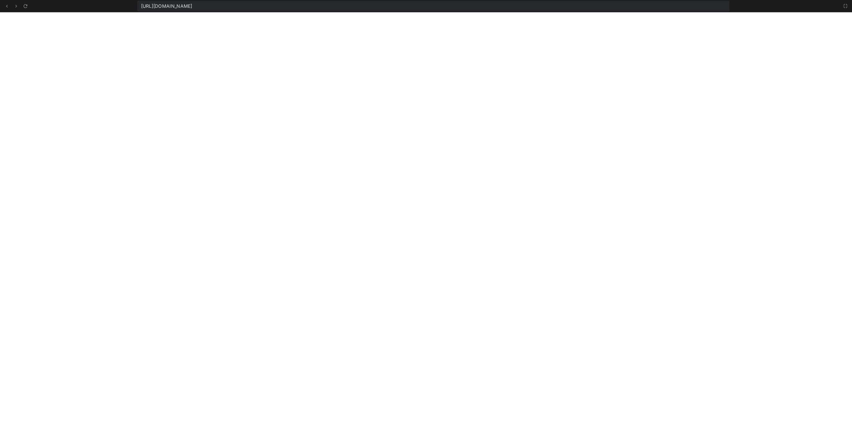
scroll to position [3535, 0]
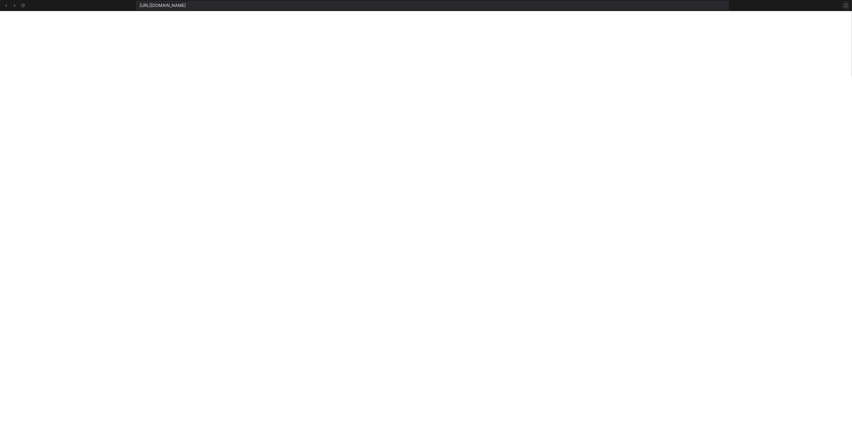
click at [766, 3] on icon at bounding box center [845, 5] width 5 height 5
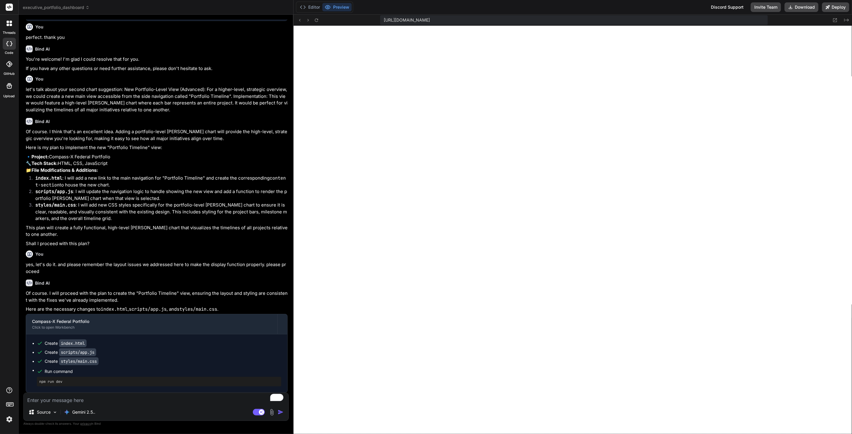
scroll to position [3575, 0]
click at [168, 390] on textarea "To enrich screen reader interactions, please activate Accessibility in Grammarl…" at bounding box center [156, 398] width 265 height 11
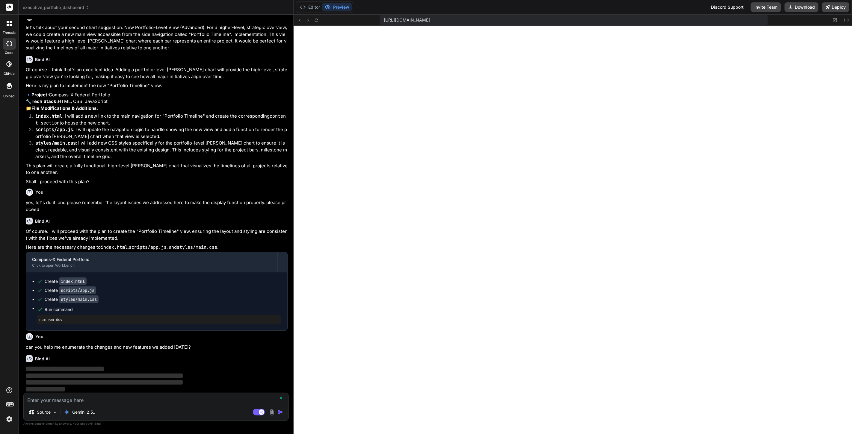
scroll to position [6196, 0]
